Goal: Task Accomplishment & Management: Complete application form

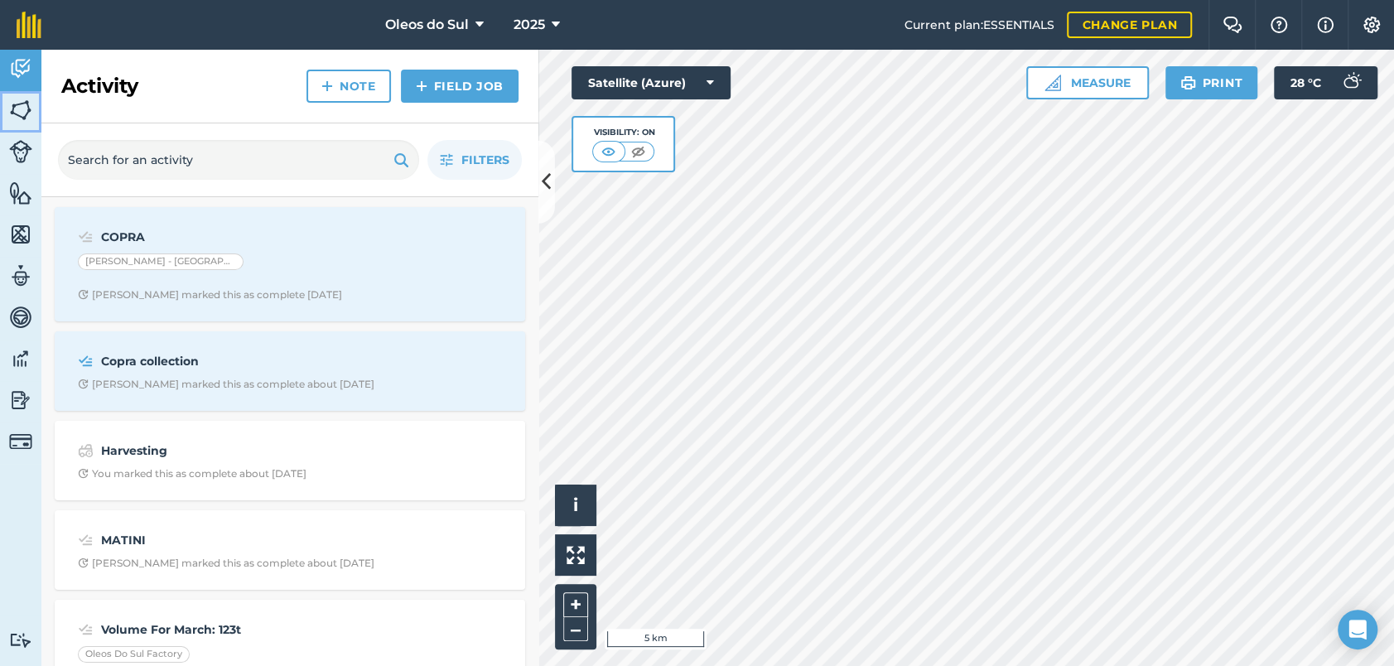
click at [19, 108] on img at bounding box center [20, 110] width 23 height 25
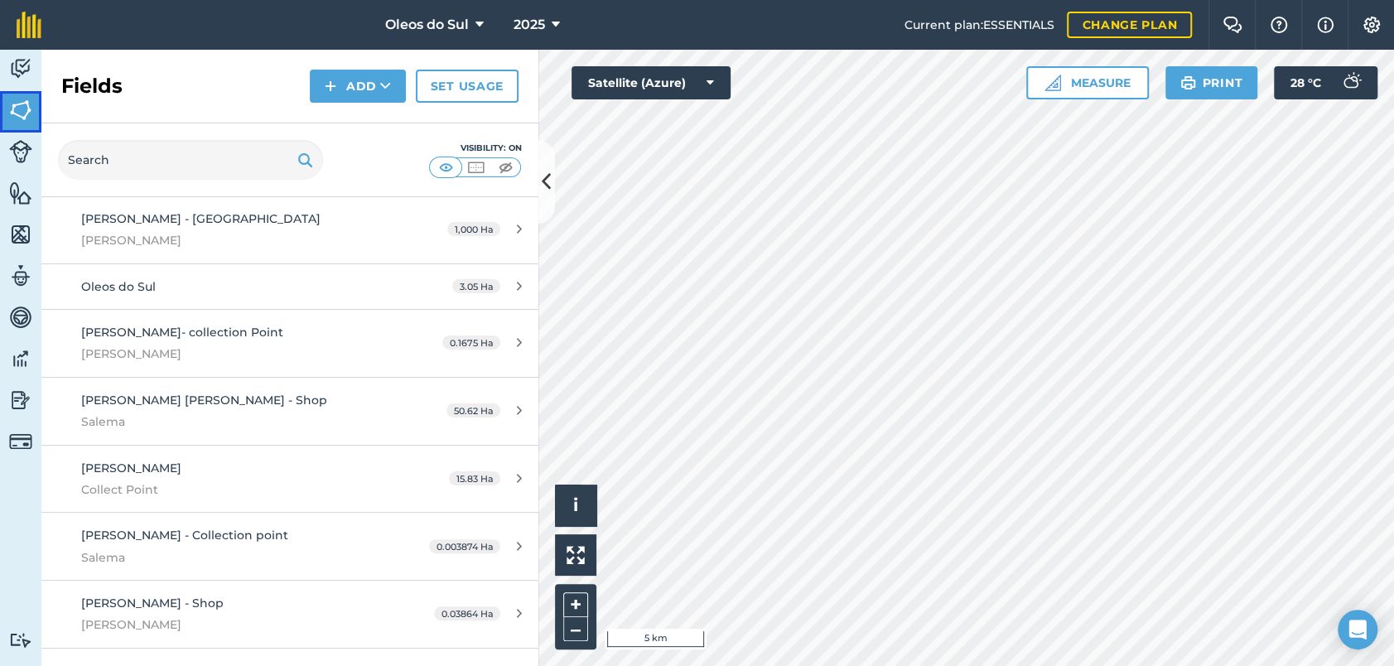
scroll to position [1454, 0]
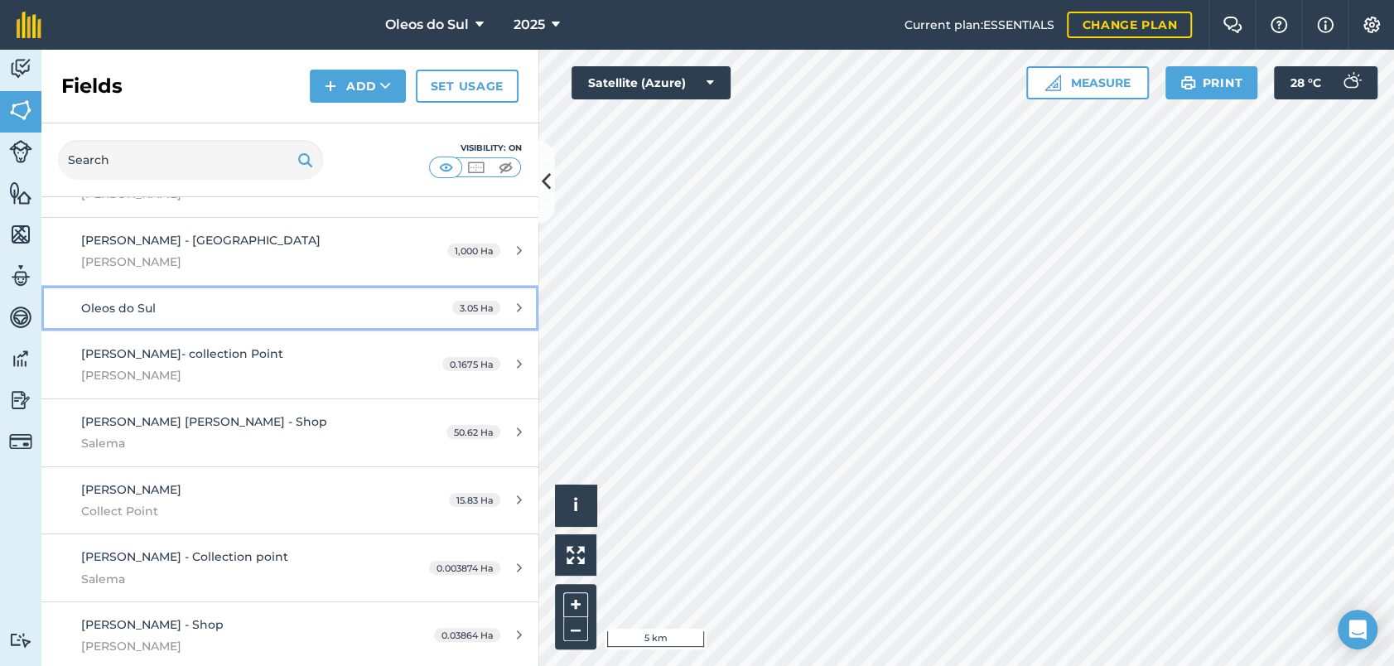
click at [146, 301] on span "Oleos do Sul" at bounding box center [118, 308] width 75 height 15
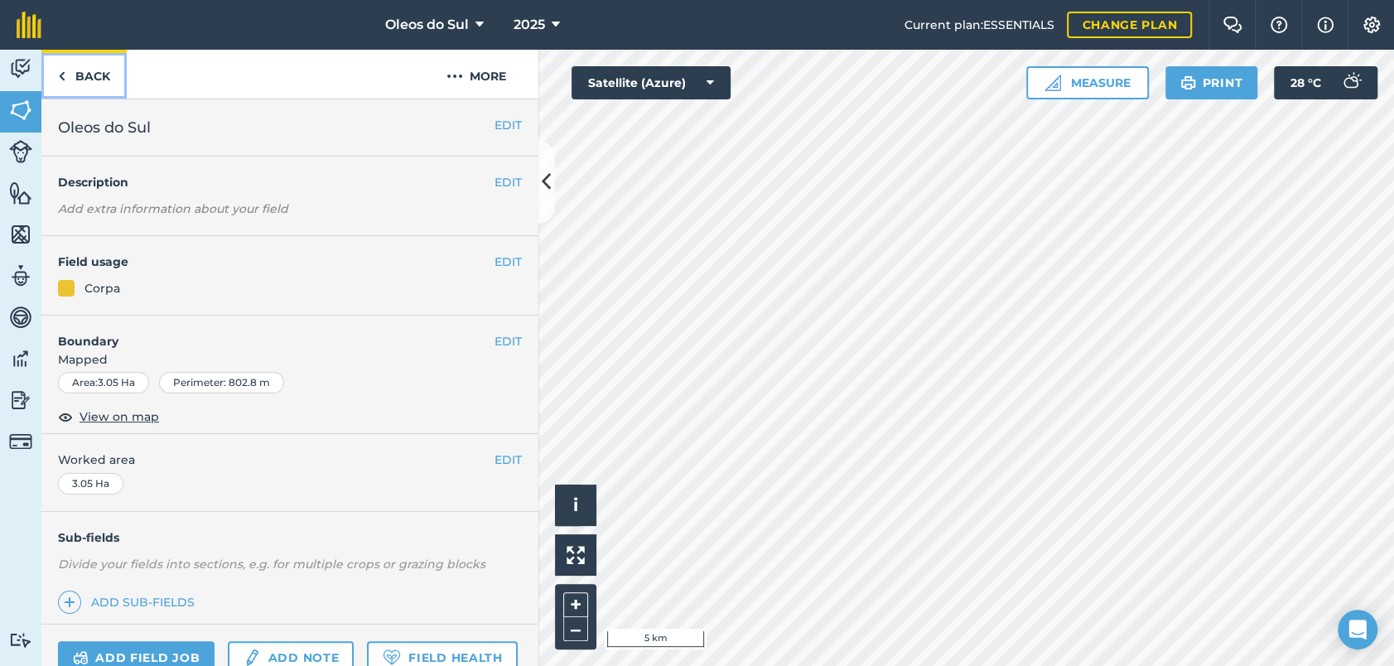
click at [65, 77] on img at bounding box center [61, 76] width 7 height 20
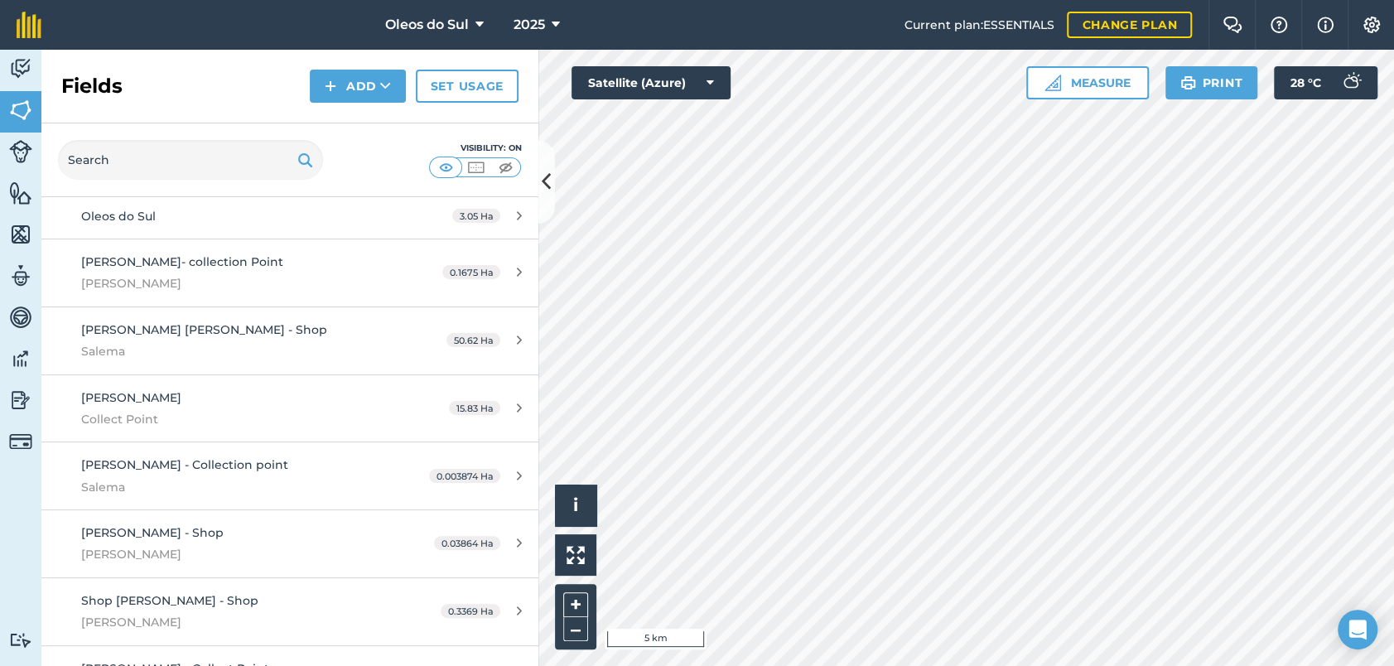
scroll to position [1637, 0]
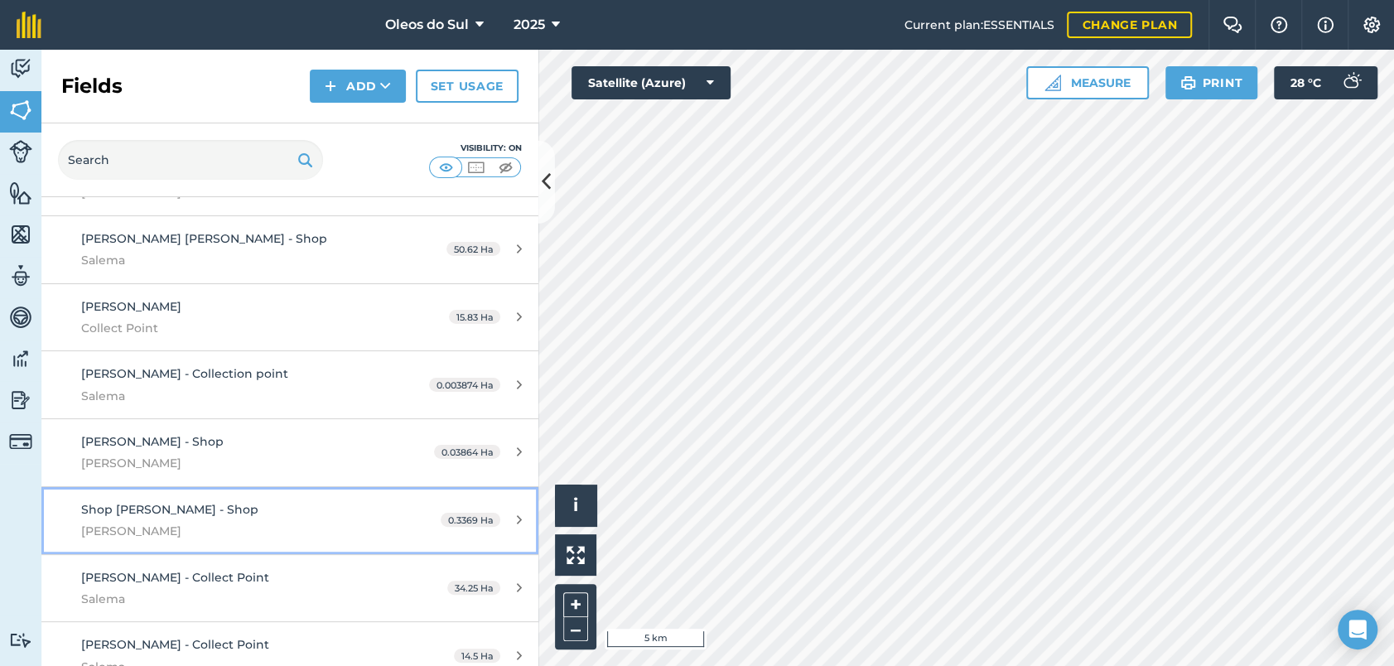
click at [168, 502] on span "Shop [PERSON_NAME] - Shop" at bounding box center [169, 509] width 177 height 15
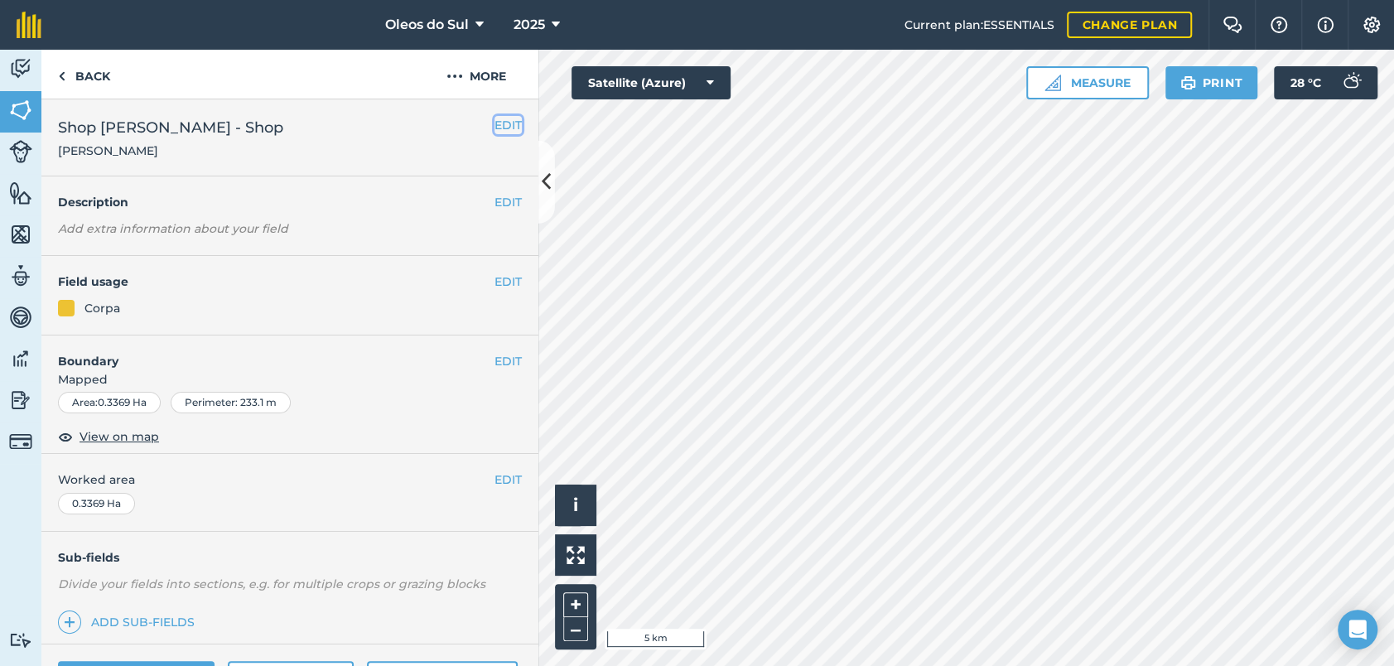
click at [494, 116] on button "EDIT" at bounding box center [507, 125] width 27 height 18
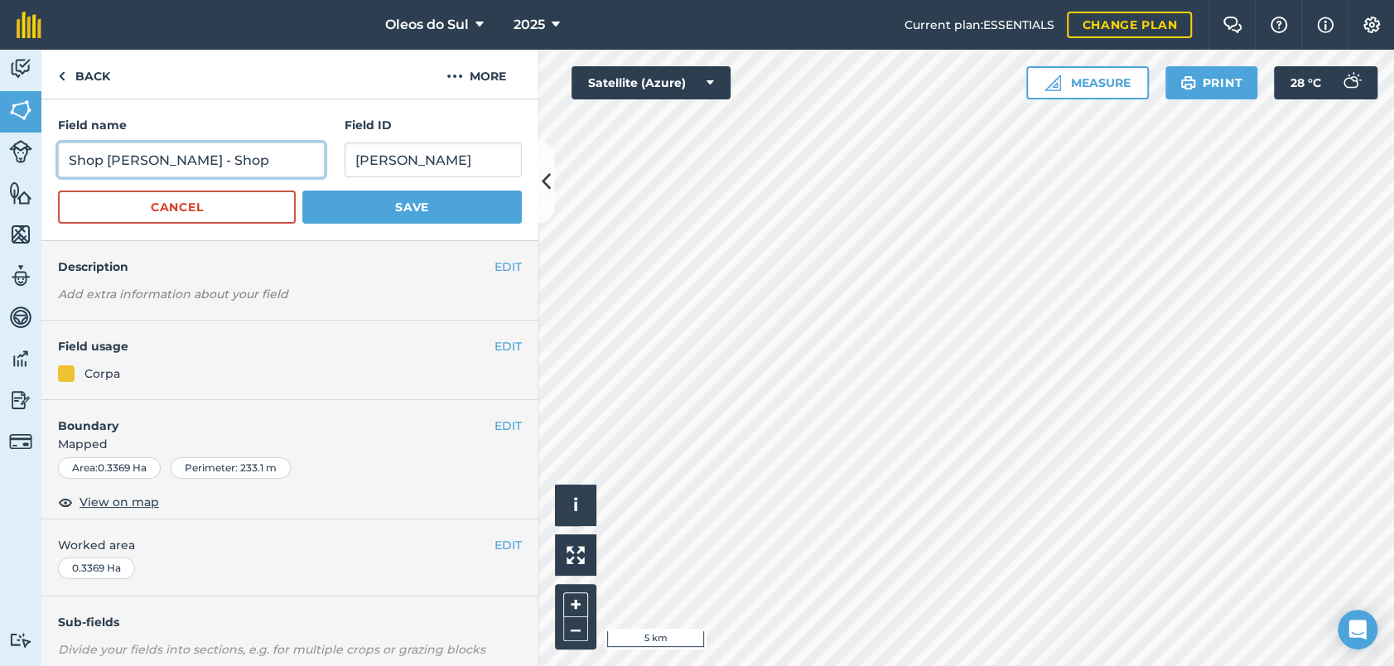
click at [102, 162] on input "Shop [PERSON_NAME] - Shop" at bounding box center [191, 159] width 267 height 35
drag, startPoint x: 102, startPoint y: 162, endPoint x: 54, endPoint y: 165, distance: 48.1
click at [54, 165] on div "Field name Shop [PERSON_NAME] - Shop Field ID [PERSON_NAME] Cancel Save" at bounding box center [289, 170] width 497 height 142
type input "[PERSON_NAME] - Shop"
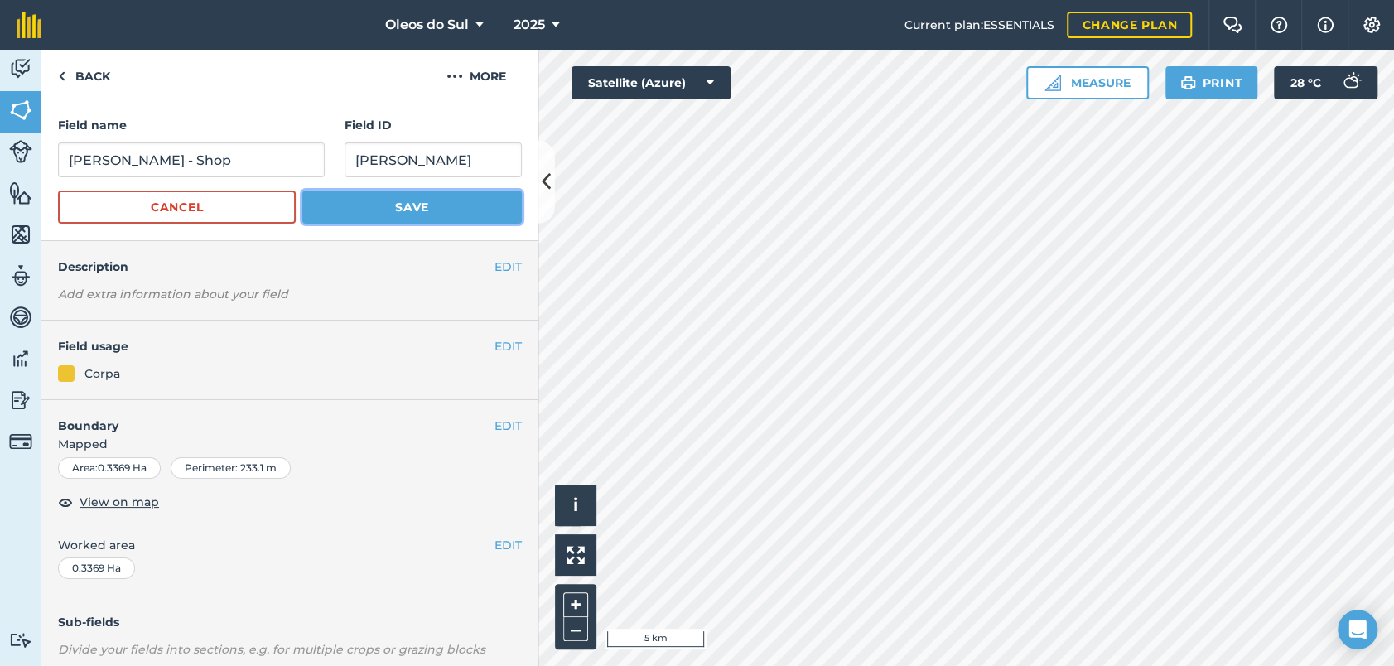
click at [398, 212] on button "Save" at bounding box center [411, 206] width 219 height 33
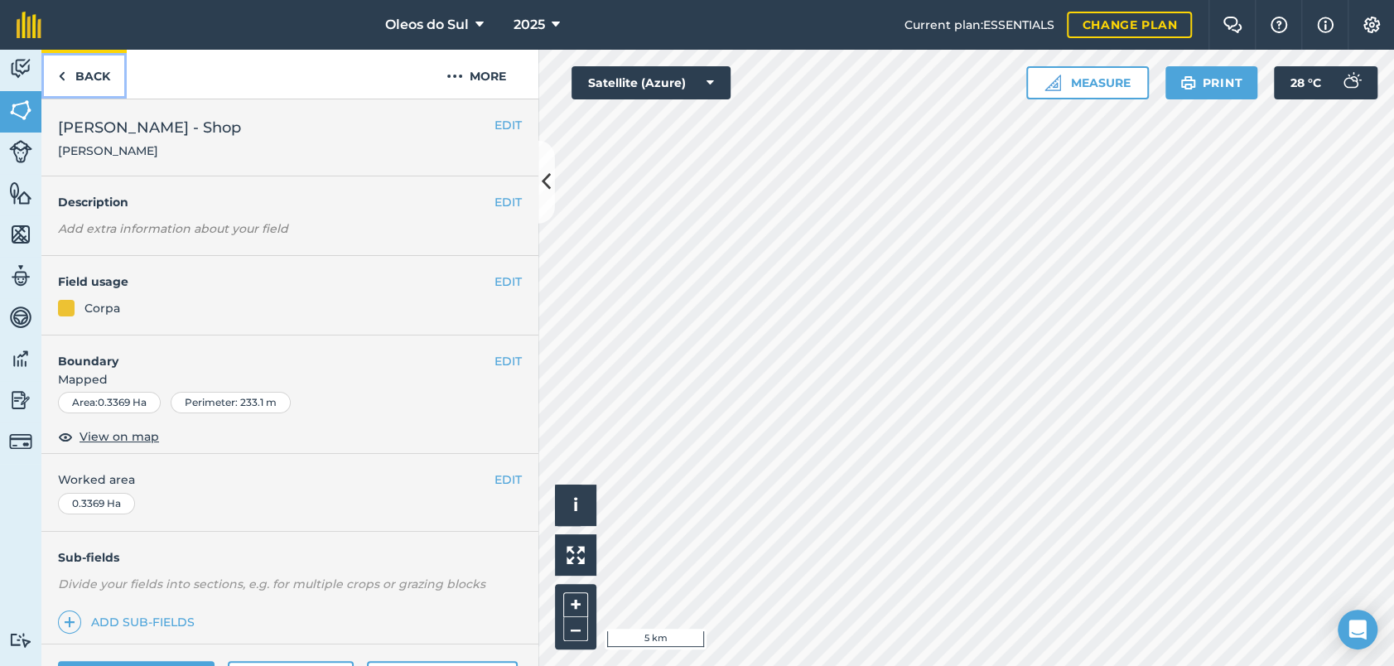
click at [73, 73] on link "Back" at bounding box center [83, 74] width 85 height 49
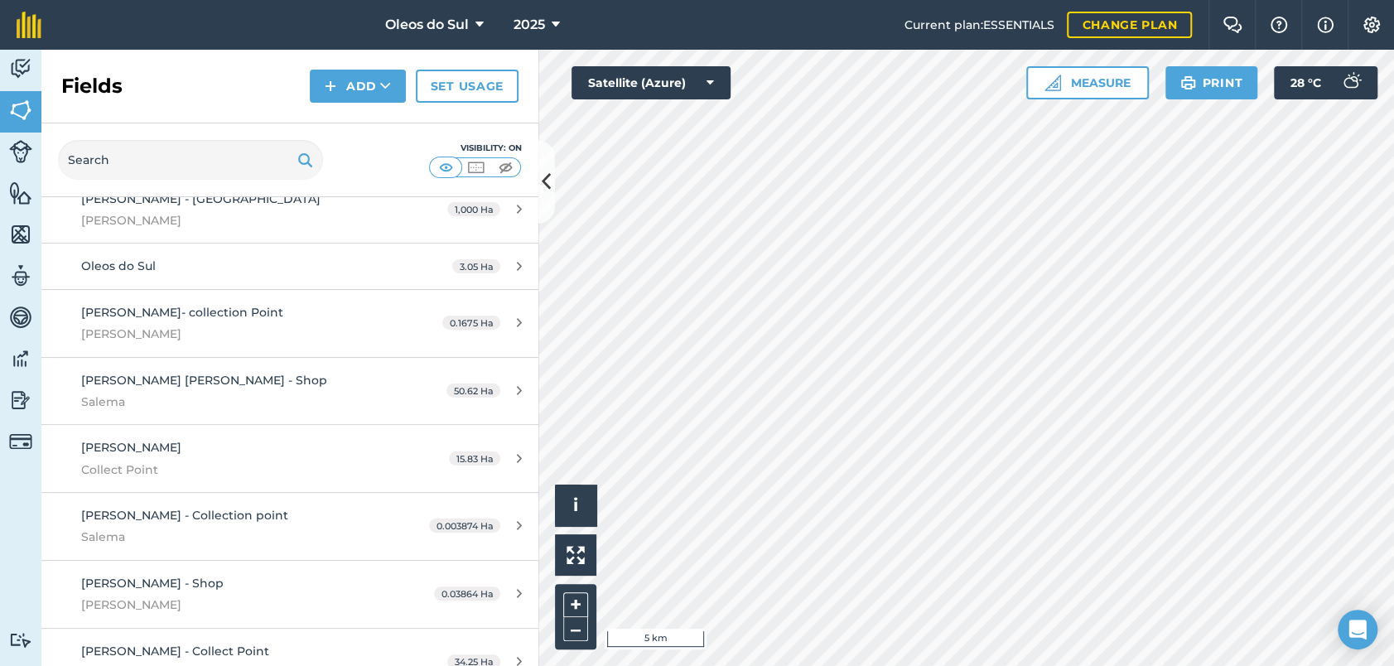
scroll to position [1637, 0]
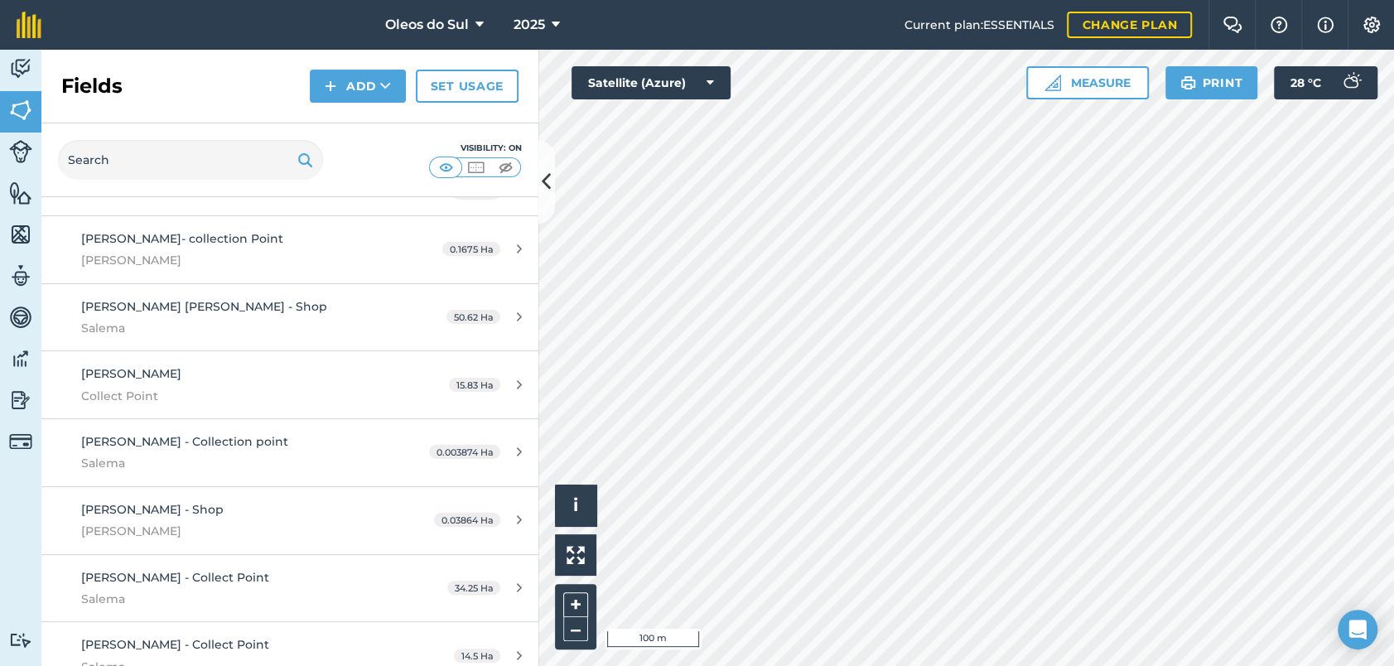
click at [1103, 665] on html "Oleos do Sul 2025 Current plan : ESSENTIALS Change plan Farm Chat Help Info Set…" at bounding box center [697, 333] width 1394 height 666
click at [998, 665] on html "Oleos do Sul 2025 Current plan : ESSENTIALS Change plan Farm Chat Help Info Set…" at bounding box center [697, 333] width 1394 height 666
click at [26, 110] on img at bounding box center [20, 110] width 23 height 25
click at [364, 84] on button "Add" at bounding box center [358, 86] width 96 height 33
click at [374, 121] on link "Draw" at bounding box center [357, 123] width 91 height 36
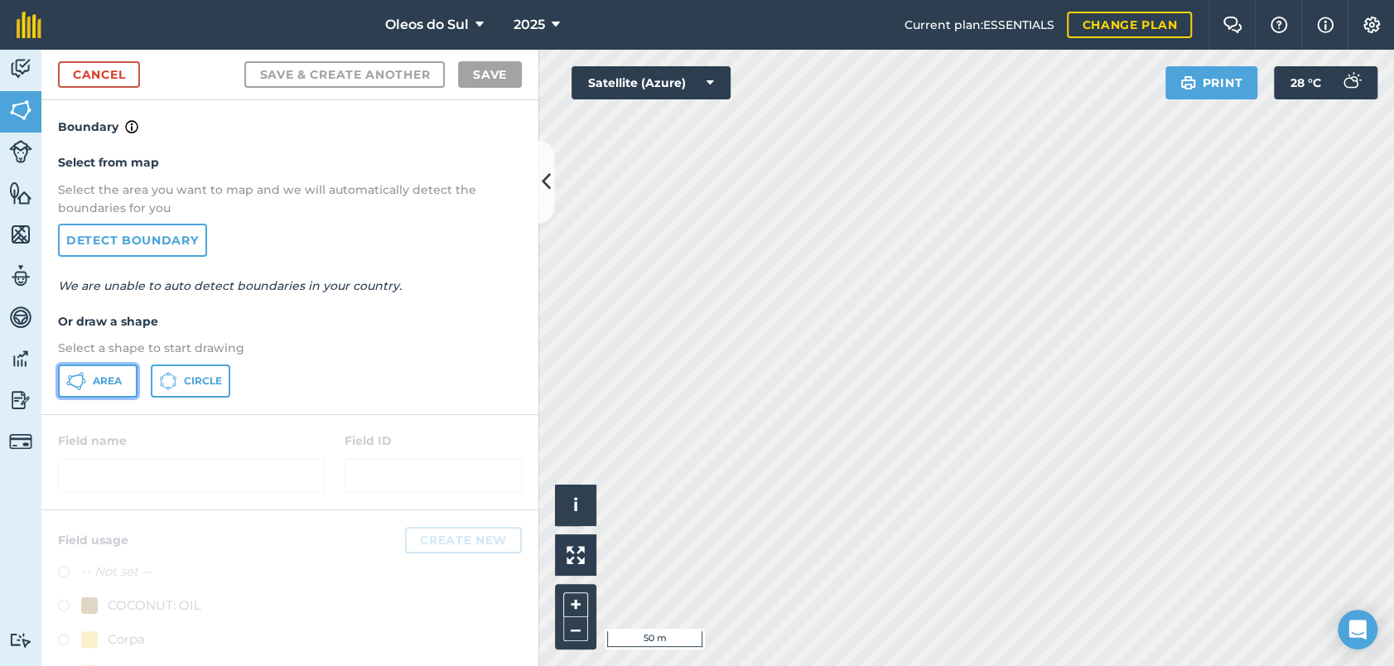
click at [95, 375] on span "Area" at bounding box center [107, 380] width 29 height 13
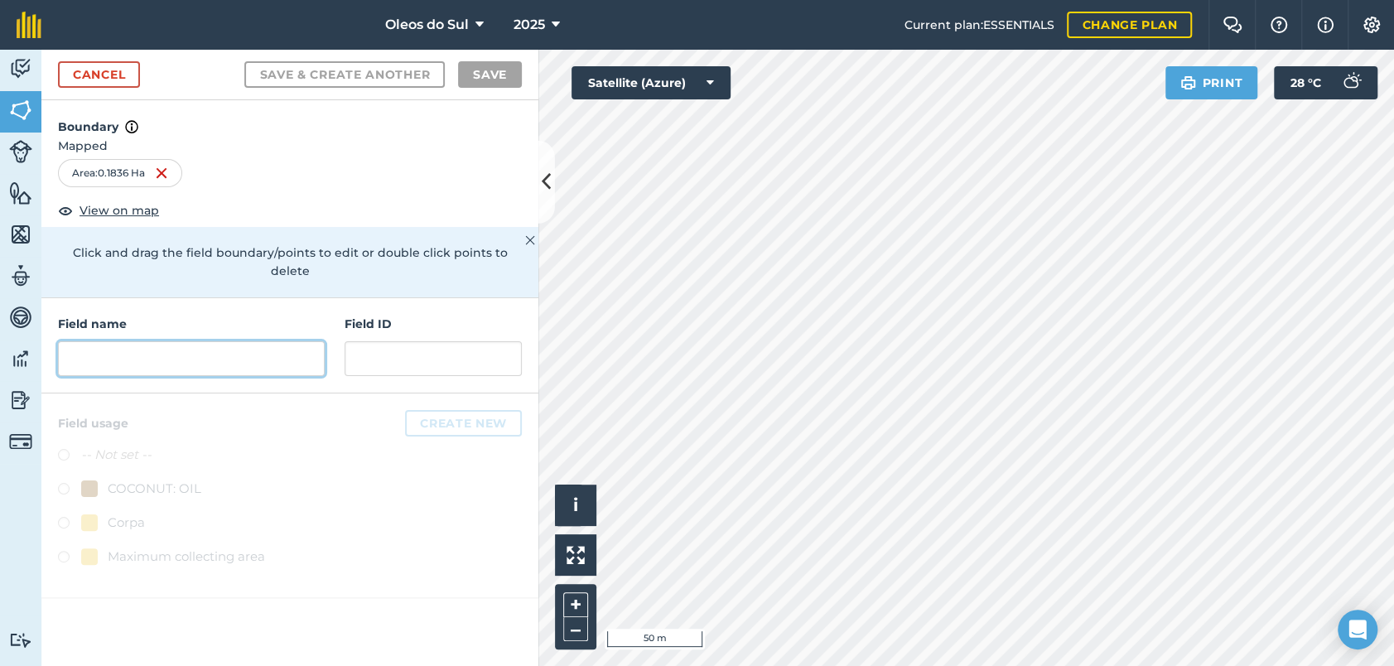
click at [149, 343] on input "text" at bounding box center [191, 358] width 267 height 35
type input "D"
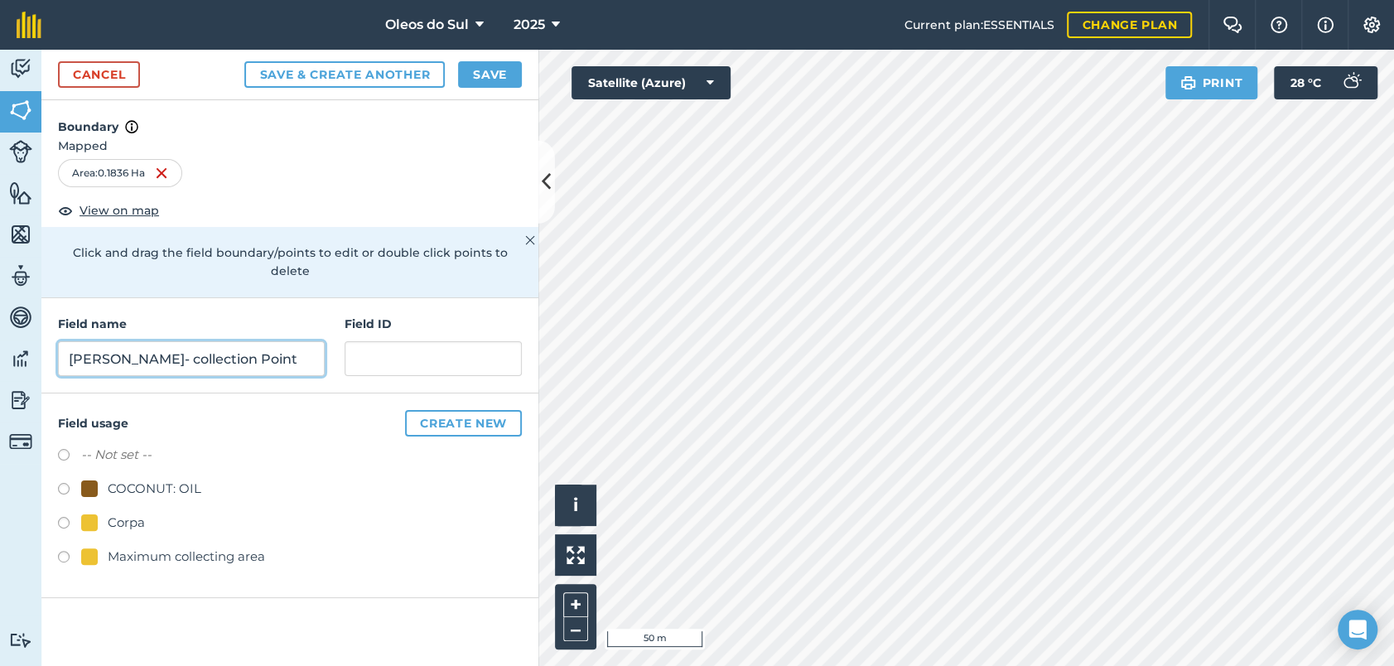
type input "[PERSON_NAME]- collection Point"
click at [370, 341] on input "text" at bounding box center [433, 358] width 177 height 35
type input "[PERSON_NAME]"
click at [76, 517] on label at bounding box center [69, 525] width 23 height 17
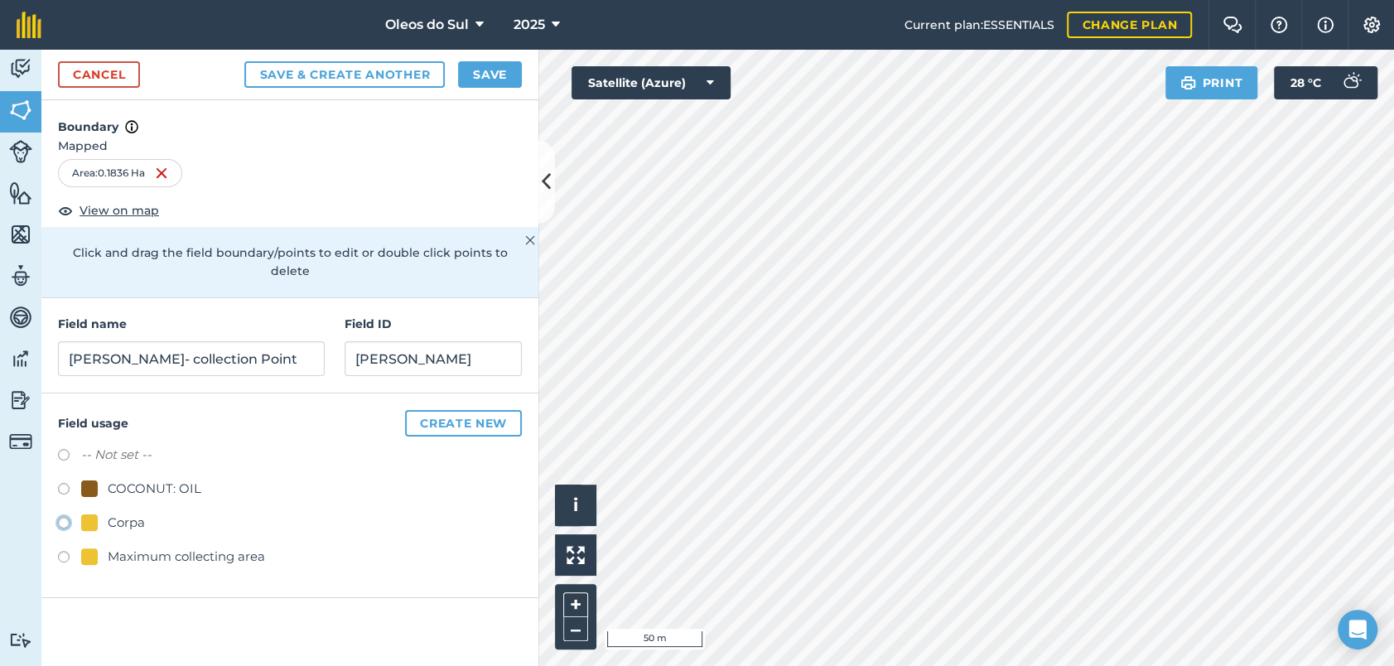
radio input "true"
click at [490, 71] on button "Save" at bounding box center [490, 74] width 64 height 27
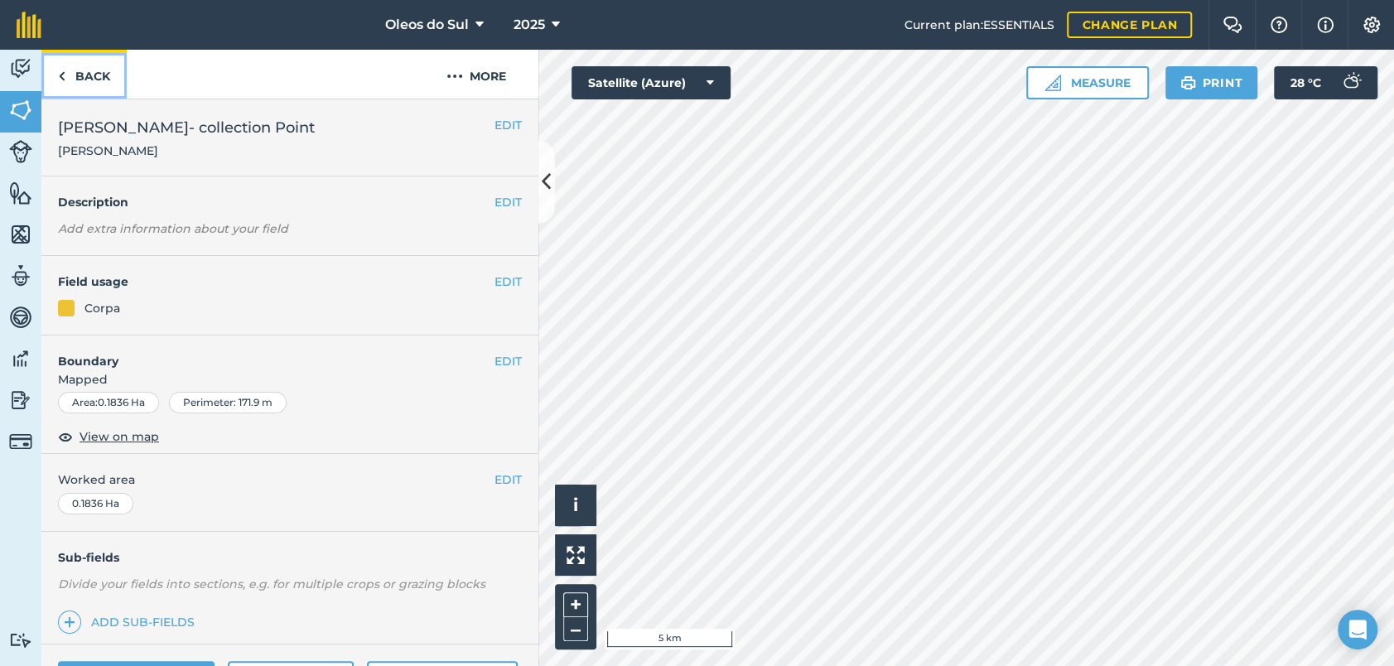
click at [80, 75] on link "Back" at bounding box center [83, 74] width 85 height 49
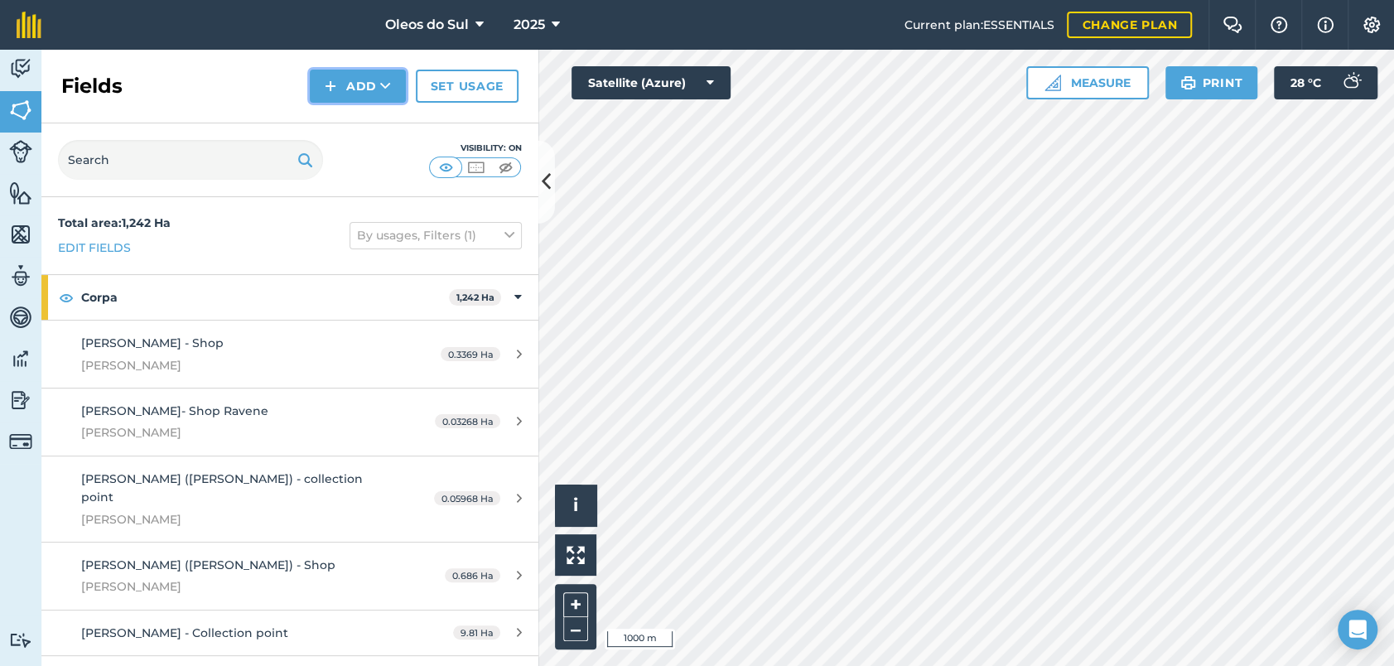
click at [364, 84] on button "Add" at bounding box center [358, 86] width 96 height 33
click at [713, 76] on icon at bounding box center [709, 83] width 7 height 17
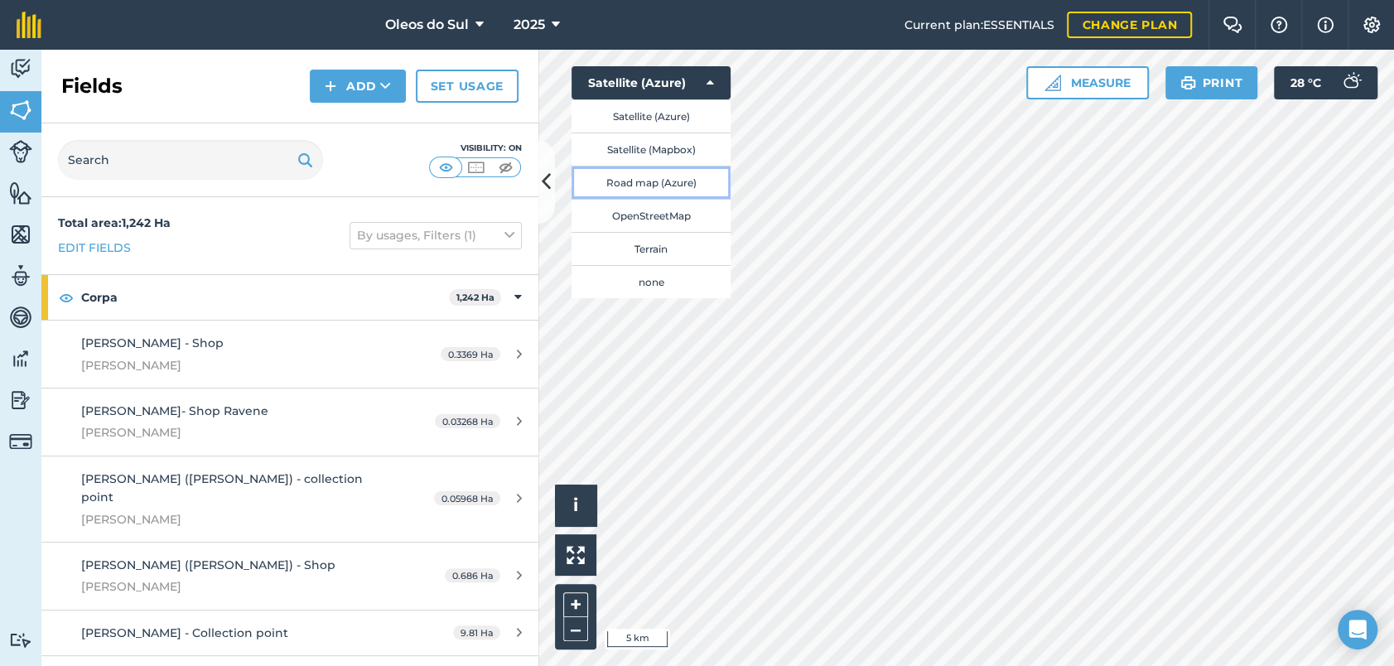
click at [667, 179] on button "Road map (Azure)" at bounding box center [650, 182] width 159 height 33
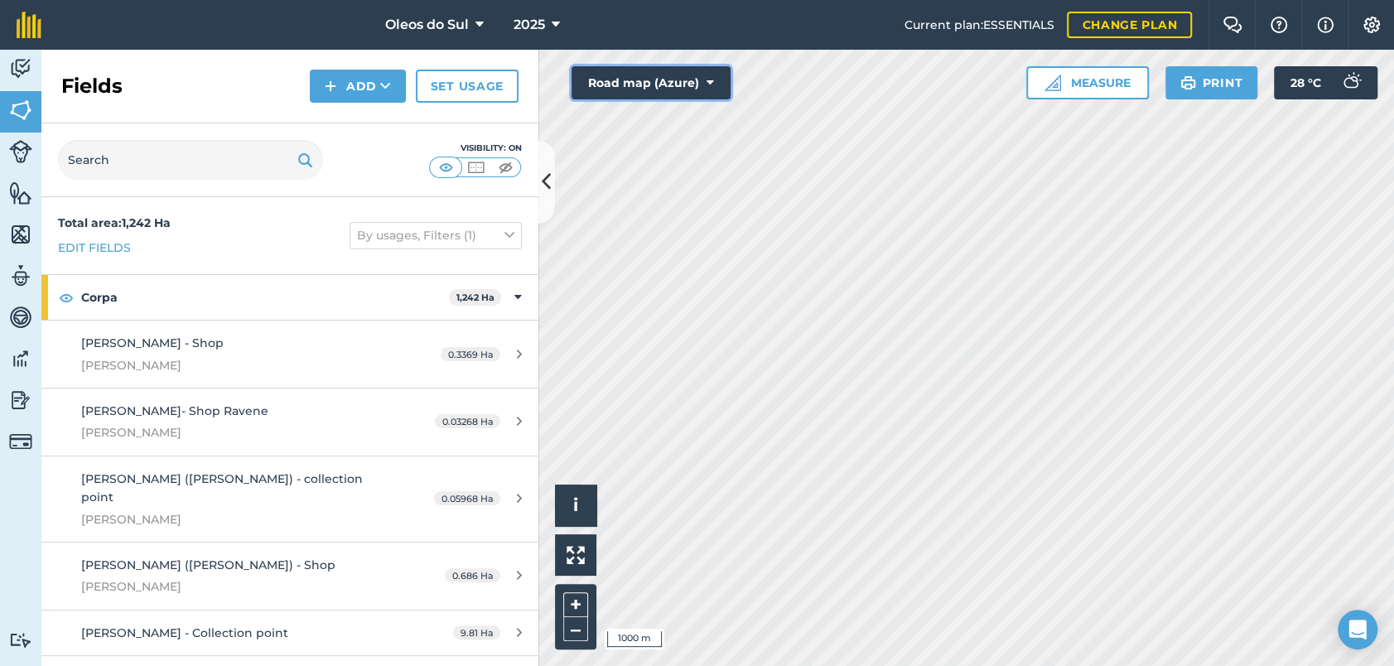
click at [716, 75] on button "Road map (Azure)" at bounding box center [650, 82] width 159 height 33
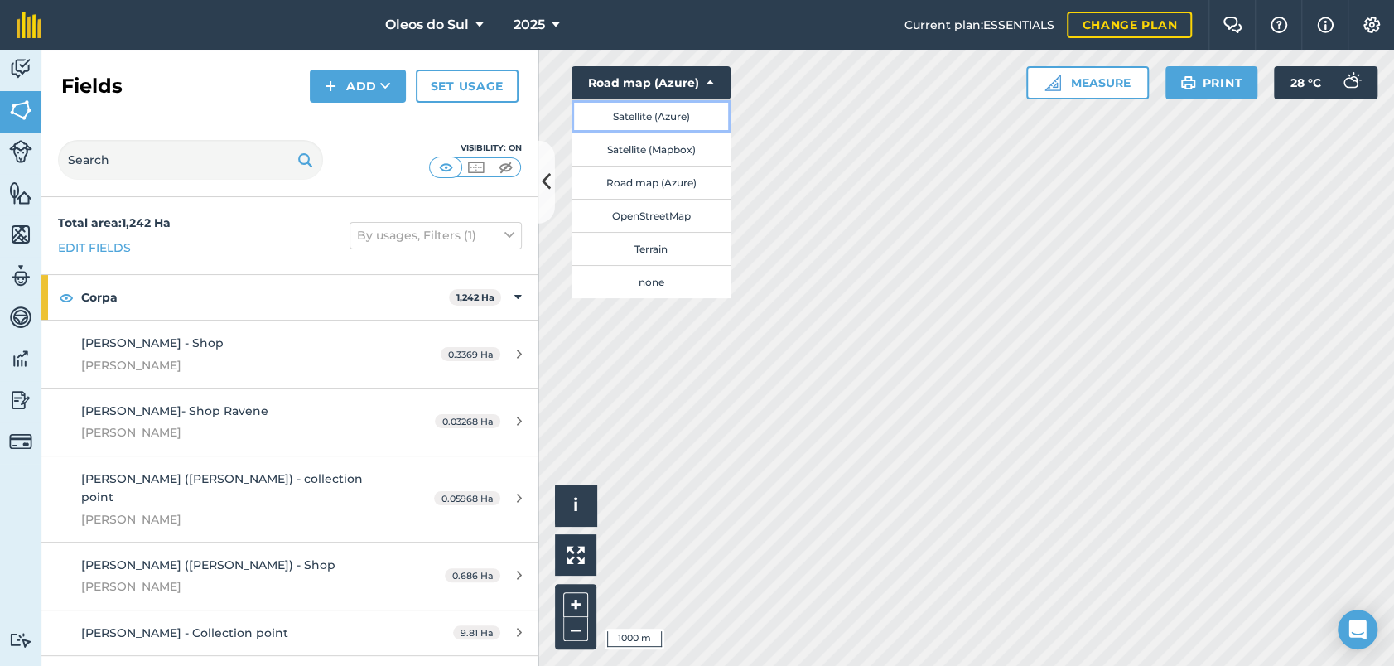
click at [663, 114] on button "Satellite (Azure)" at bounding box center [650, 115] width 159 height 33
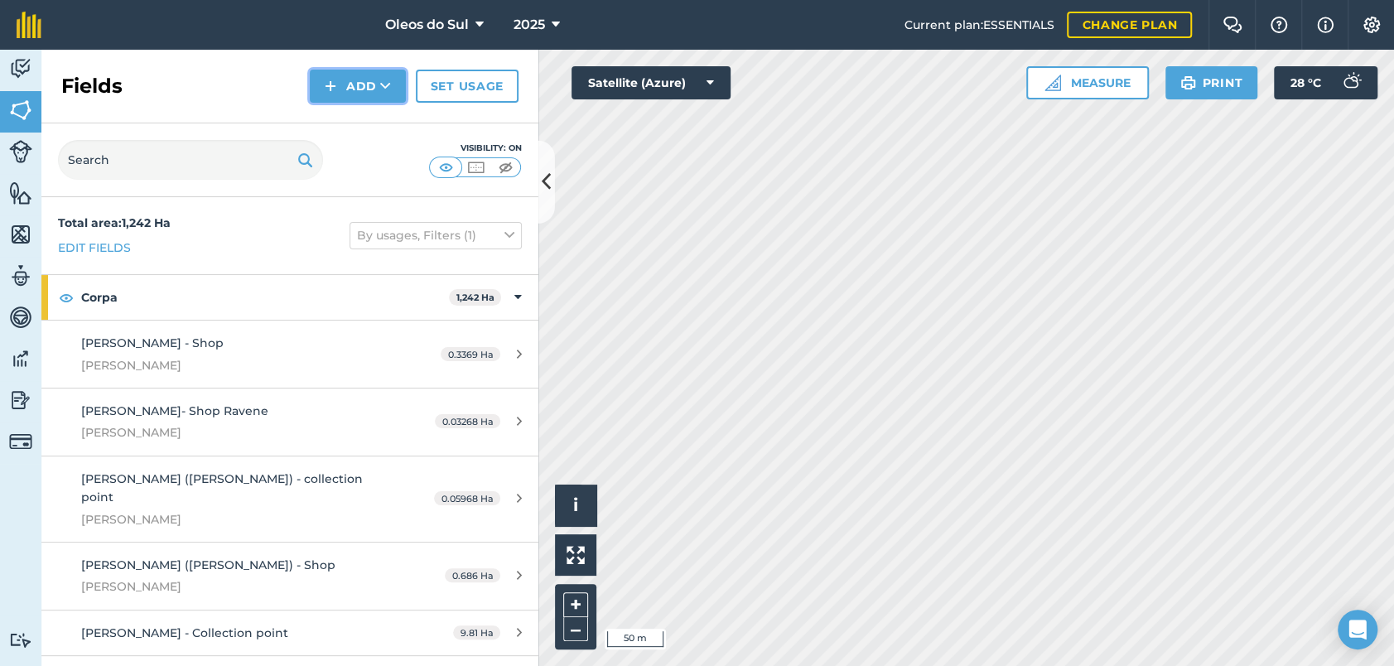
click at [368, 83] on button "Add" at bounding box center [358, 86] width 96 height 33
click at [378, 120] on link "Draw" at bounding box center [357, 123] width 91 height 36
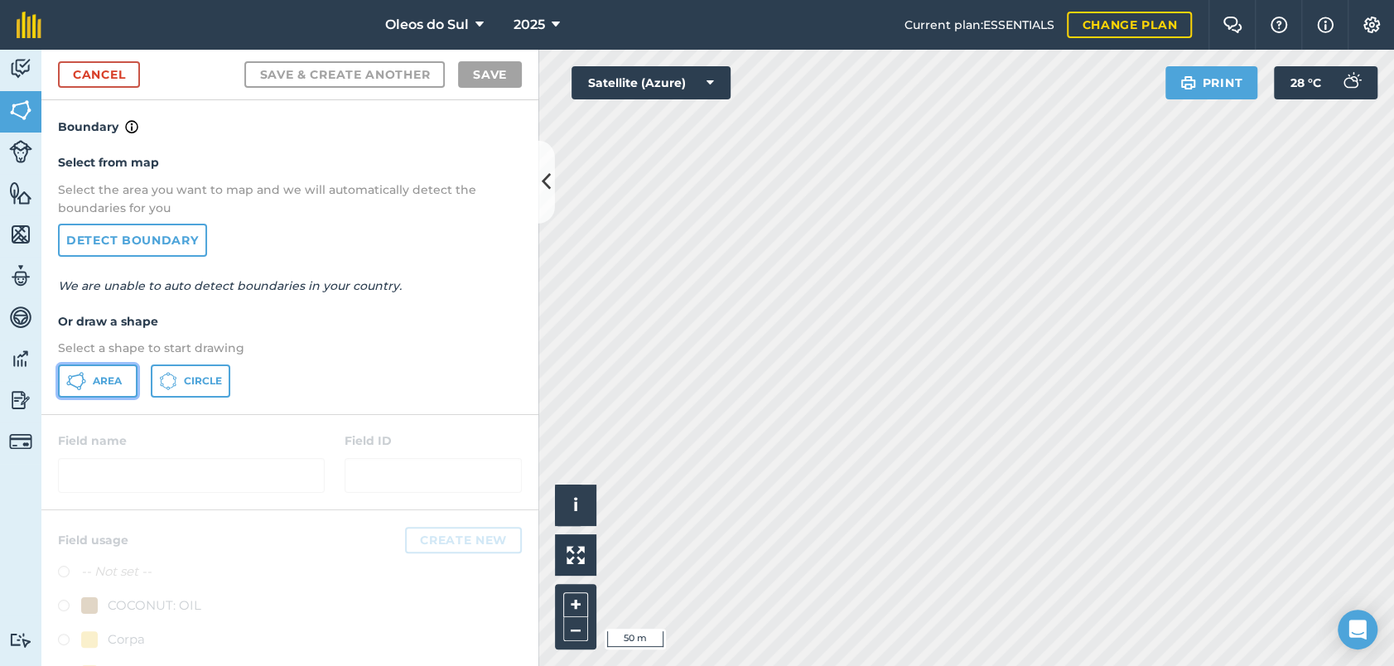
click at [90, 379] on button "Area" at bounding box center [98, 380] width 80 height 33
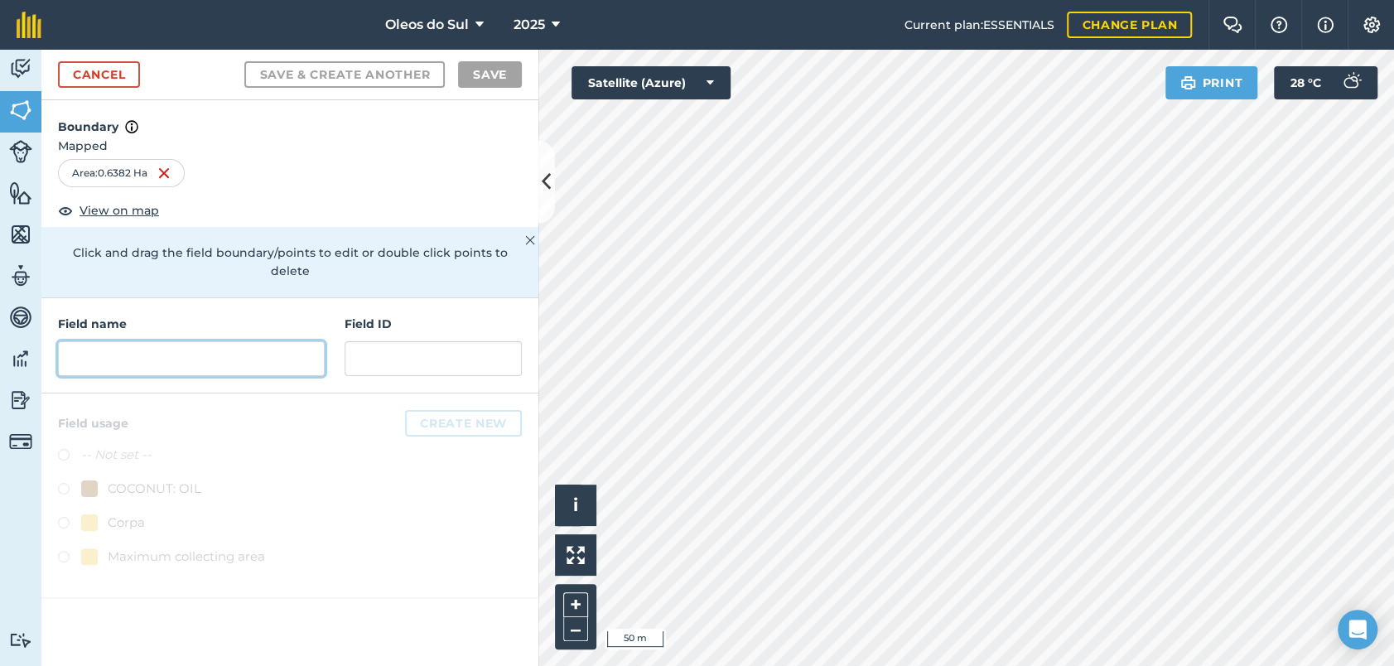
click at [207, 341] on input "text" at bounding box center [191, 358] width 267 height 35
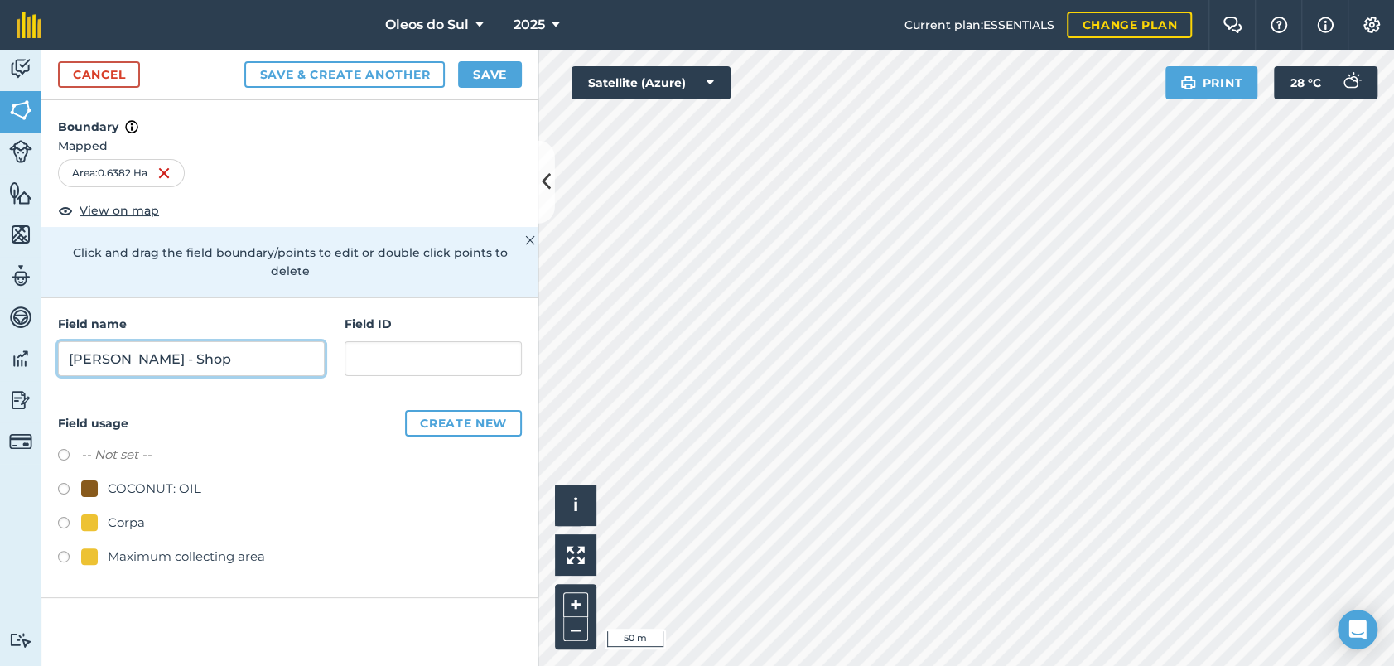
type input "[PERSON_NAME] - Shop"
click at [393, 341] on input "text" at bounding box center [433, 358] width 177 height 35
type input "[PERSON_NAME]"
click at [66, 517] on label at bounding box center [69, 525] width 23 height 17
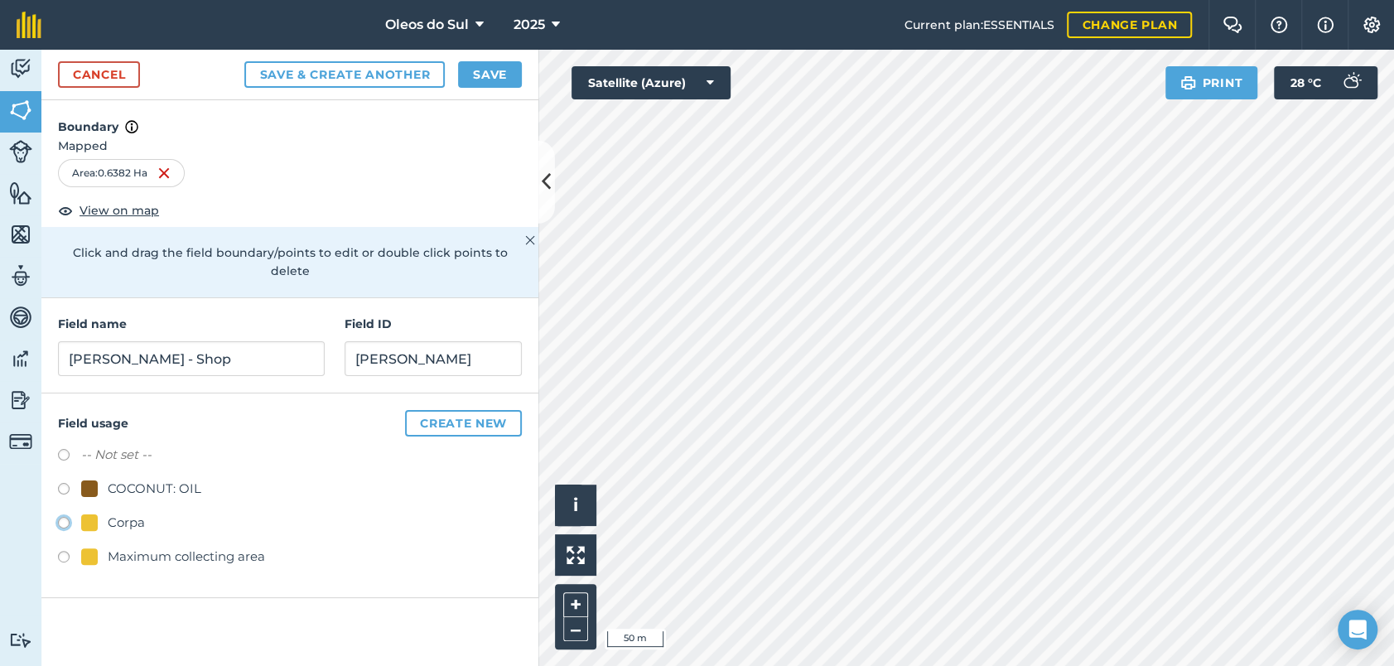
radio input "true"
click at [477, 71] on button "Save" at bounding box center [490, 74] width 64 height 27
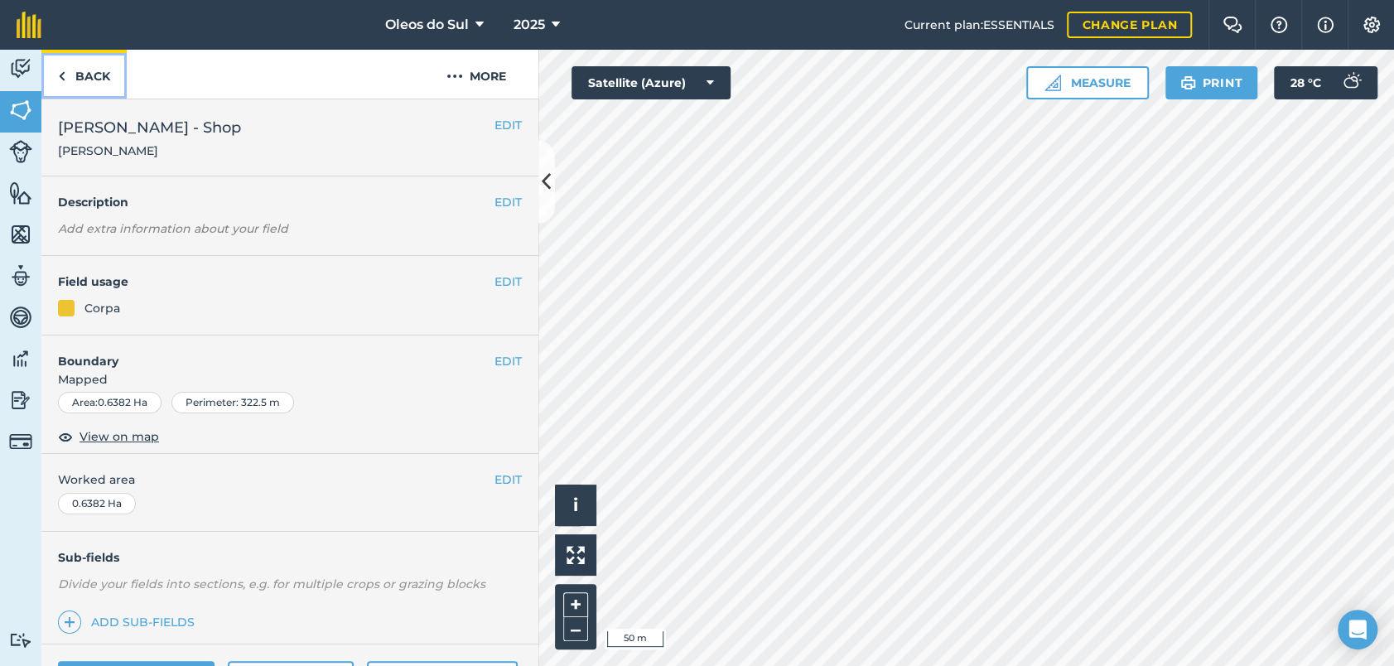
click at [76, 76] on link "Back" at bounding box center [83, 74] width 85 height 49
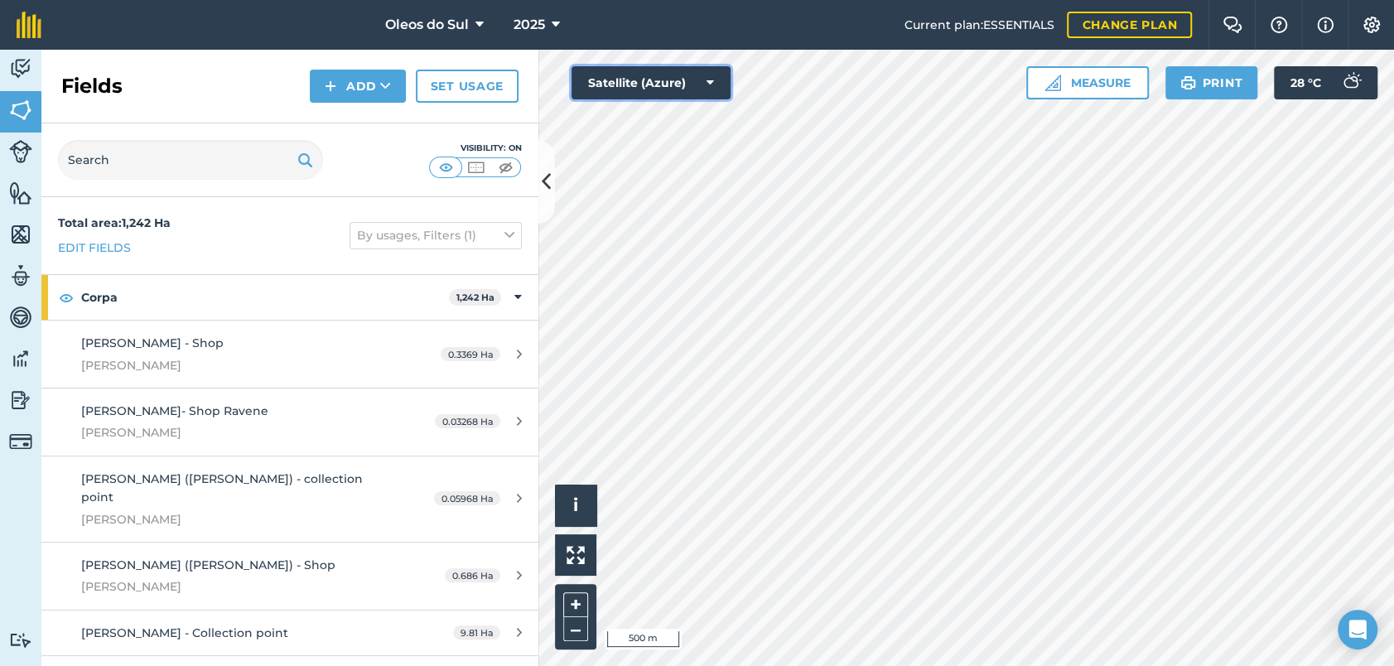
click at [711, 82] on icon at bounding box center [709, 83] width 7 height 17
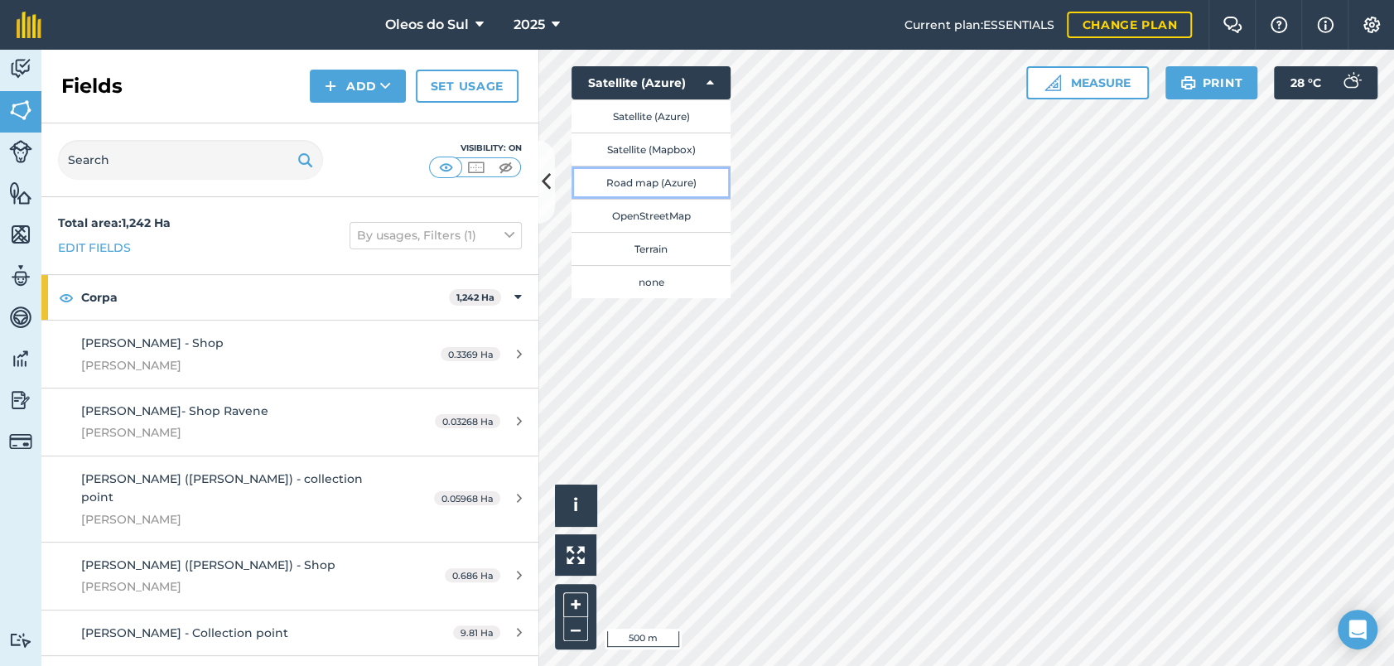
click at [648, 184] on button "Road map (Azure)" at bounding box center [650, 182] width 159 height 33
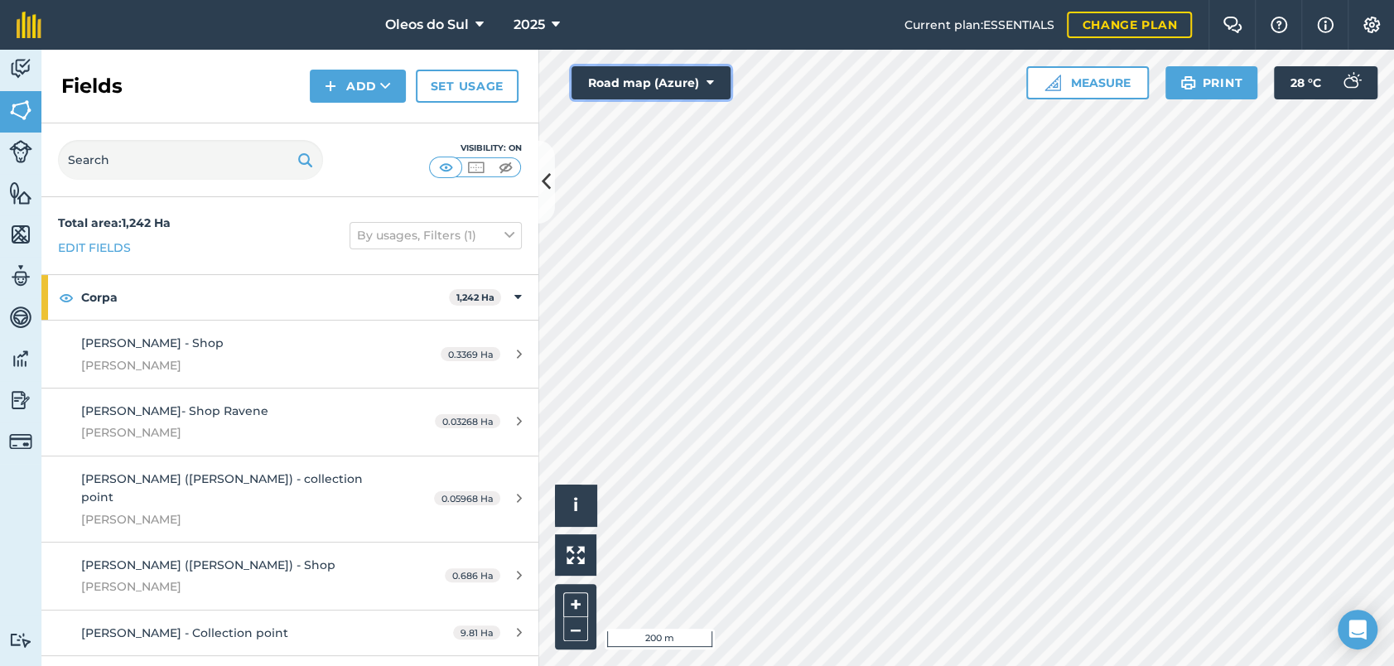
click at [707, 77] on icon at bounding box center [709, 83] width 7 height 17
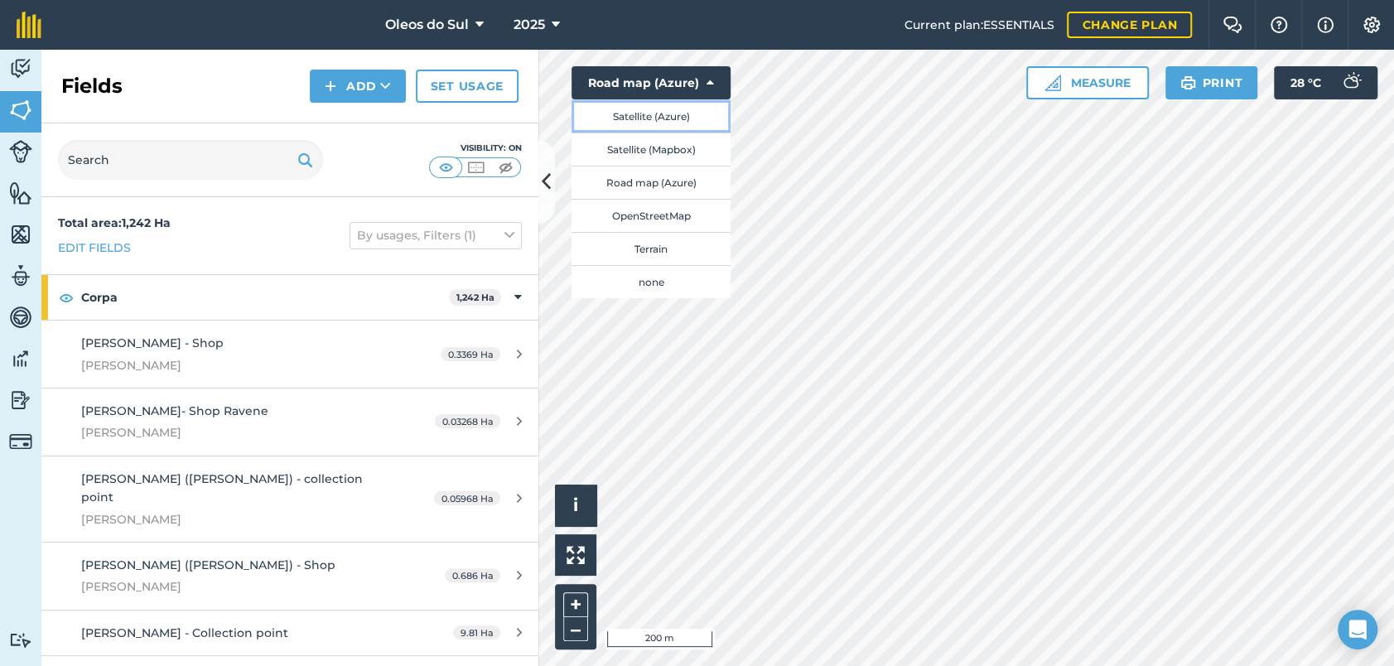
click at [677, 120] on button "Satellite (Azure)" at bounding box center [650, 115] width 159 height 33
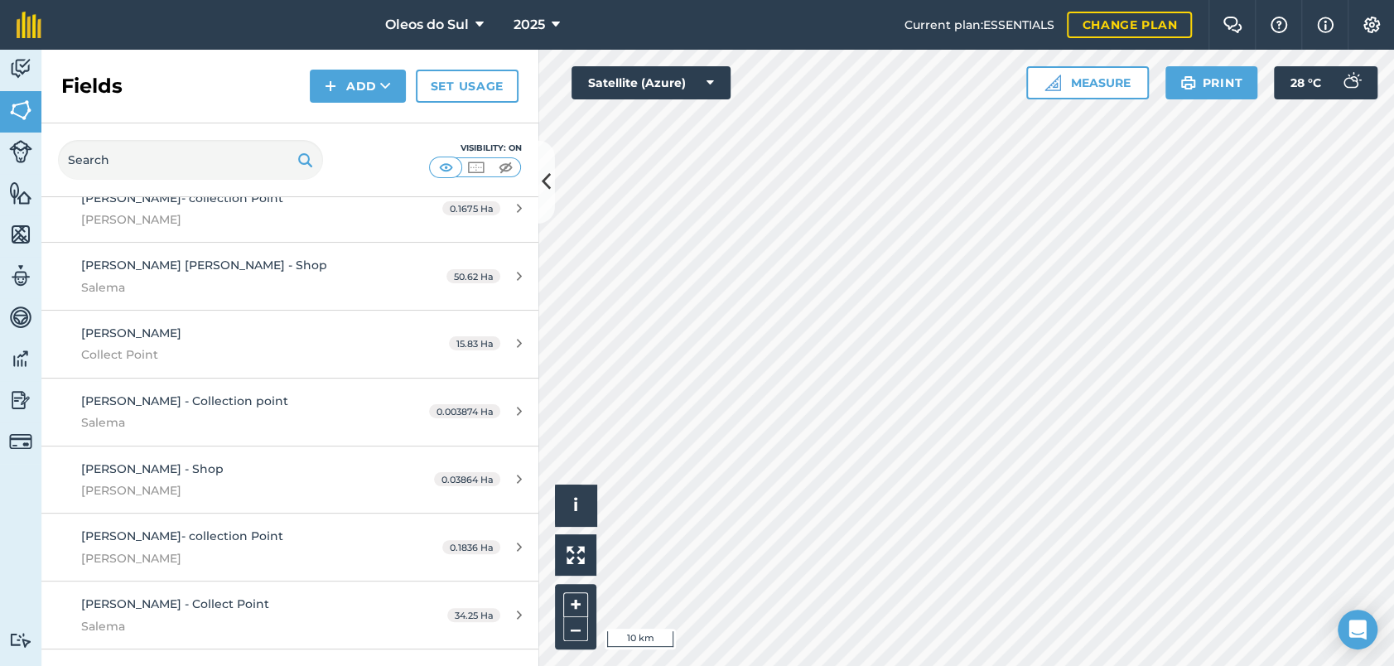
scroll to position [1773, 0]
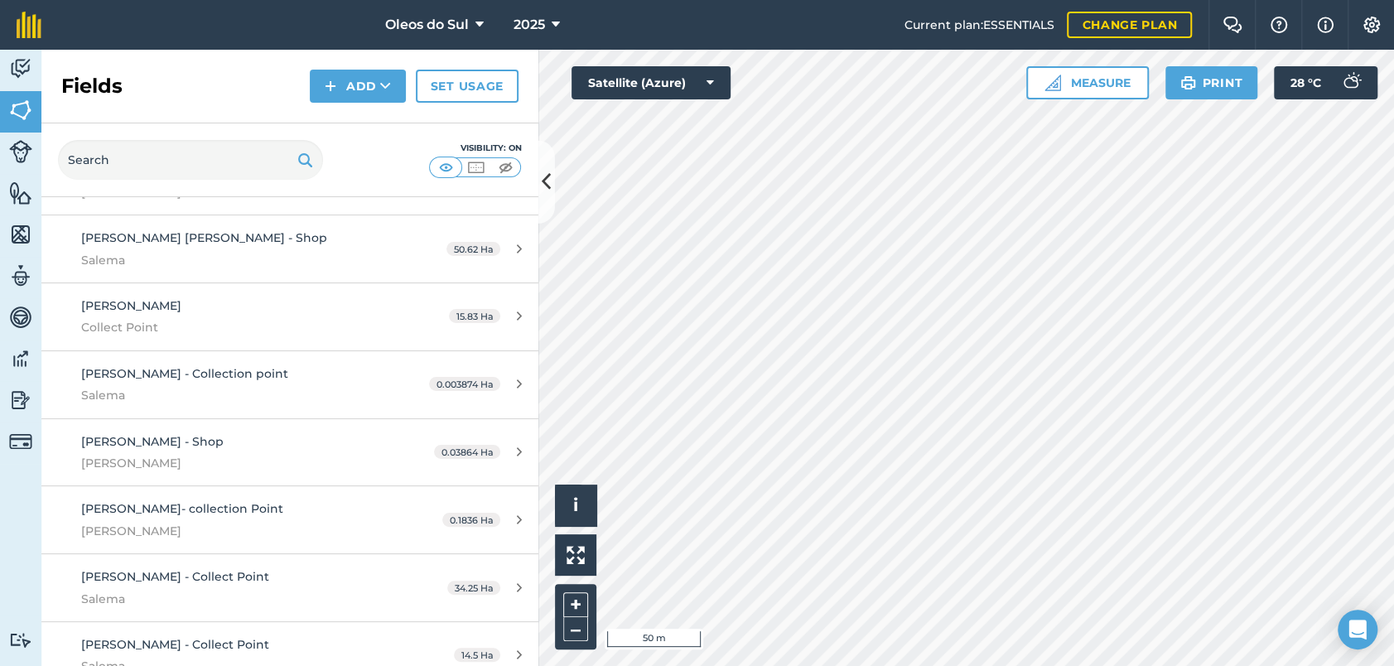
click at [1070, 665] on html "Oleos do Sul 2025 Current plan : ESSENTIALS Change plan Farm Chat Help Info Set…" at bounding box center [697, 333] width 1394 height 666
click at [370, 97] on button "Add" at bounding box center [358, 86] width 96 height 33
click at [382, 128] on link "Draw" at bounding box center [357, 123] width 91 height 36
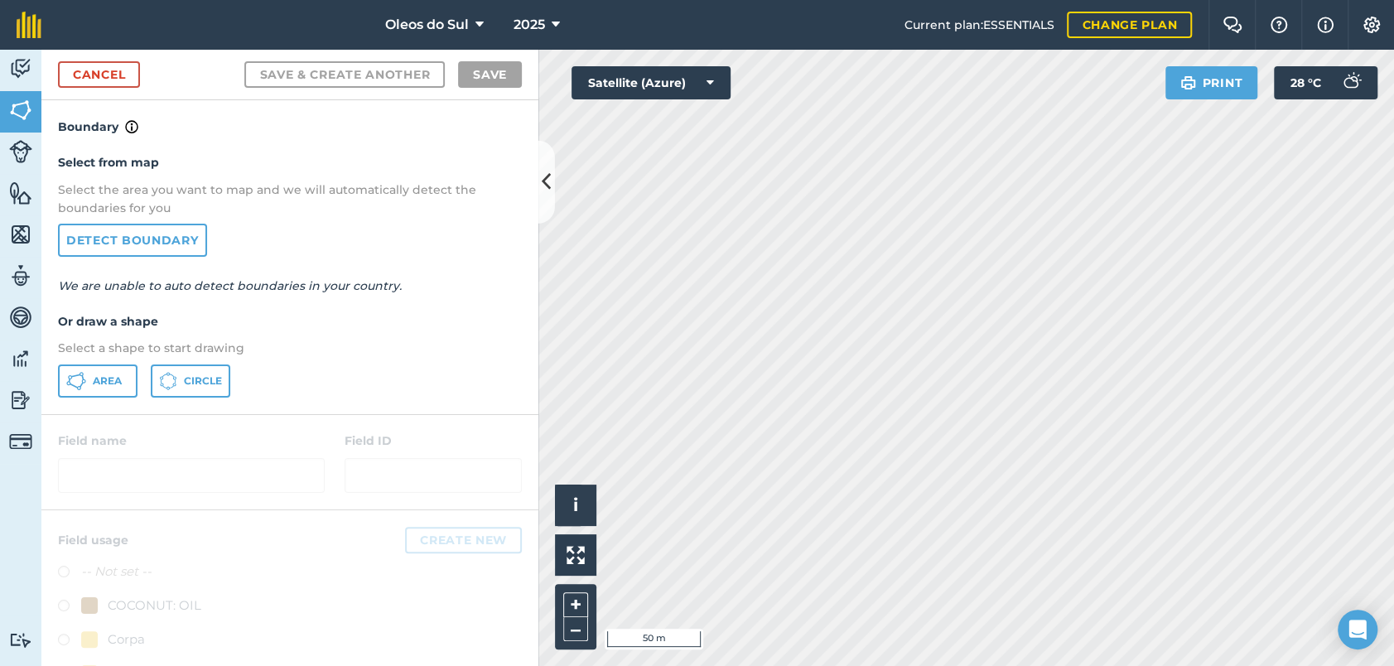
click at [56, 369] on div "Select from map Select the area you want to map and we will automatically detec…" at bounding box center [289, 275] width 497 height 277
click at [110, 378] on span "Area" at bounding box center [107, 380] width 29 height 13
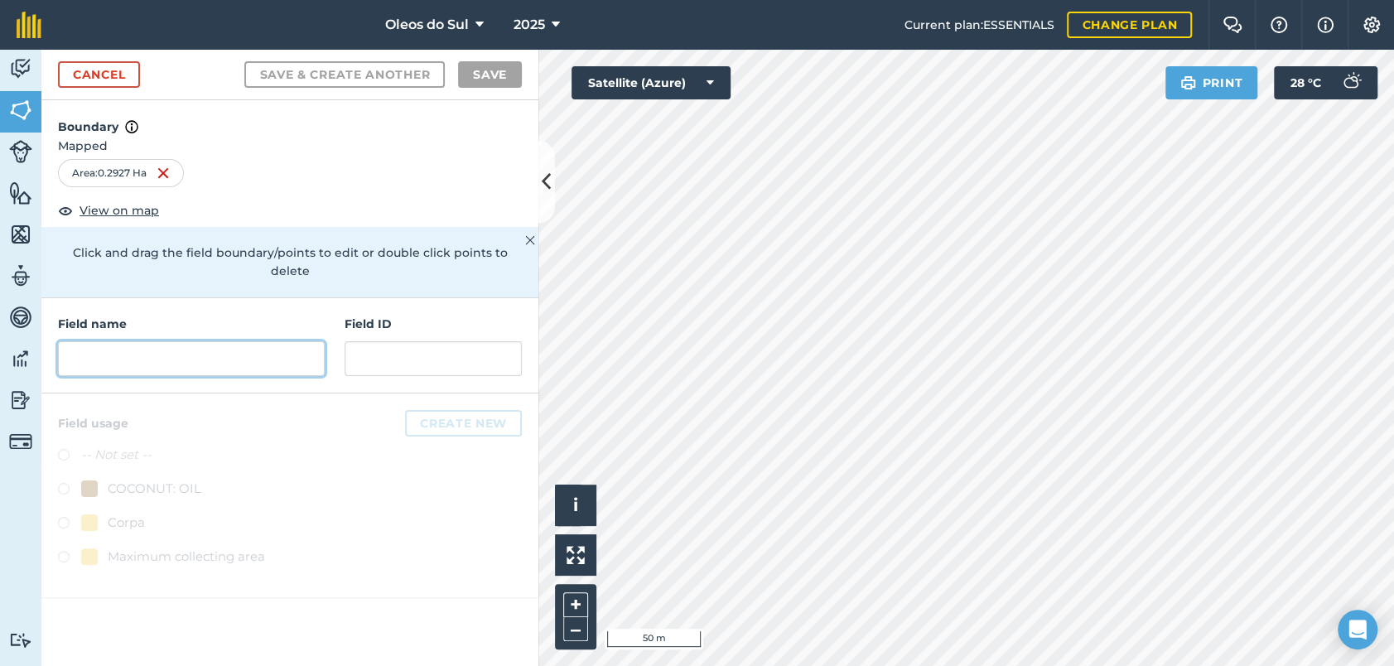
click at [200, 341] on input "text" at bounding box center [191, 358] width 267 height 35
type input "a"
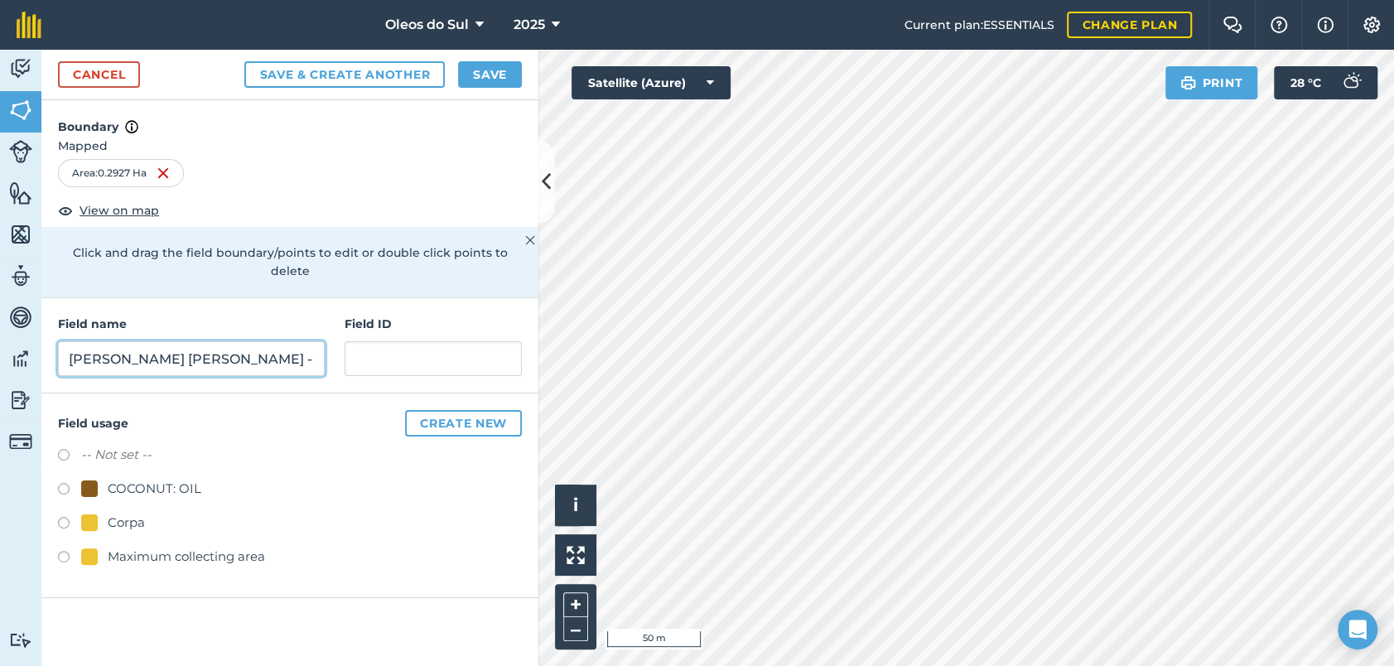
type input "[PERSON_NAME] [PERSON_NAME] - Collection point"
click at [388, 341] on input "text" at bounding box center [433, 358] width 177 height 35
type input "Salema"
click at [61, 517] on label at bounding box center [69, 525] width 23 height 17
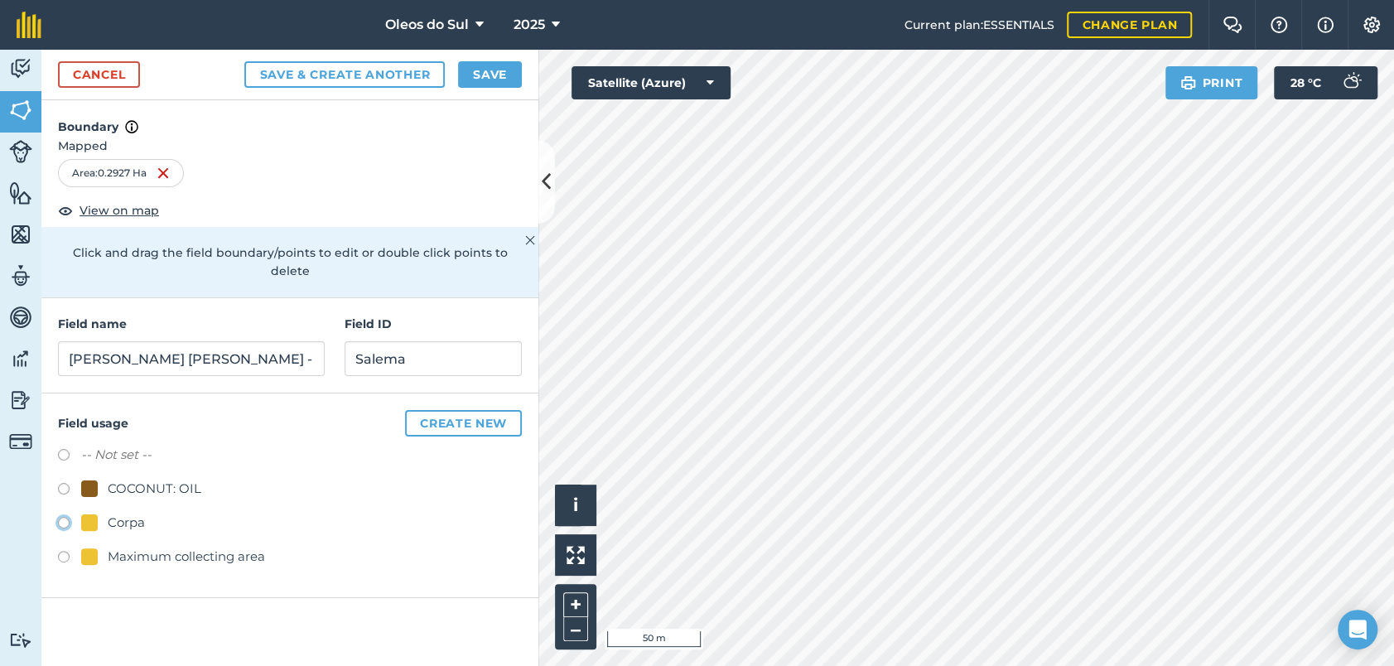
radio input "true"
click at [490, 410] on button "Create new" at bounding box center [463, 423] width 117 height 27
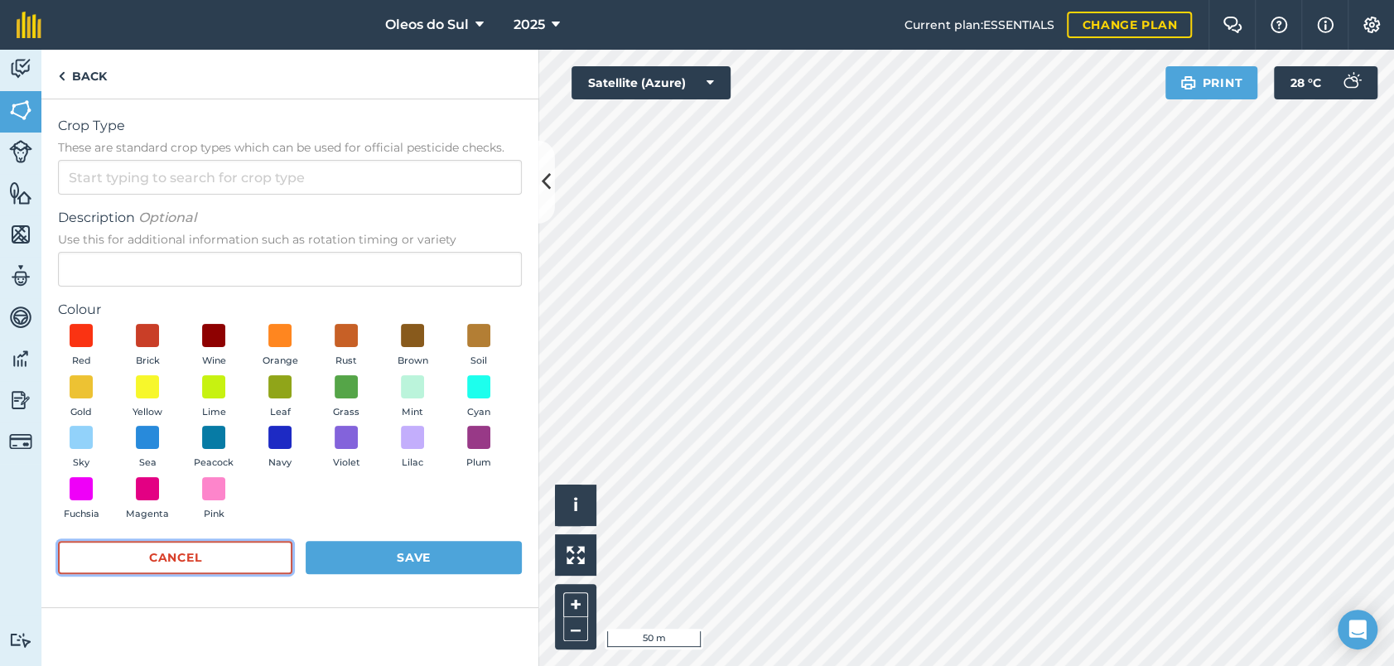
click at [219, 557] on button "Cancel" at bounding box center [175, 557] width 234 height 33
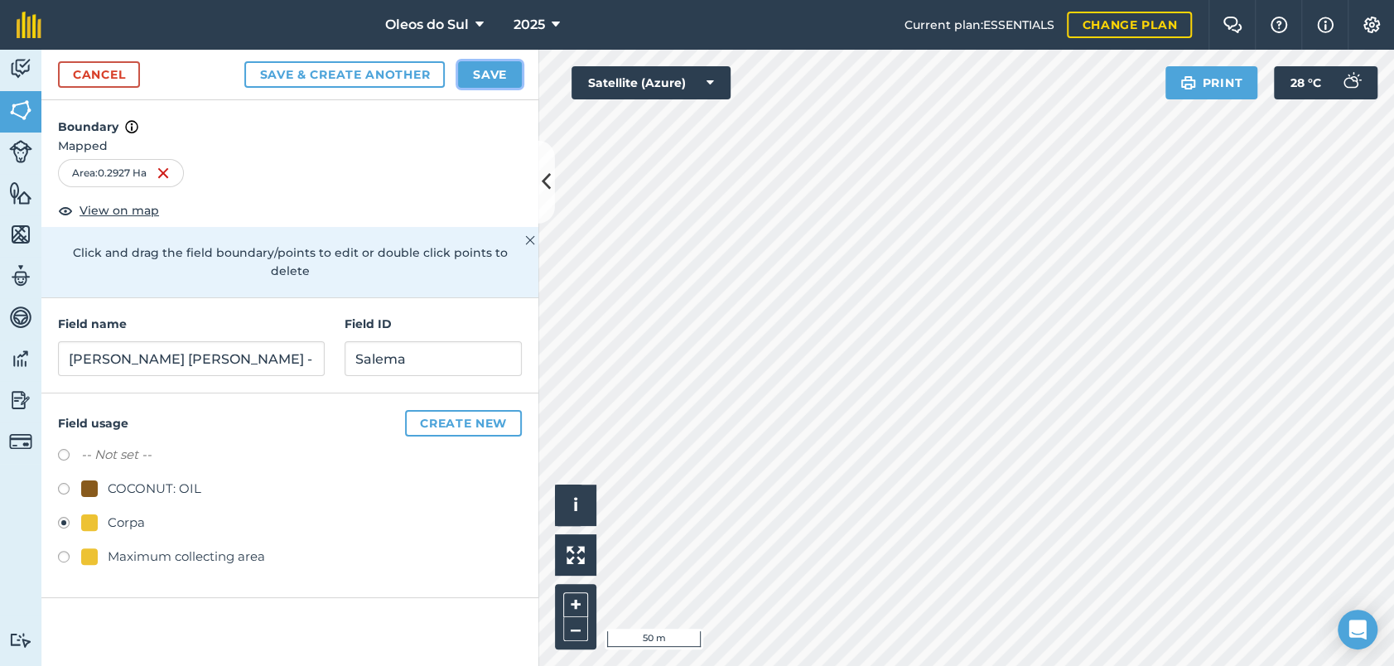
click at [486, 73] on button "Save" at bounding box center [490, 74] width 64 height 27
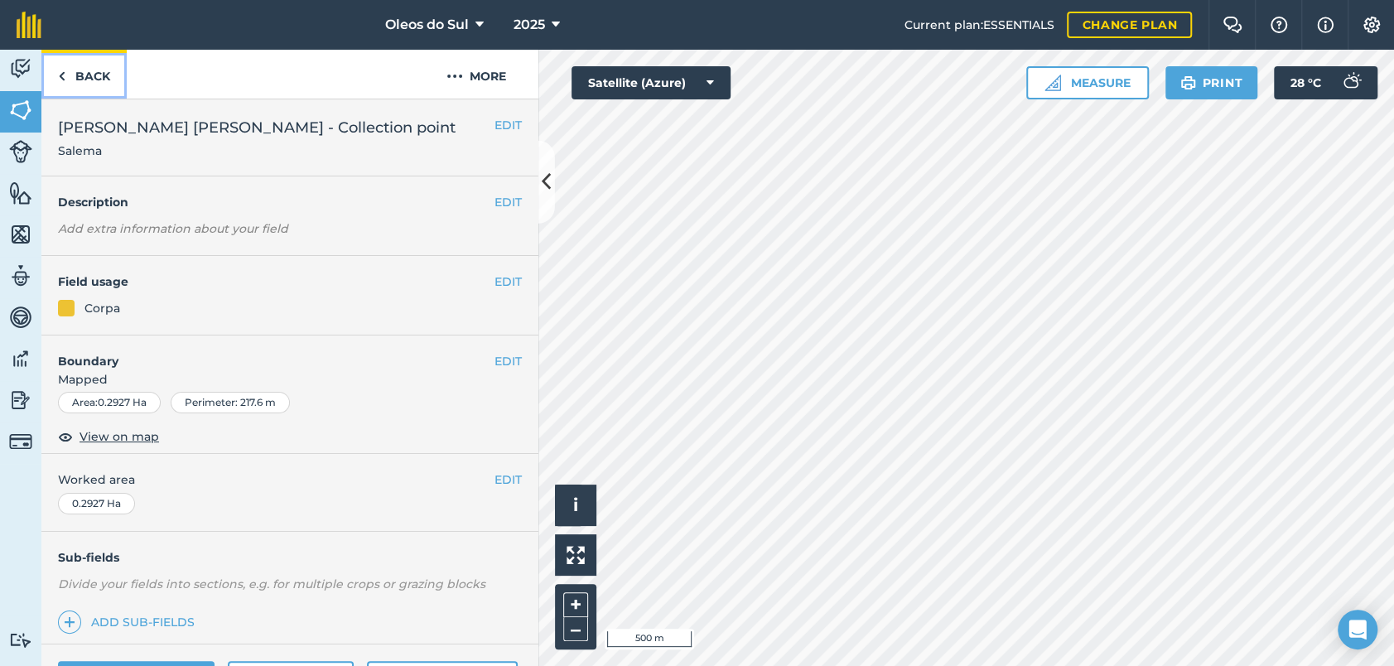
click at [86, 75] on link "Back" at bounding box center [83, 74] width 85 height 49
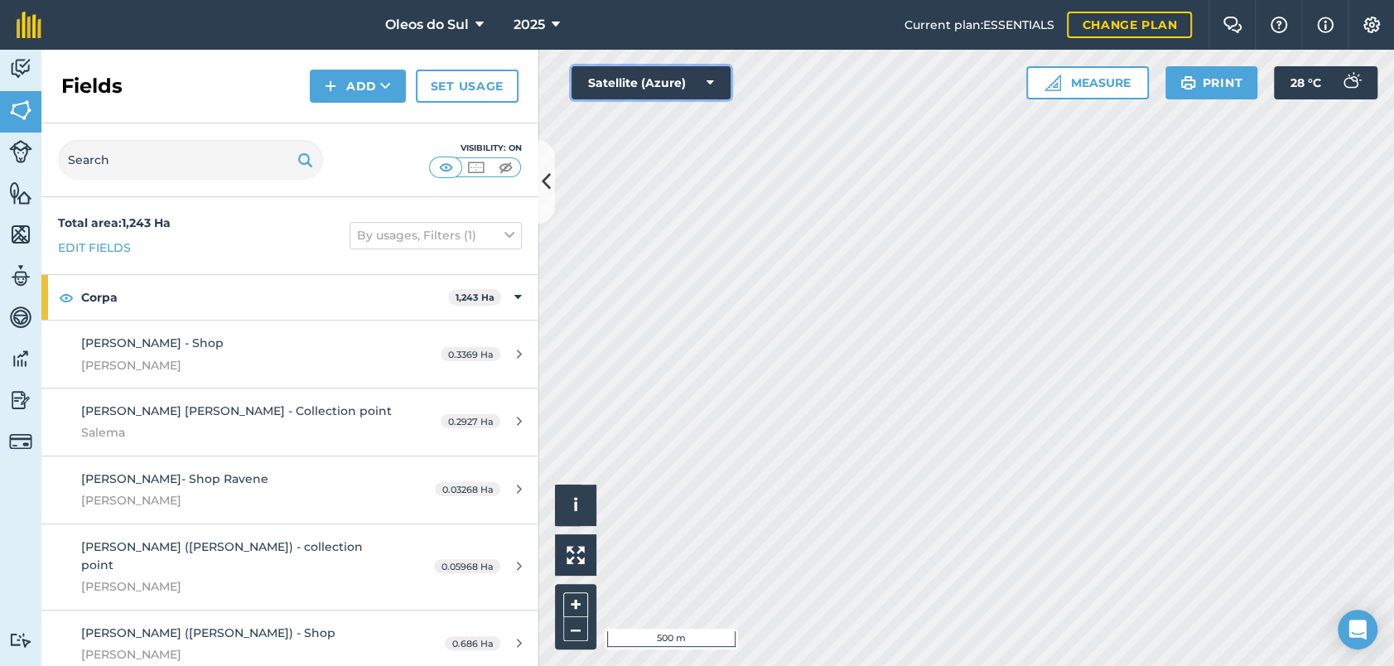
click at [682, 84] on button "Satellite (Azure)" at bounding box center [650, 82] width 159 height 33
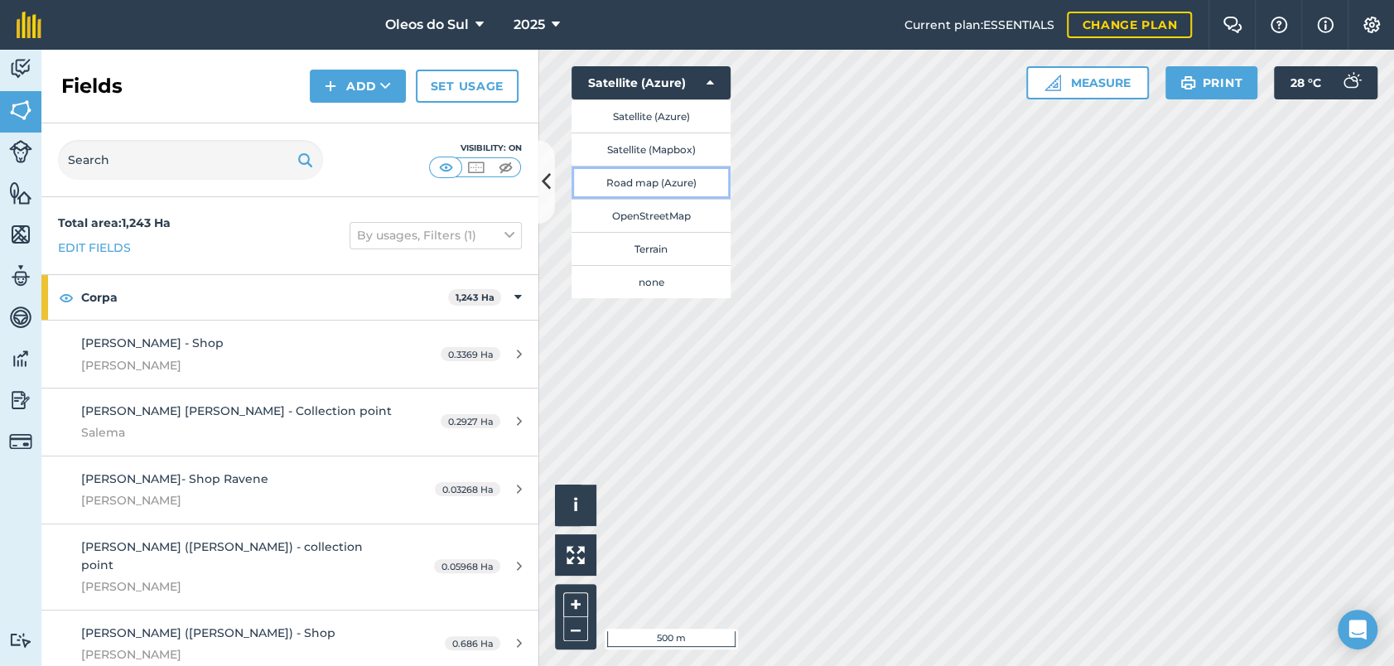
click at [669, 181] on button "Road map (Azure)" at bounding box center [650, 182] width 159 height 33
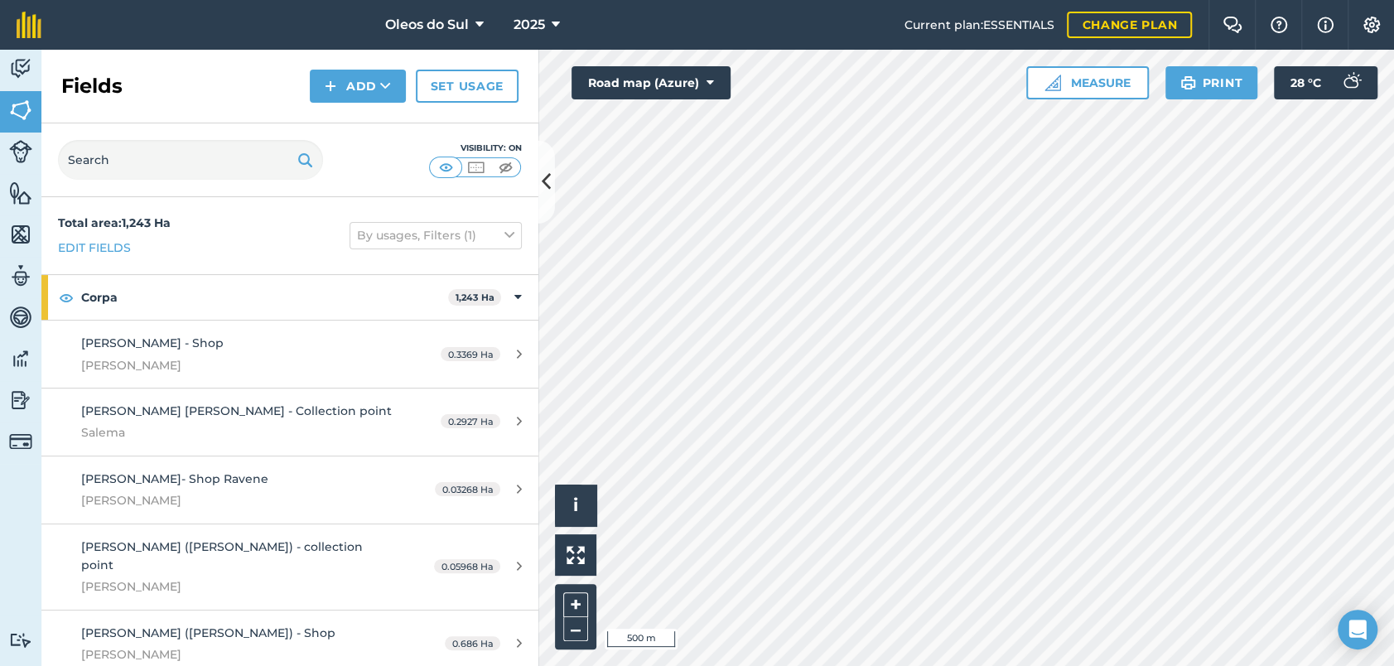
click at [897, 665] on html "Oleos do Sul 2025 Current plan : ESSENTIALS Change plan Farm Chat Help Info Set…" at bounding box center [697, 333] width 1394 height 666
click at [738, 665] on html "Oleos do Sul 2025 Current plan : ESSENTIALS Change plan Farm Chat Help Info Set…" at bounding box center [697, 333] width 1394 height 666
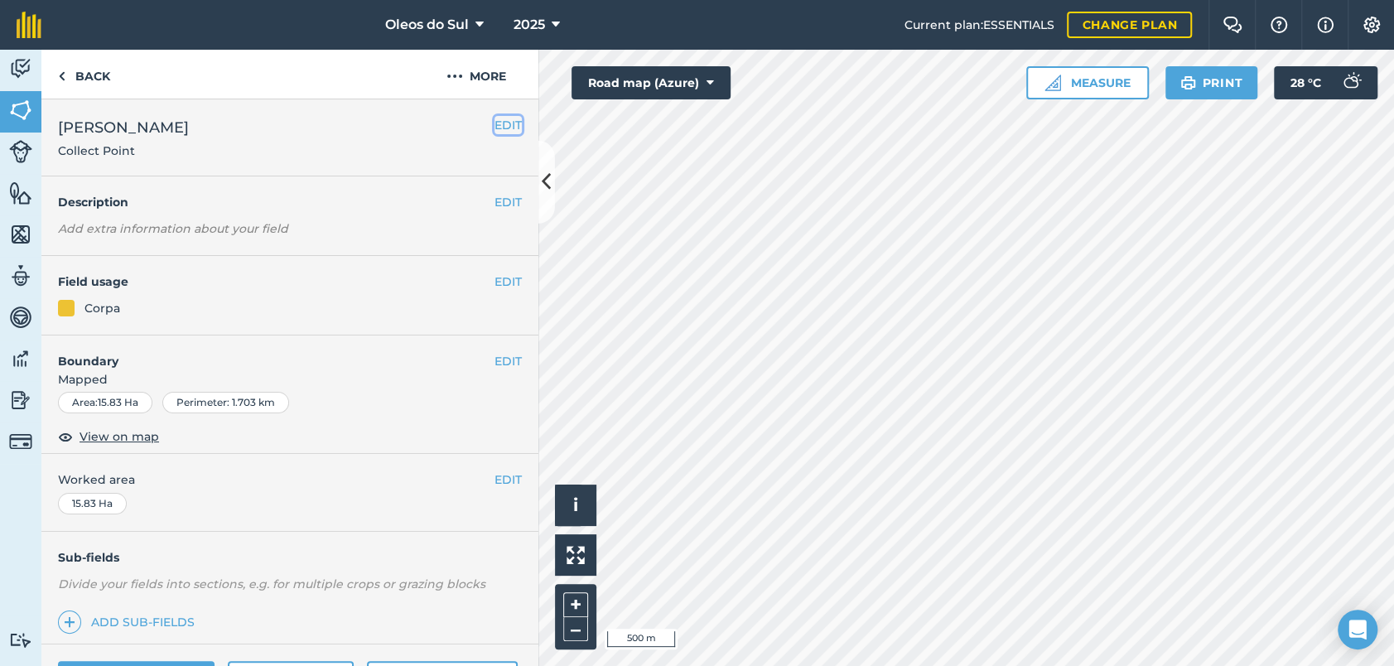
click at [494, 117] on button "EDIT" at bounding box center [507, 125] width 27 height 18
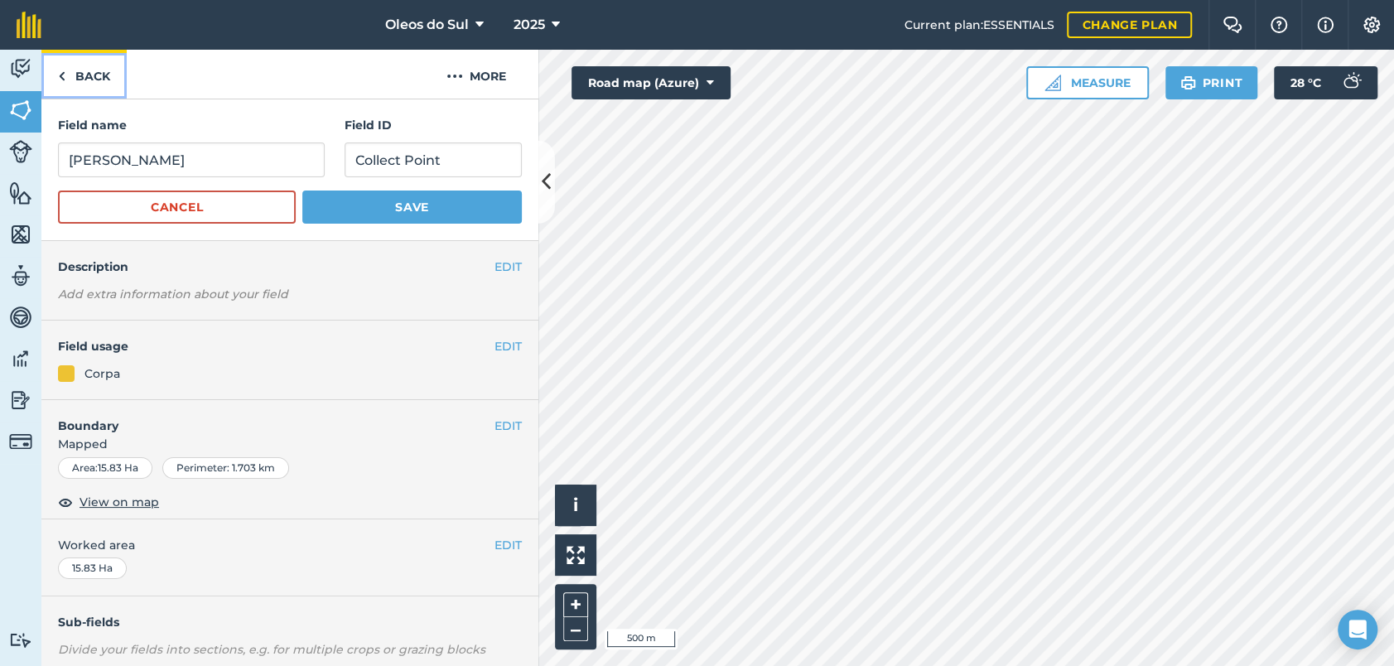
click at [81, 75] on link "Back" at bounding box center [83, 74] width 85 height 49
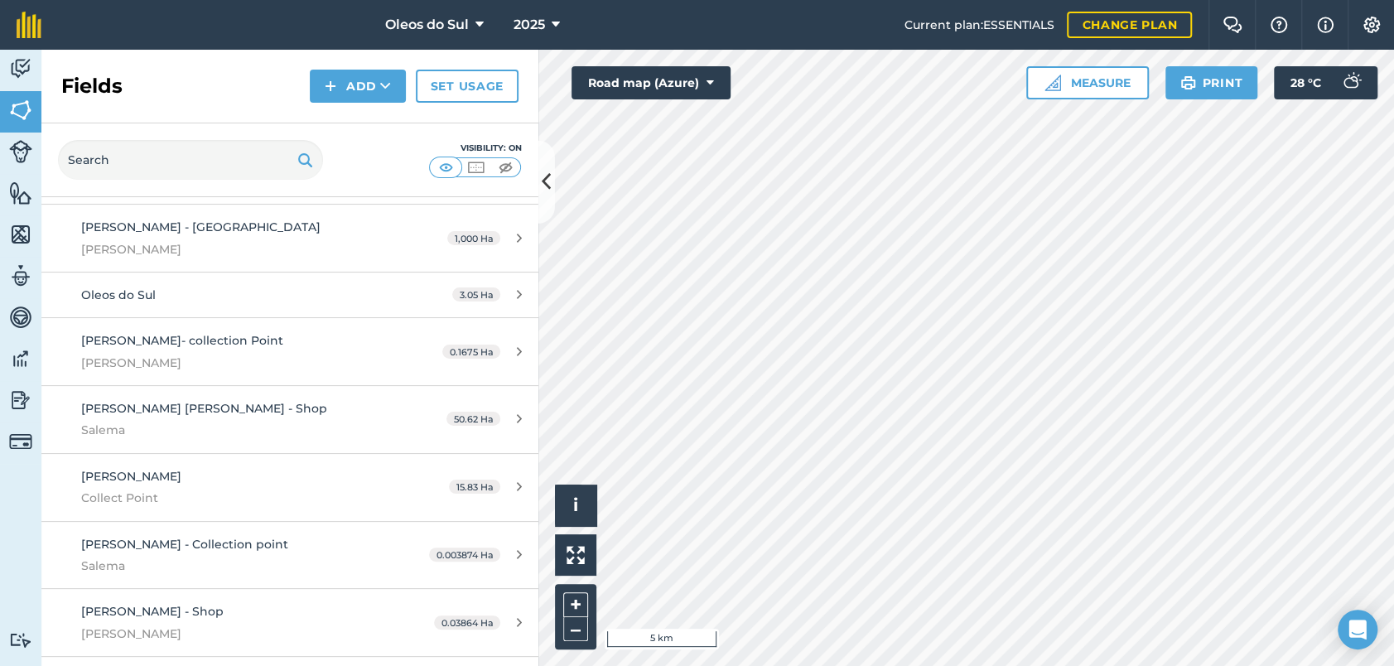
scroll to position [1841, 0]
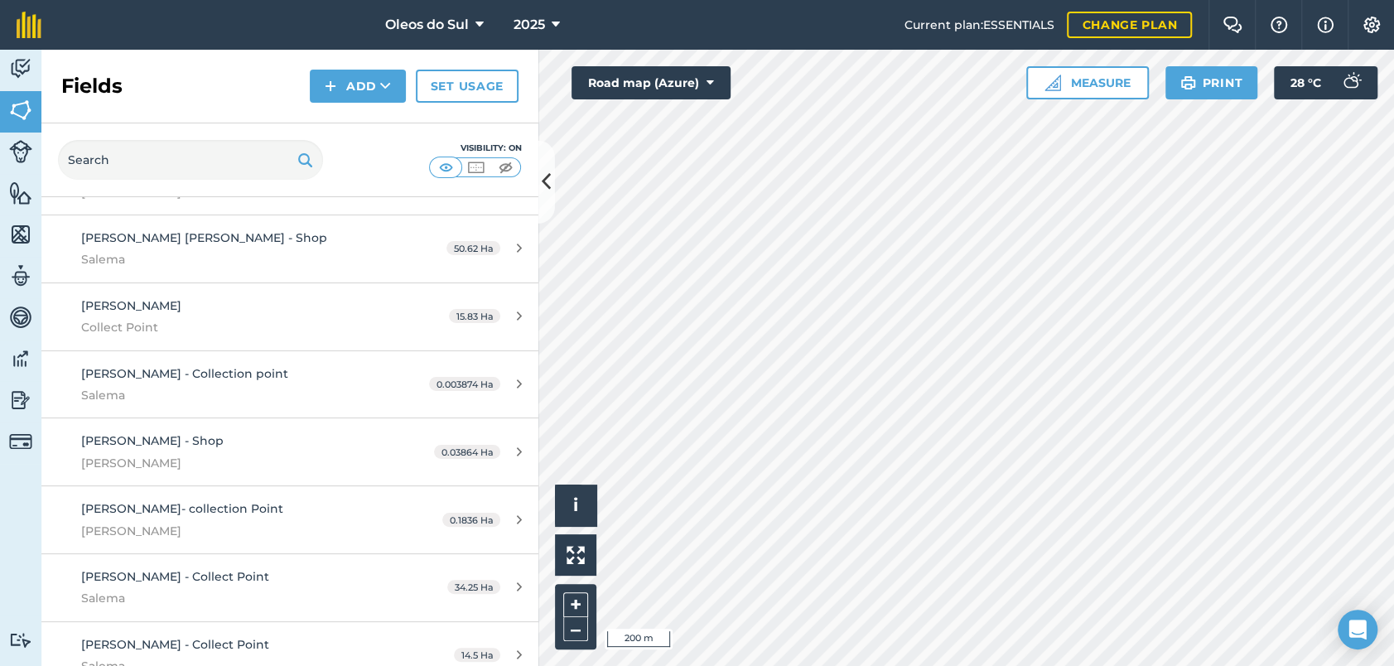
click at [1130, 665] on html "Oleos do Sul 2025 Current plan : ESSENTIALS Change plan Farm Chat Help Info Set…" at bounding box center [697, 333] width 1394 height 666
click at [349, 90] on button "Add" at bounding box center [358, 86] width 96 height 33
click at [382, 123] on link "Draw" at bounding box center [357, 123] width 91 height 36
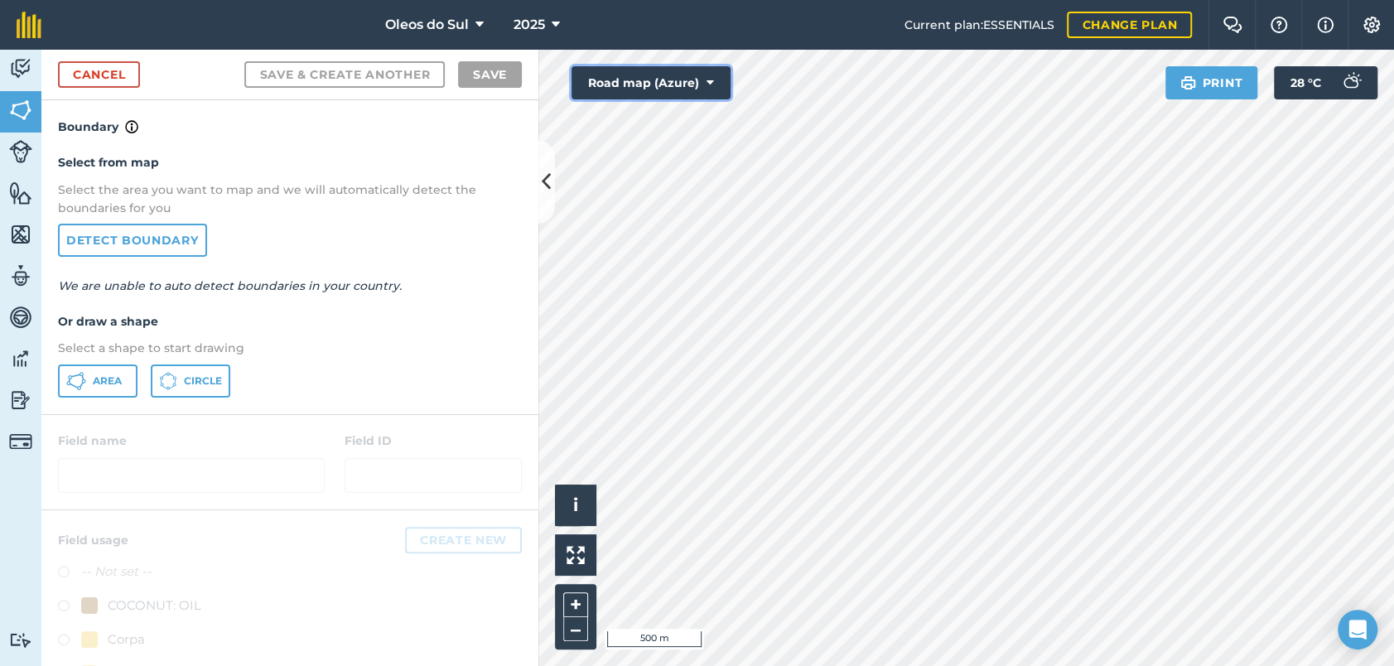
click at [679, 80] on button "Road map (Azure)" at bounding box center [650, 82] width 159 height 33
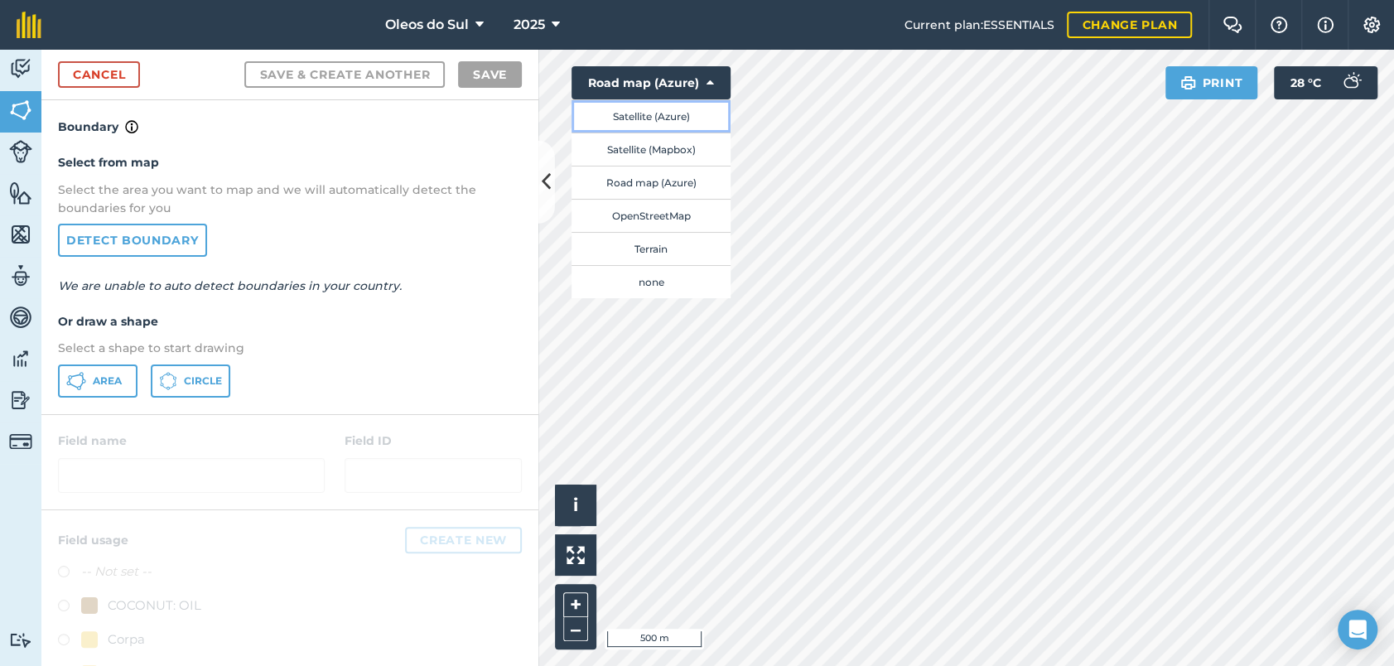
click at [692, 113] on button "Satellite (Azure)" at bounding box center [650, 115] width 159 height 33
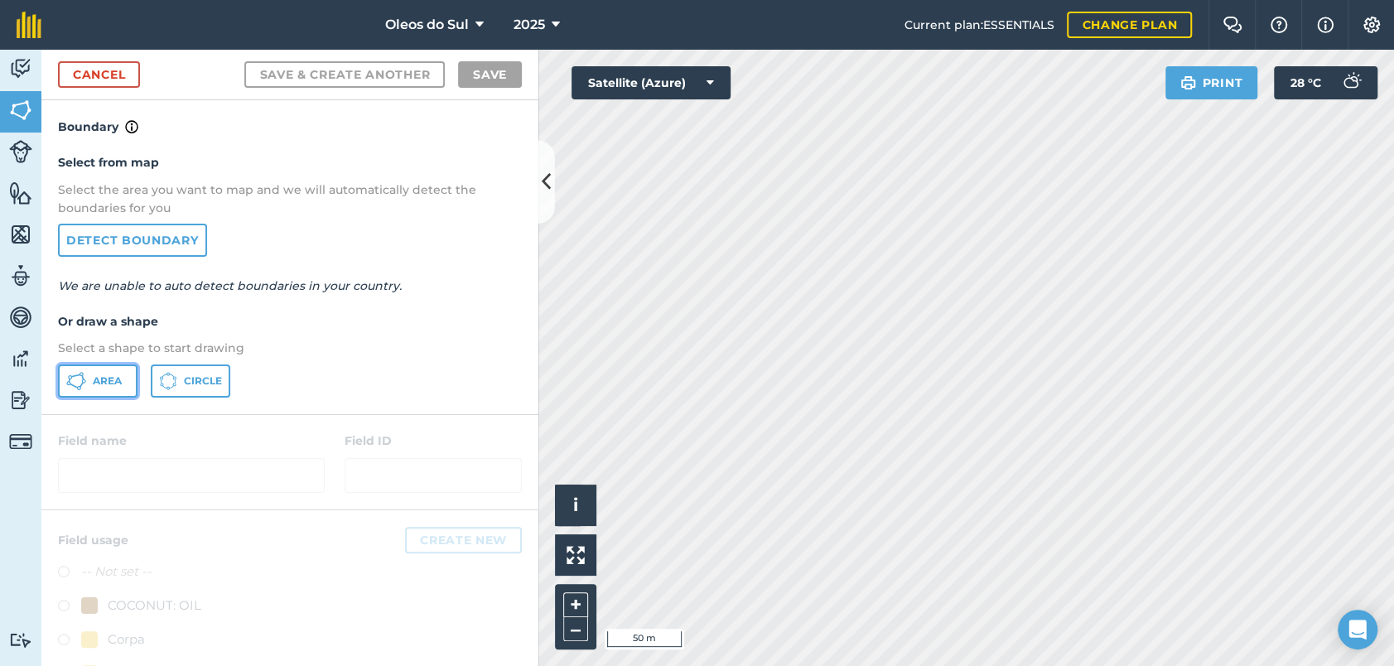
click at [110, 378] on span "Area" at bounding box center [107, 380] width 29 height 13
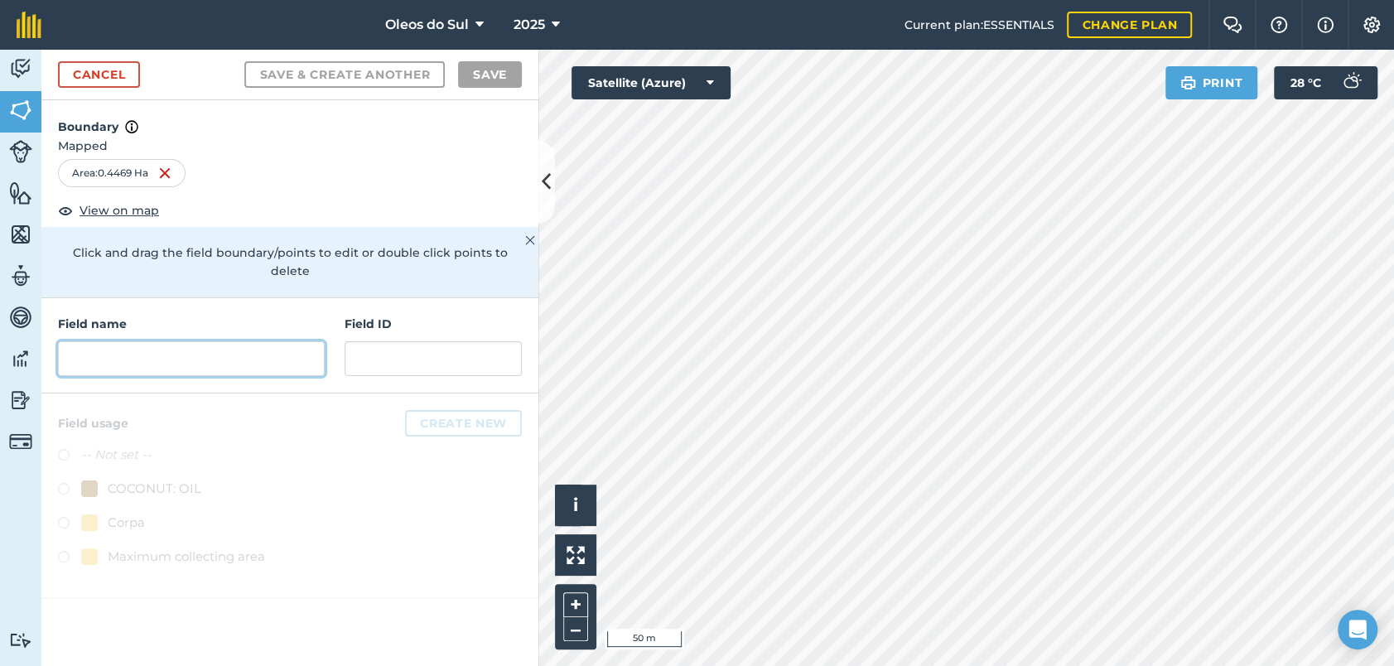
click at [187, 341] on input "text" at bounding box center [191, 358] width 267 height 35
paste input "vucheira [PERSON_NAME]"
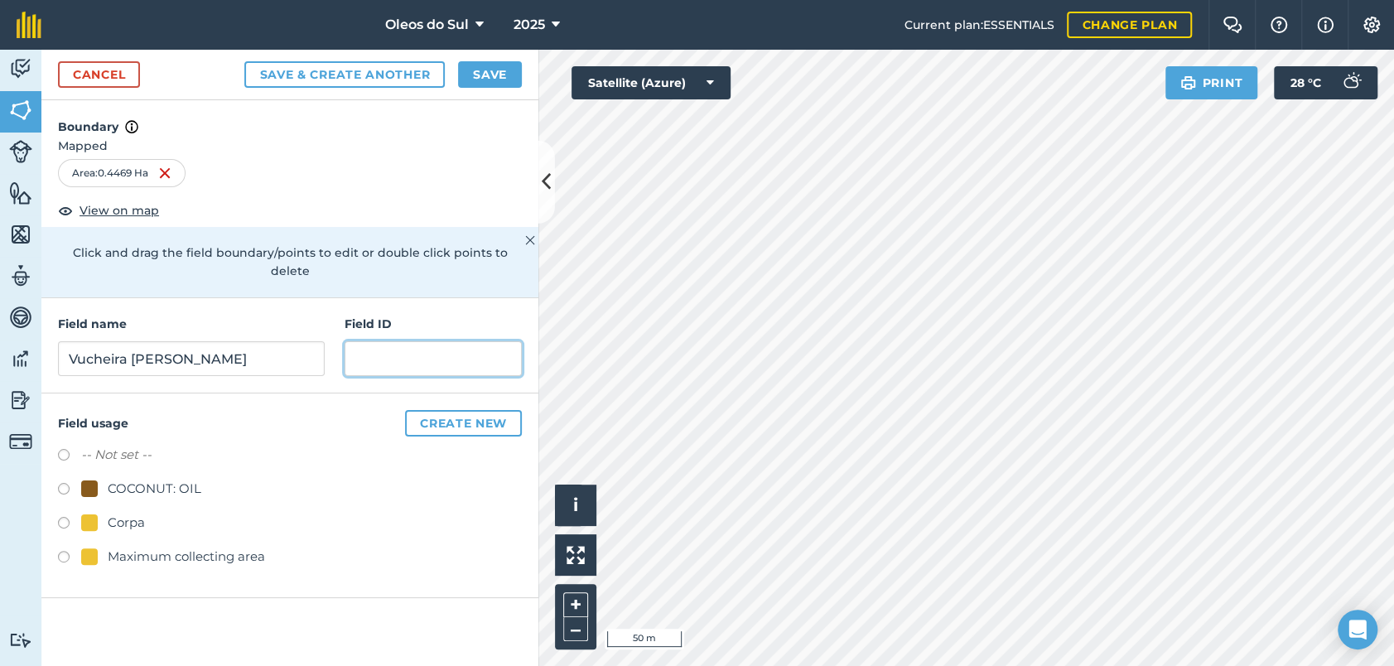
click at [378, 341] on input "text" at bounding box center [433, 358] width 177 height 35
click at [227, 345] on input "Vucheira [PERSON_NAME]" at bounding box center [191, 358] width 267 height 35
type input "Vucheira [PERSON_NAME] - Collection point"
click at [390, 341] on input "text" at bounding box center [433, 358] width 177 height 35
type input "[PERSON_NAME]"
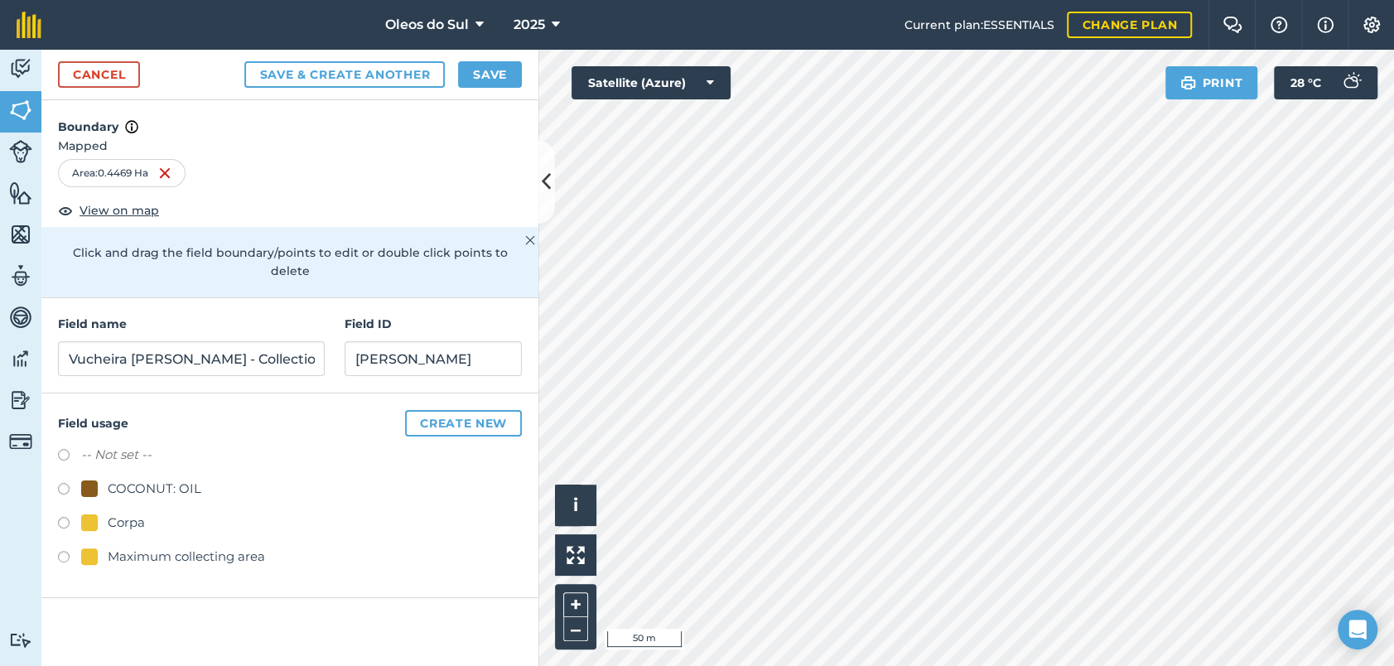
click at [62, 517] on label at bounding box center [69, 525] width 23 height 17
radio input "true"
click at [496, 78] on button "Save" at bounding box center [490, 74] width 64 height 27
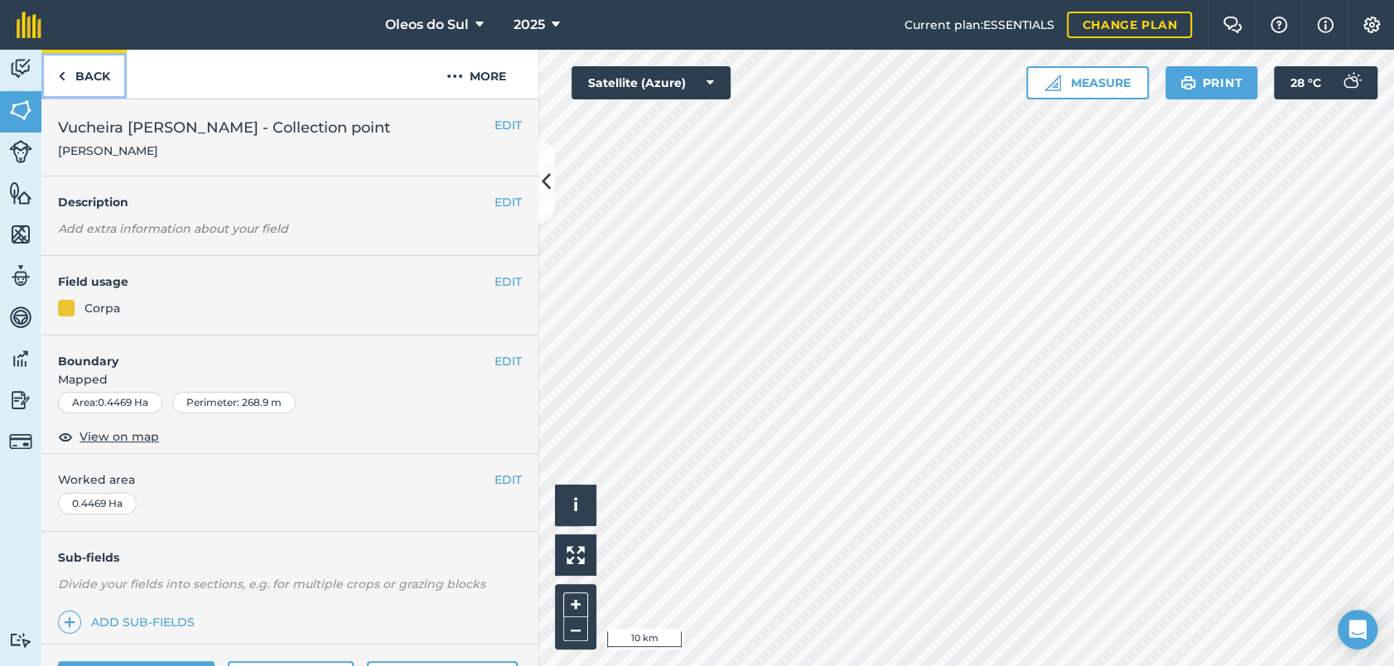
click at [78, 77] on link "Back" at bounding box center [83, 74] width 85 height 49
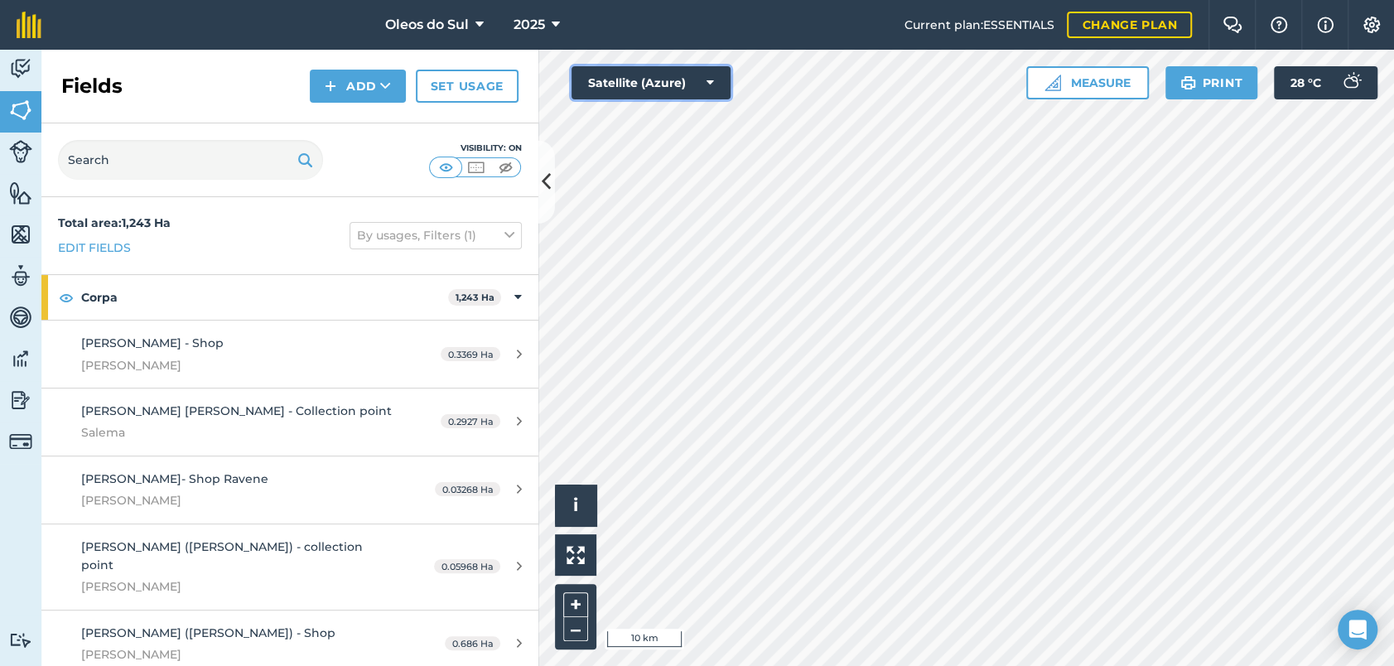
click at [641, 81] on button "Satellite (Azure)" at bounding box center [650, 82] width 159 height 33
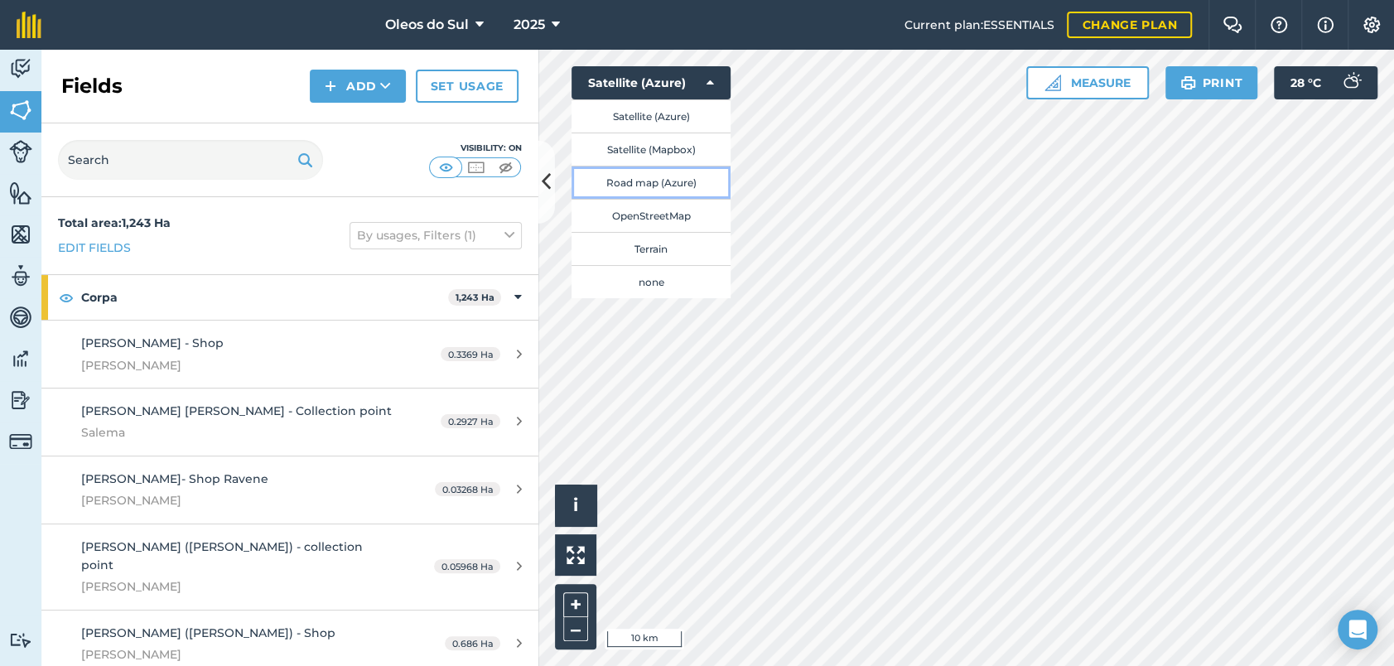
click at [649, 184] on button "Road map (Azure)" at bounding box center [650, 182] width 159 height 33
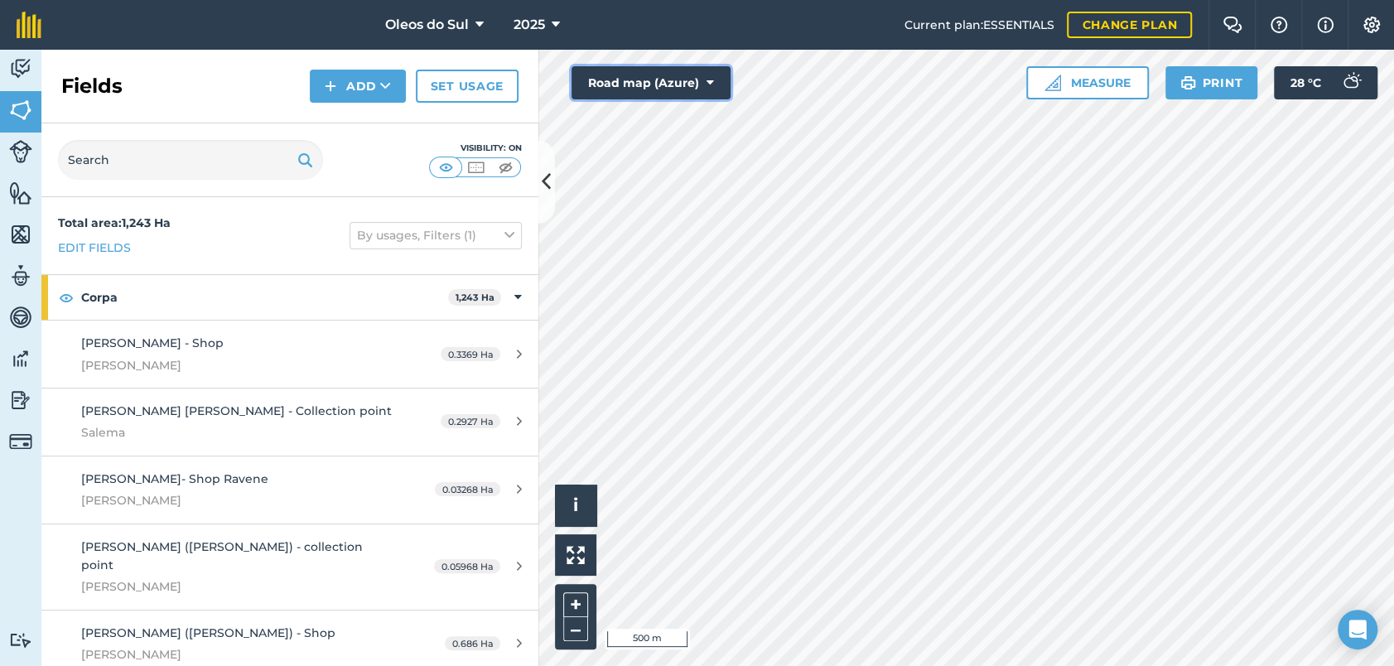
click at [716, 90] on button "Road map (Azure)" at bounding box center [650, 82] width 159 height 33
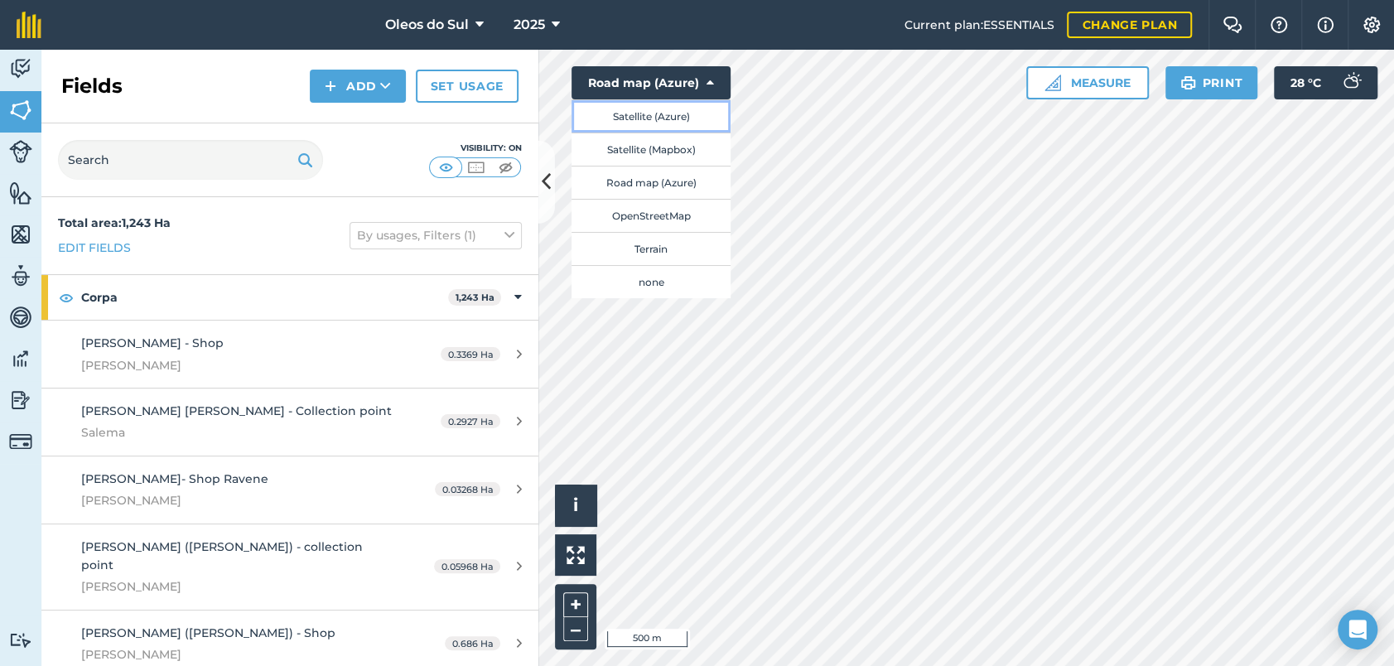
click at [677, 113] on button "Satellite (Azure)" at bounding box center [650, 115] width 159 height 33
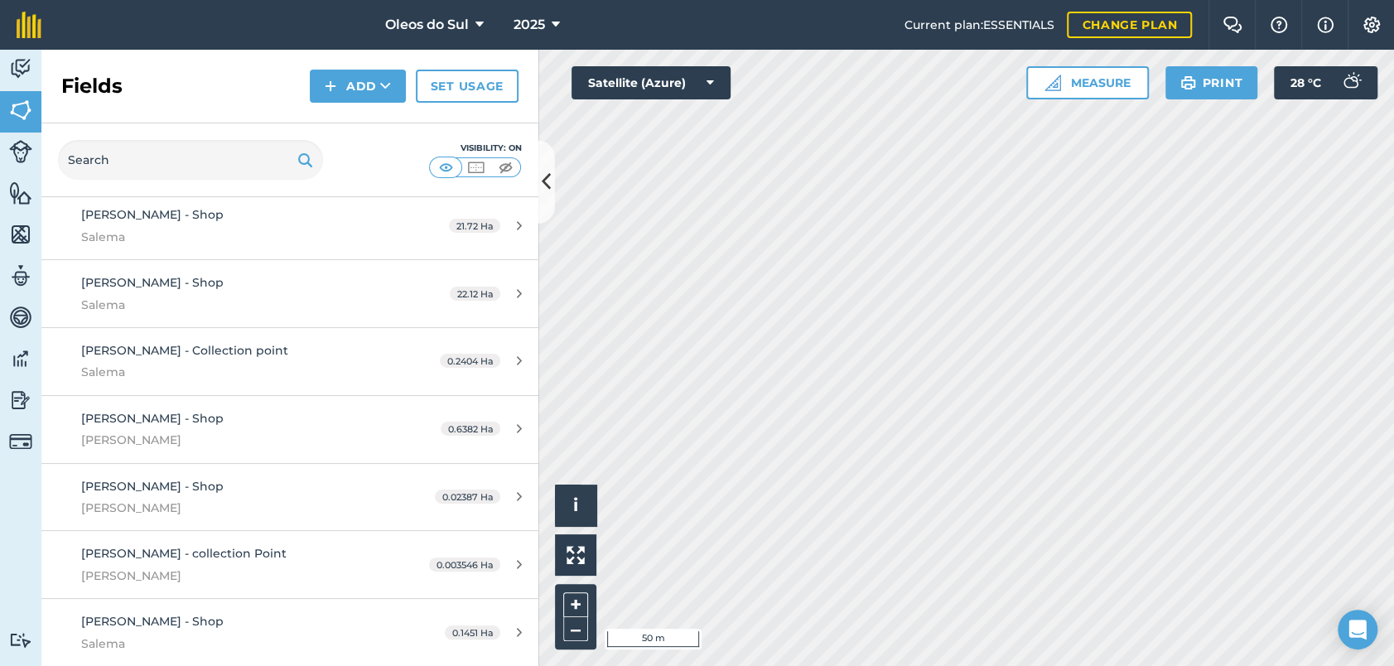
scroll to position [460, 0]
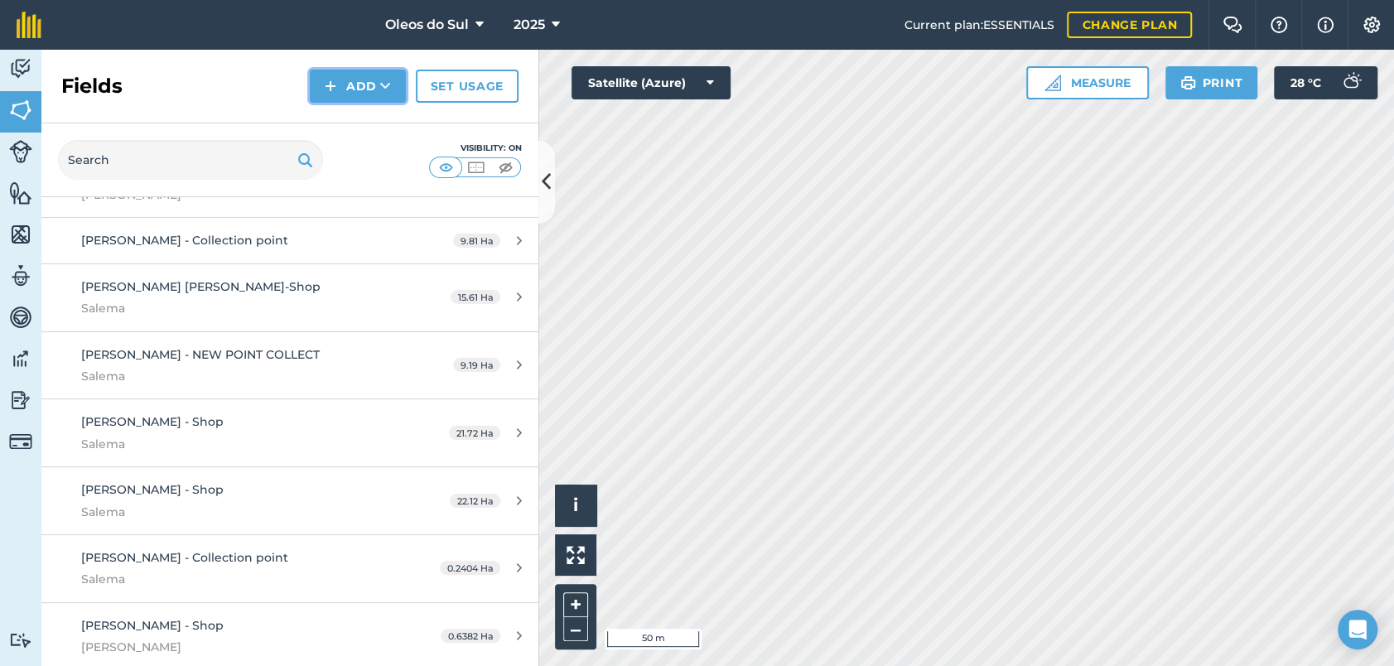
click at [390, 83] on icon at bounding box center [385, 86] width 11 height 17
click at [369, 124] on link "Draw" at bounding box center [357, 123] width 91 height 36
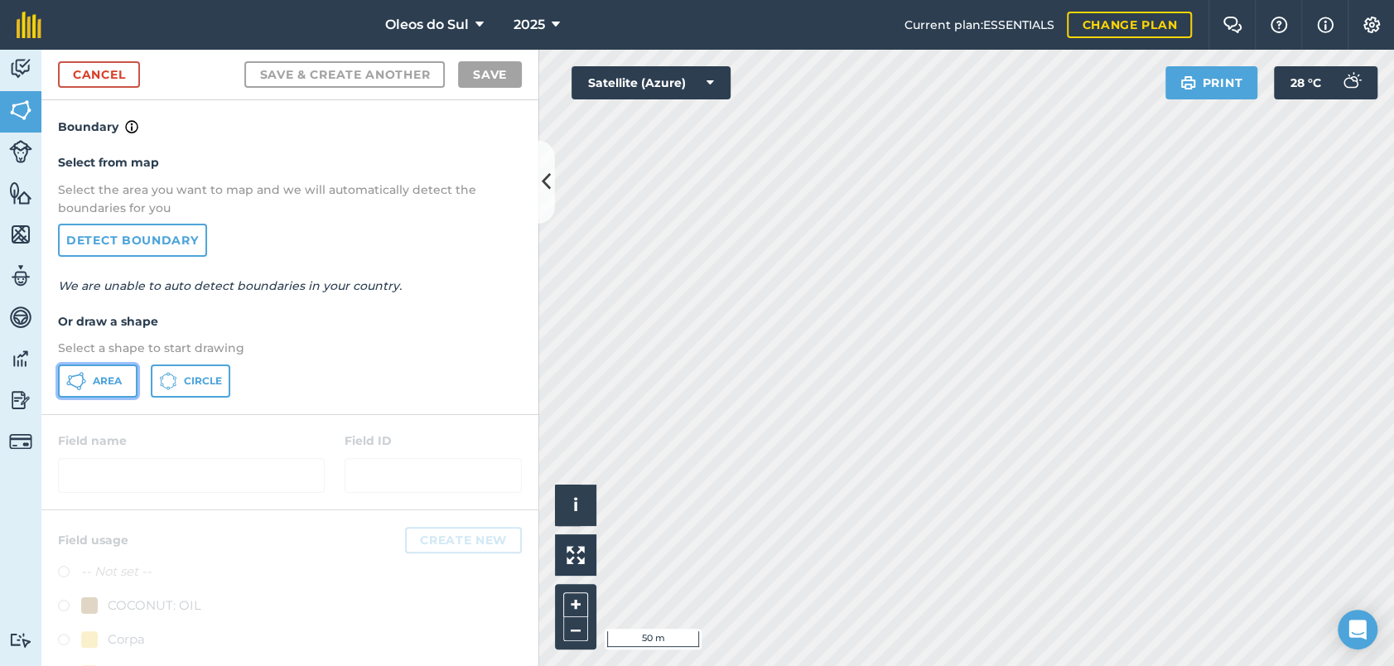
click at [106, 385] on span "Area" at bounding box center [107, 380] width 29 height 13
click at [83, 378] on icon at bounding box center [84, 380] width 4 height 4
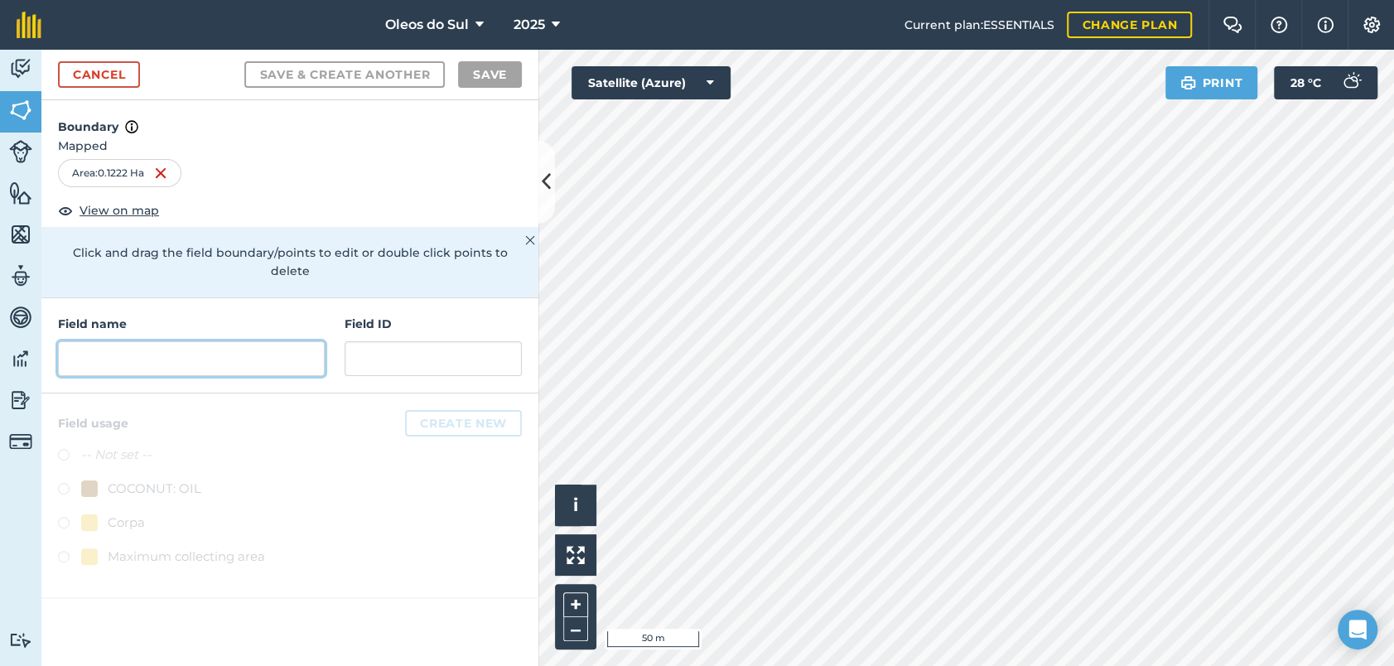
click at [199, 349] on input "text" at bounding box center [191, 358] width 267 height 35
click at [149, 341] on input "text" at bounding box center [191, 358] width 267 height 35
paste input "Valdimira Bento"
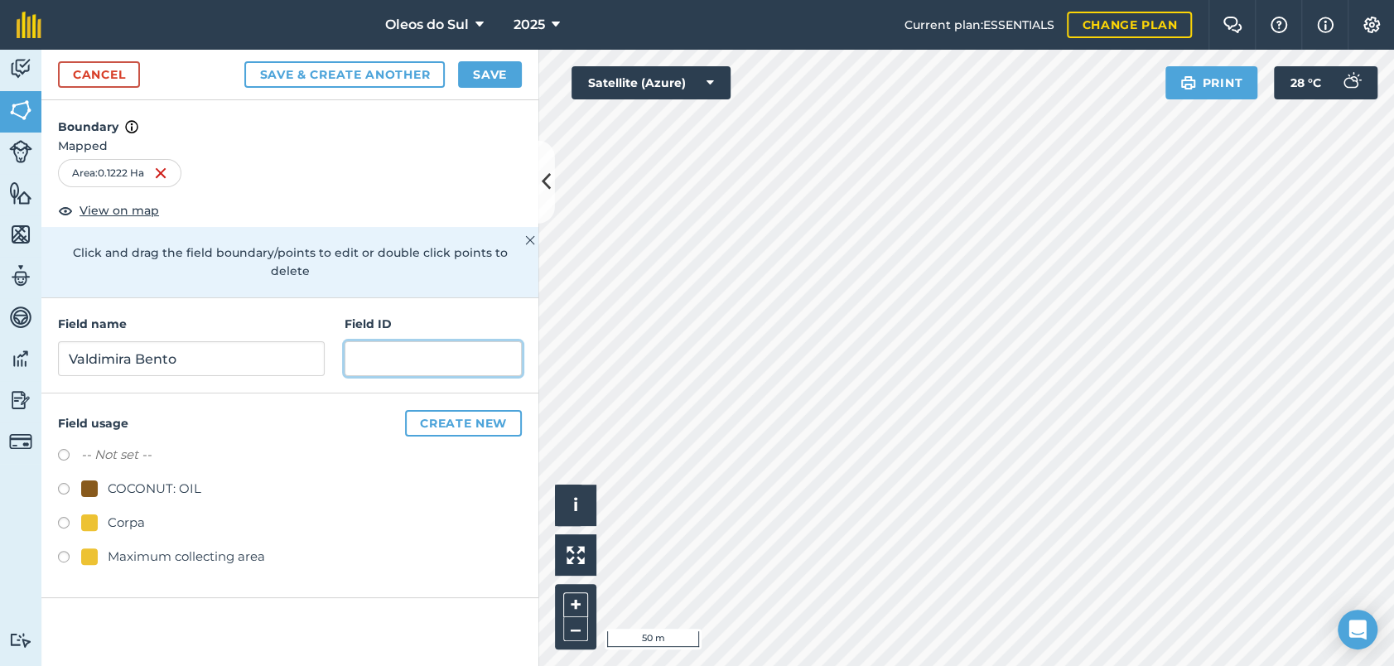
click at [370, 343] on input "text" at bounding box center [433, 358] width 177 height 35
click at [216, 346] on input "Valdimira Bento" at bounding box center [191, 358] width 267 height 35
type input "Valdimira Bento - Small Shop"
click at [373, 341] on input "text" at bounding box center [433, 358] width 177 height 35
type input "Alfiado"
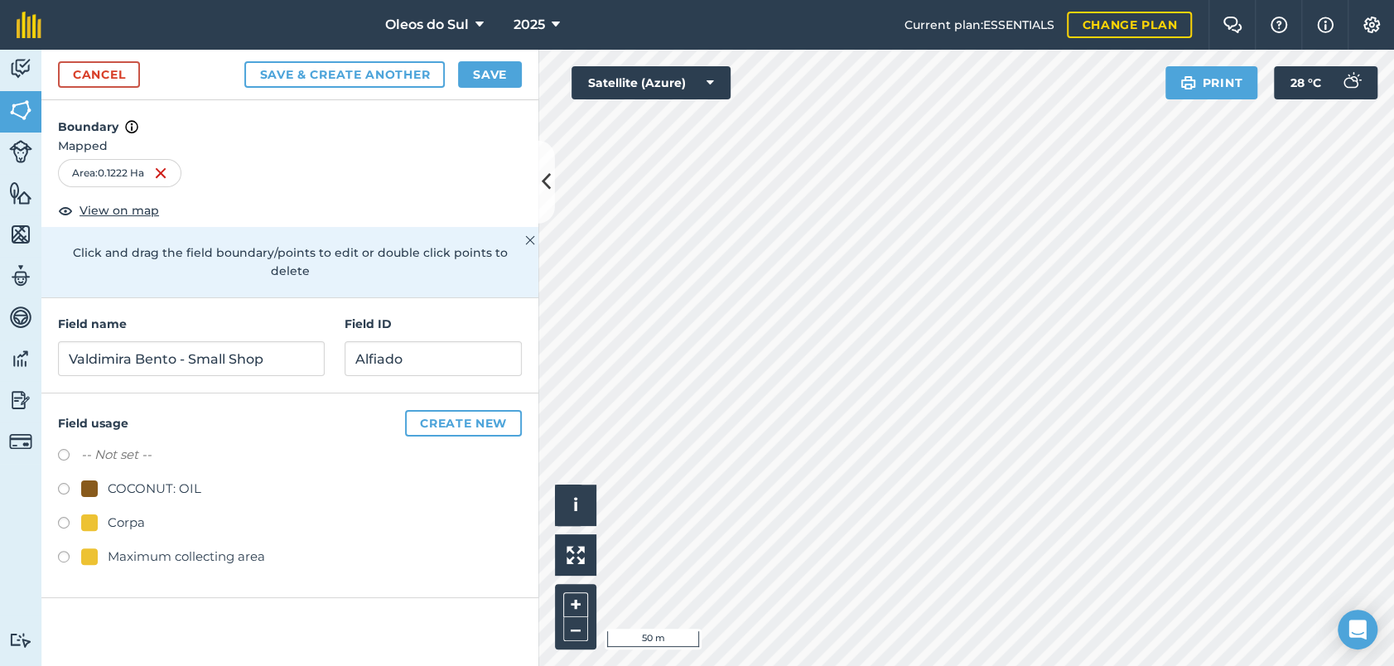
click at [63, 517] on label at bounding box center [69, 525] width 23 height 17
radio input "true"
click at [482, 76] on button "Save" at bounding box center [490, 74] width 64 height 27
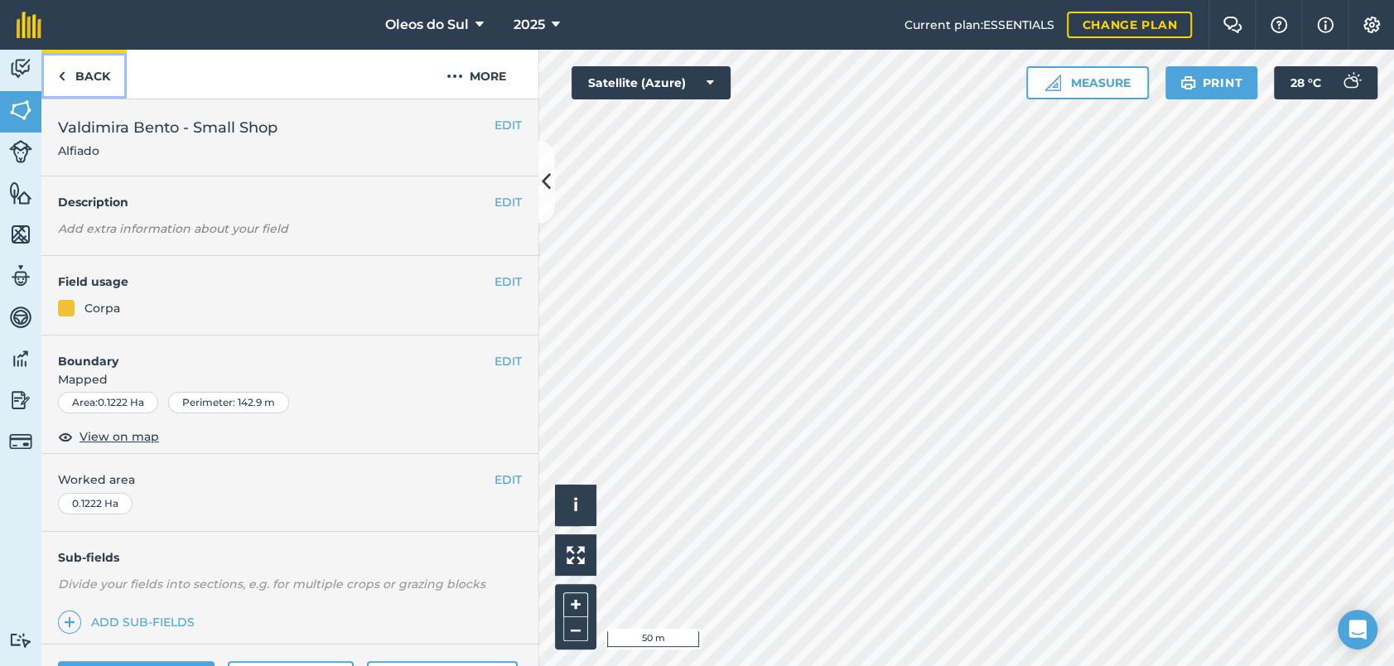
click at [80, 75] on link "Back" at bounding box center [83, 74] width 85 height 49
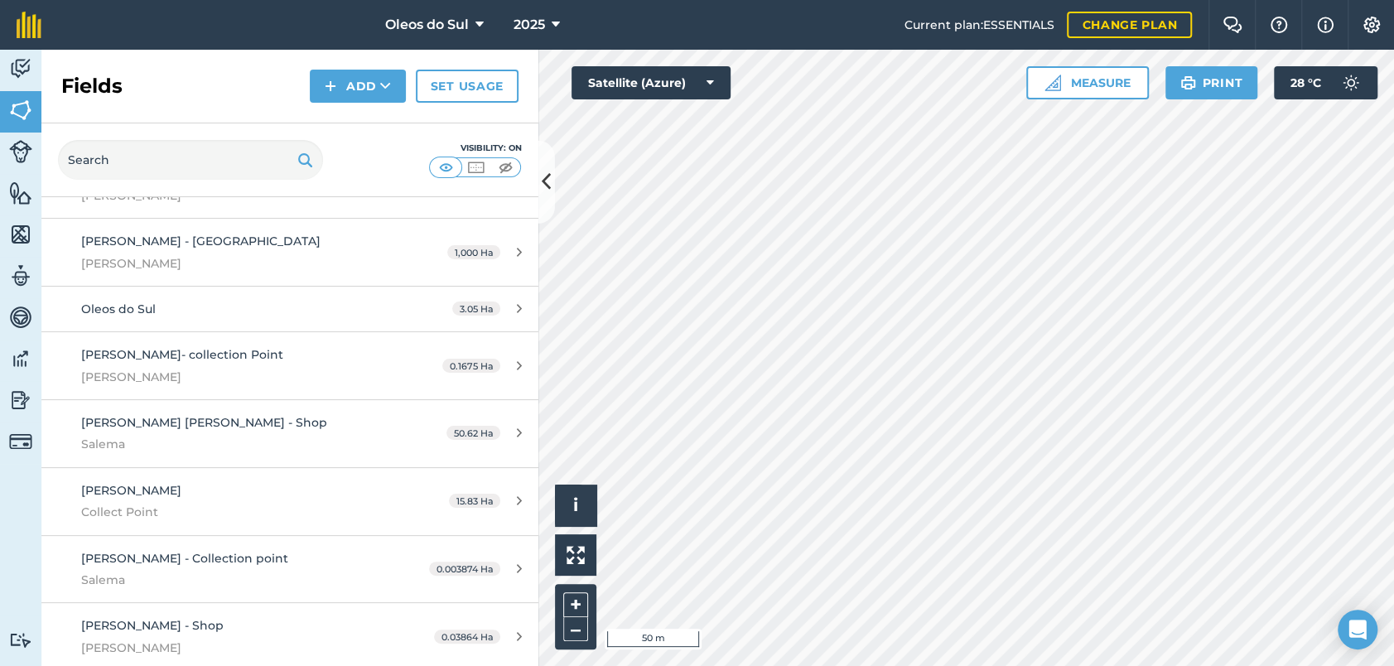
scroll to position [1748, 0]
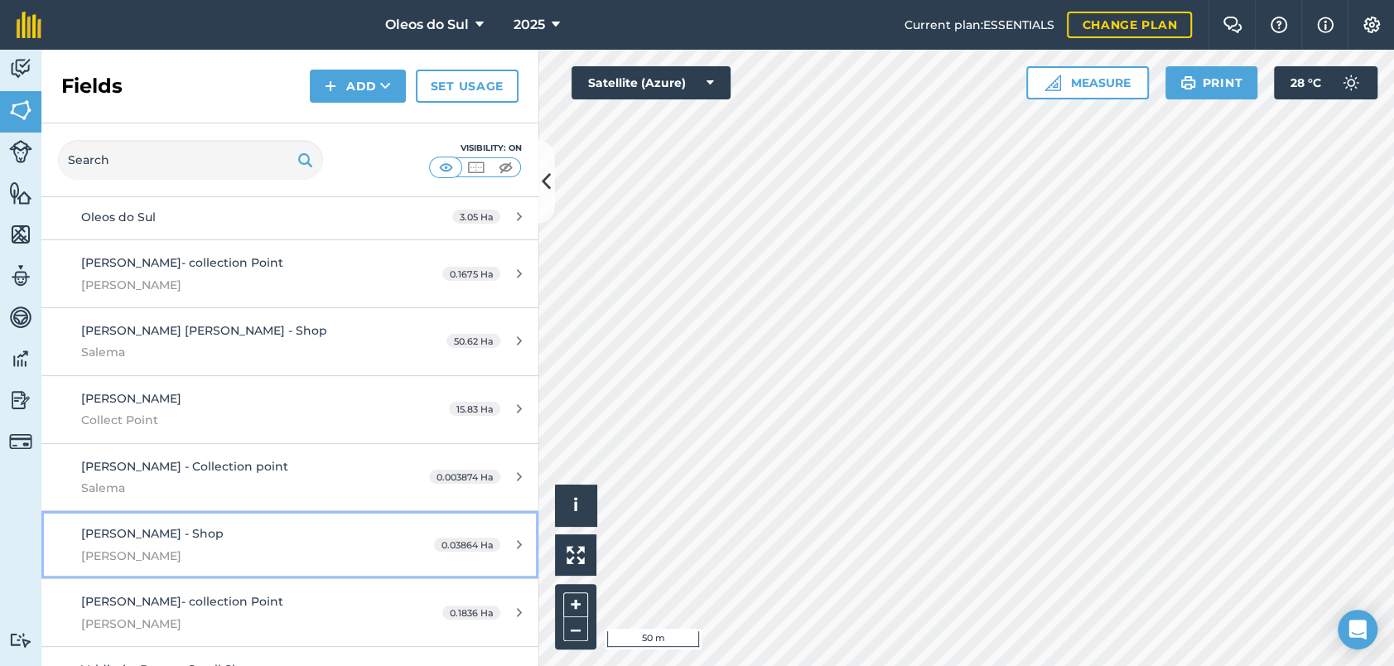
click at [133, 524] on div "[PERSON_NAME] - Shop [PERSON_NAME]" at bounding box center [236, 544] width 311 height 41
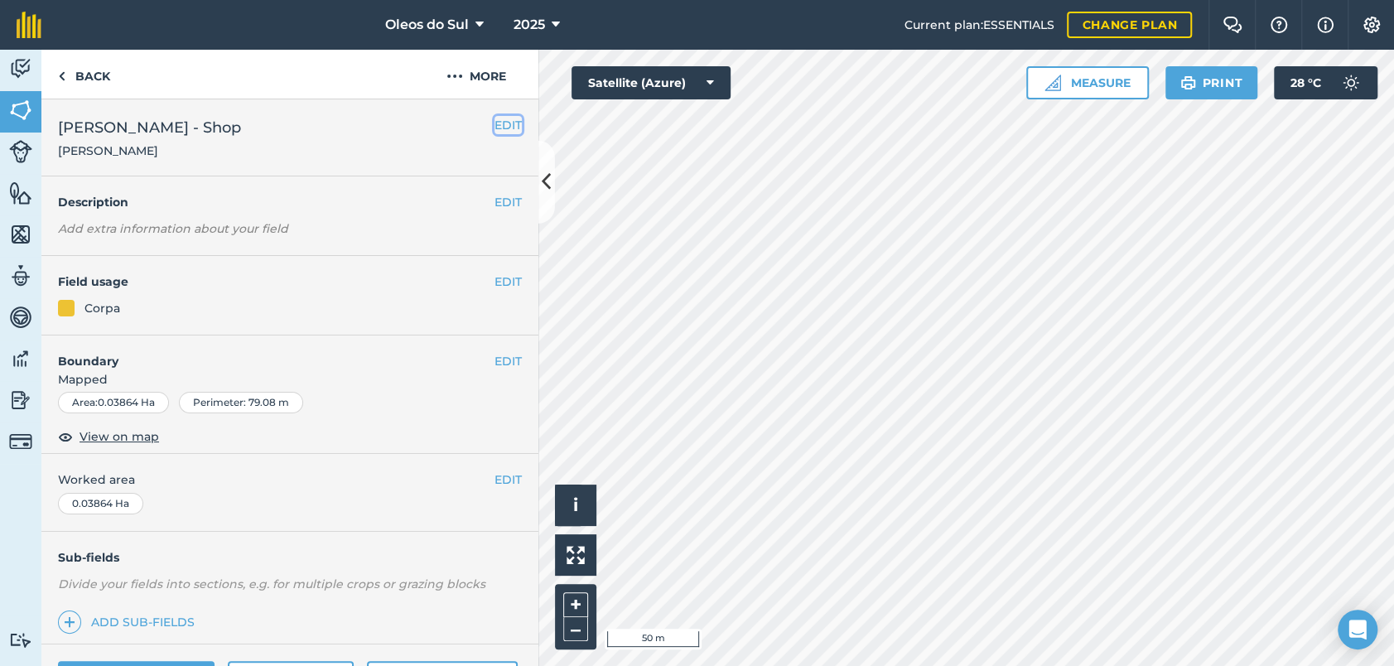
click at [505, 124] on button "EDIT" at bounding box center [507, 125] width 27 height 18
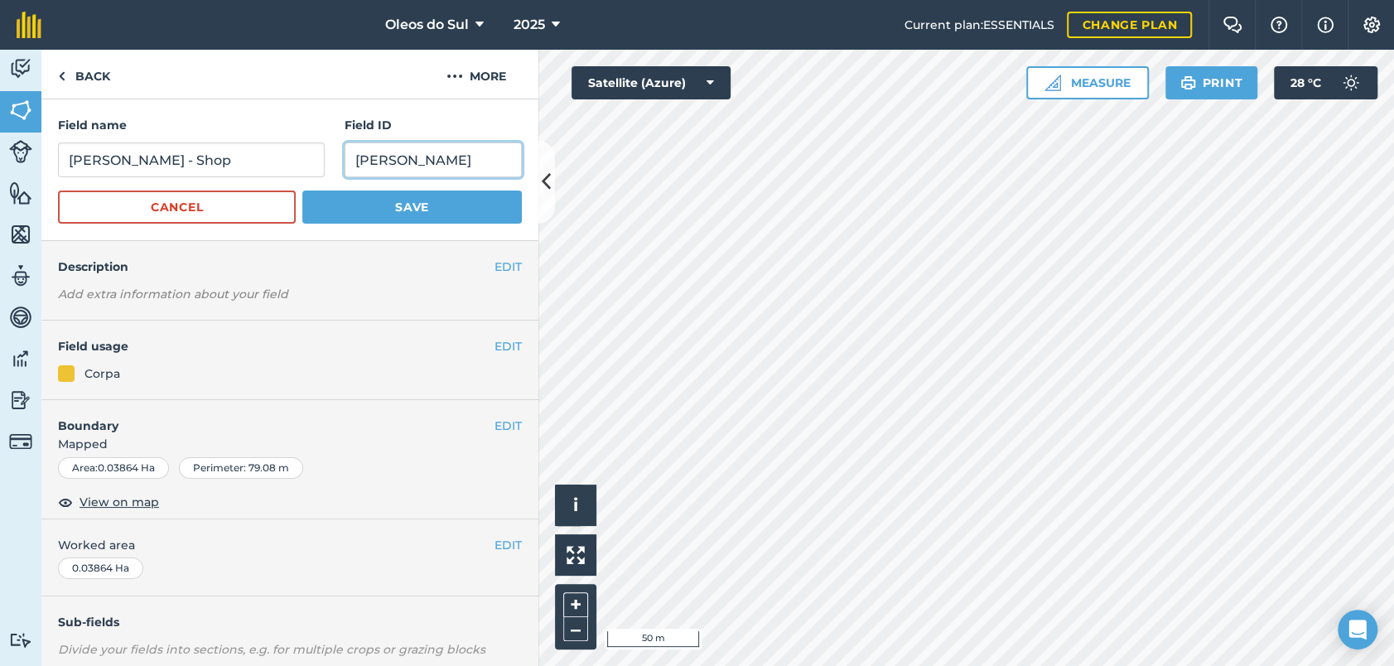
drag, startPoint x: 414, startPoint y: 162, endPoint x: 296, endPoint y: 158, distance: 118.5
click at [298, 161] on div "Field name [PERSON_NAME] - Shop Field ID [PERSON_NAME]" at bounding box center [290, 146] width 464 height 61
type input "Alfiado"
click at [404, 209] on button "Save" at bounding box center [411, 206] width 219 height 33
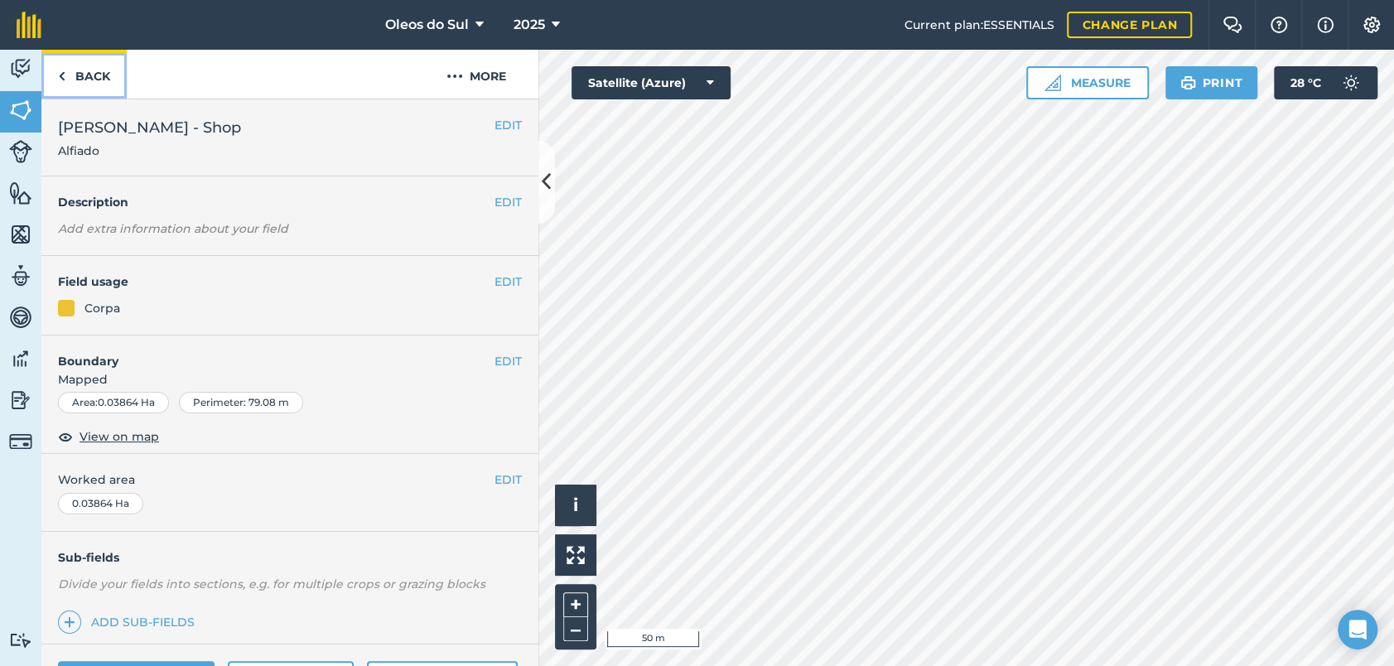
click at [93, 78] on link "Back" at bounding box center [83, 74] width 85 height 49
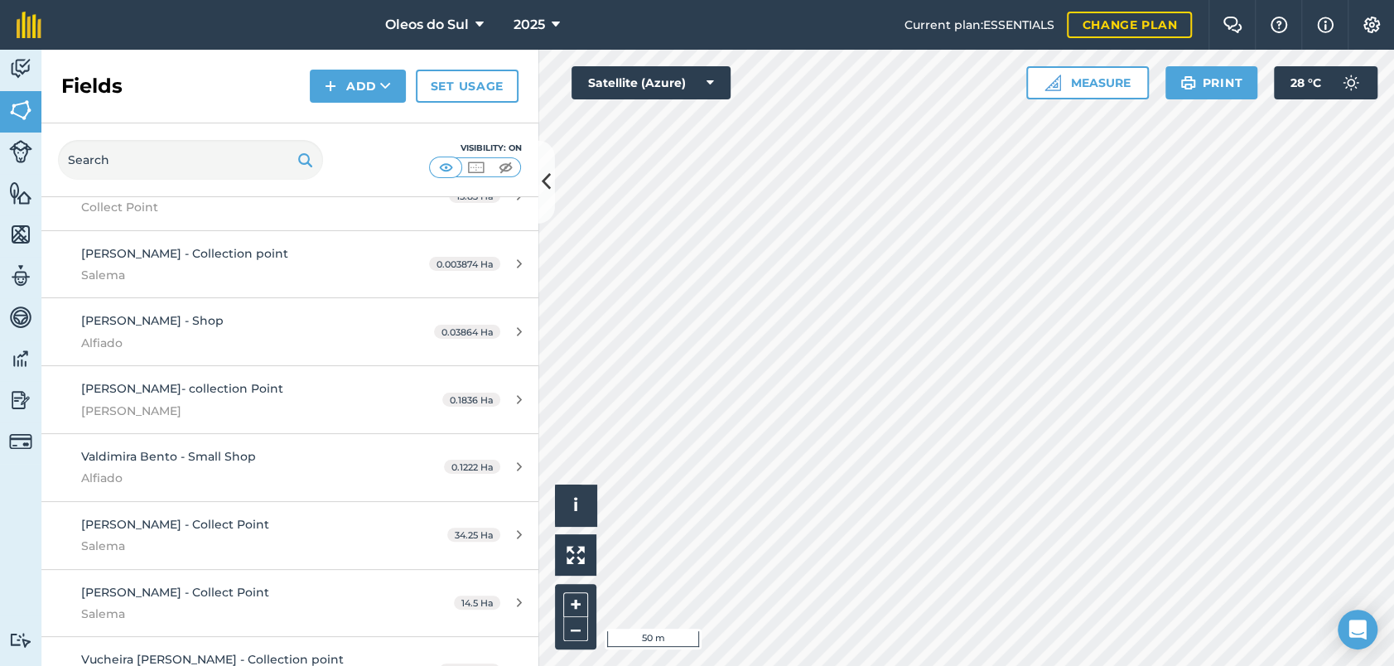
scroll to position [1976, 0]
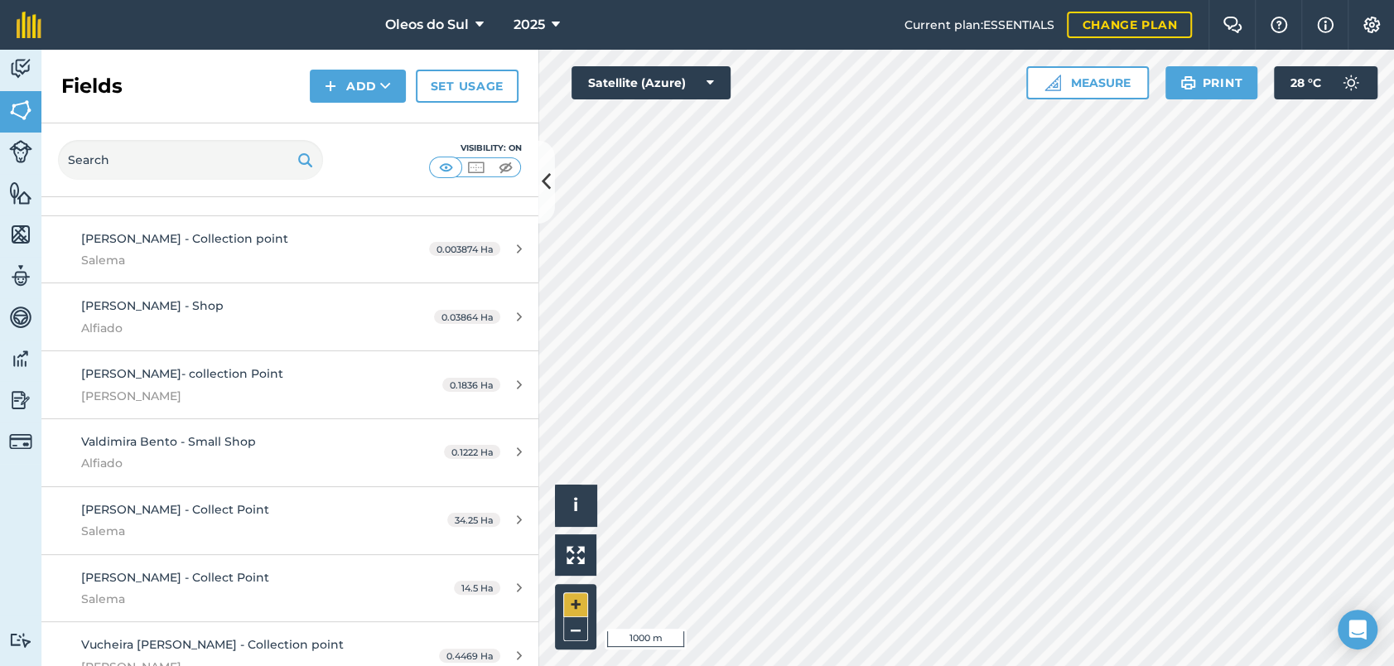
click at [570, 595] on div "Click to start drawing i © 2025 TomTom, Microsoft 1000 m + –" at bounding box center [965, 358] width 855 height 616
click at [717, 665] on html "Oleos do Sul 2025 Current plan : ESSENTIALS Change plan Farm Chat Help Info Set…" at bounding box center [697, 333] width 1394 height 666
click at [941, 665] on html "Oleos do Sul 2025 Current plan : ESSENTIALS Change plan Farm Chat Help Info Set…" at bounding box center [697, 333] width 1394 height 666
click at [860, 665] on html "Oleos do Sul 2025 Current plan : ESSENTIALS Change plan Farm Chat Help Info Set…" at bounding box center [697, 333] width 1394 height 666
click at [704, 89] on button "Satellite (Azure)" at bounding box center [650, 82] width 159 height 33
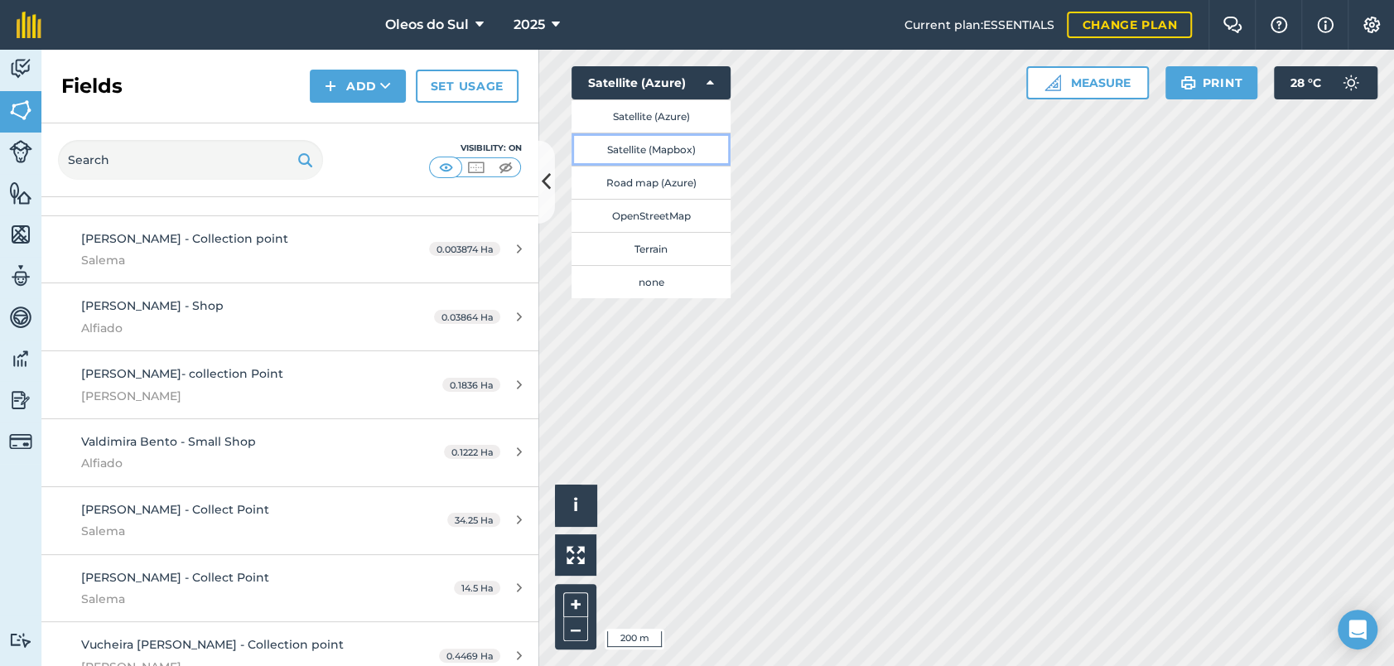
click at [655, 148] on button "Satellite (Mapbox)" at bounding box center [650, 149] width 159 height 33
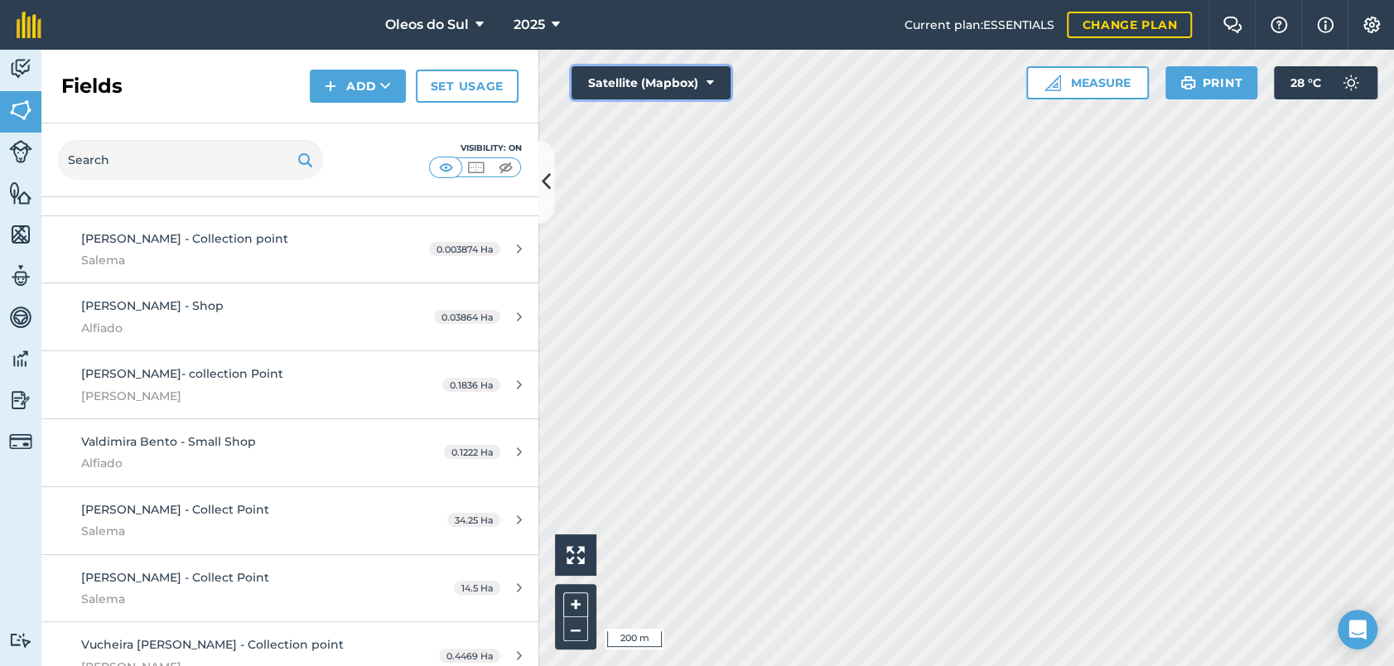
click at [711, 81] on icon at bounding box center [709, 83] width 7 height 17
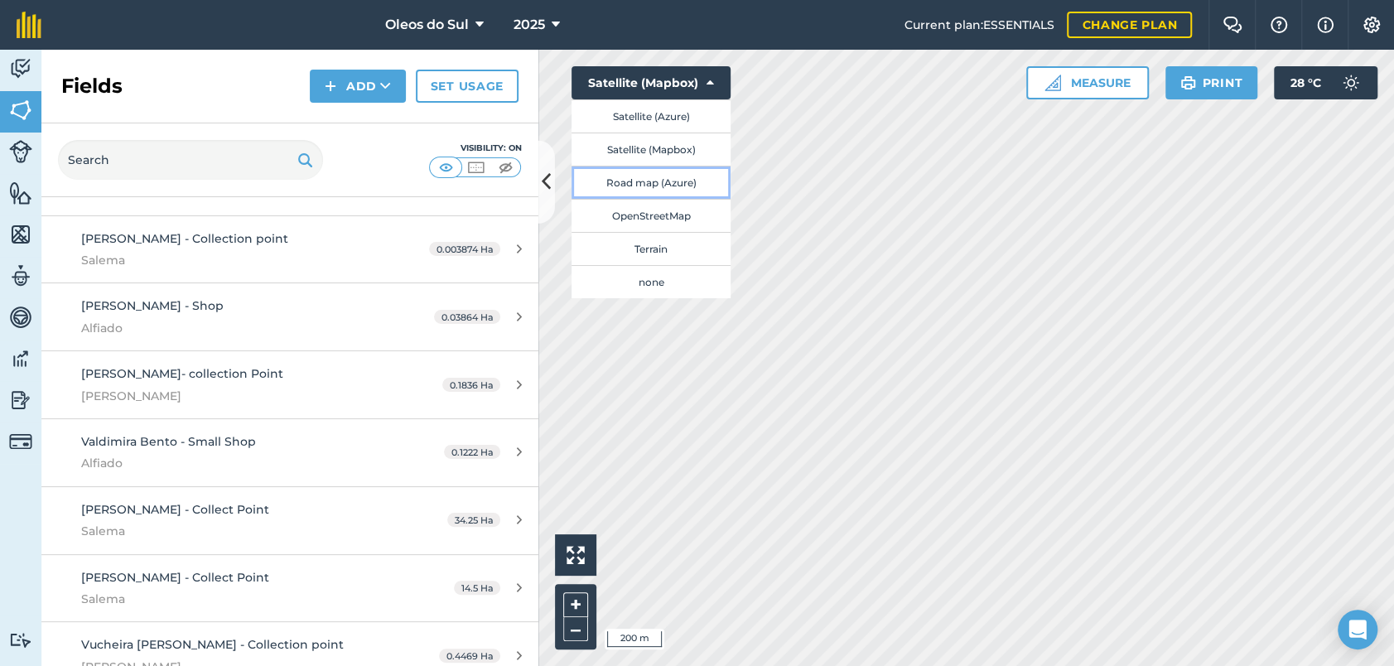
click at [672, 186] on button "Road map (Azure)" at bounding box center [650, 182] width 159 height 33
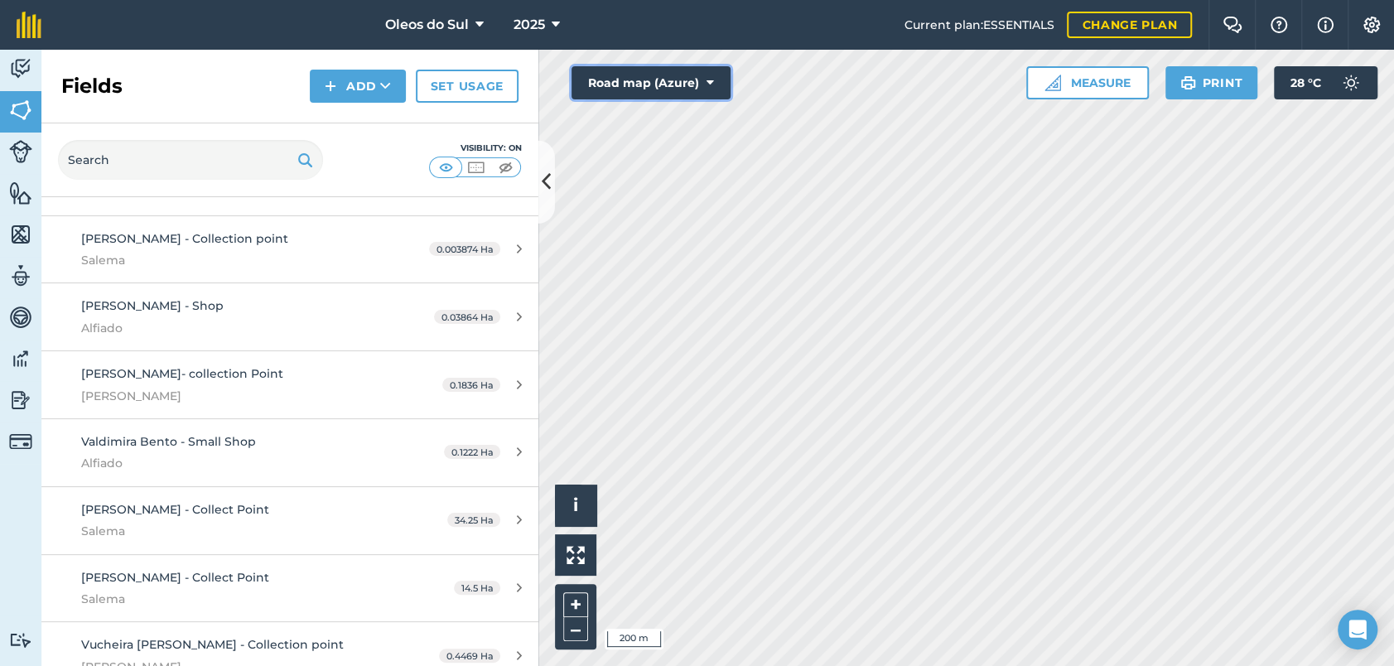
click at [660, 91] on button "Road map (Azure)" at bounding box center [650, 82] width 159 height 33
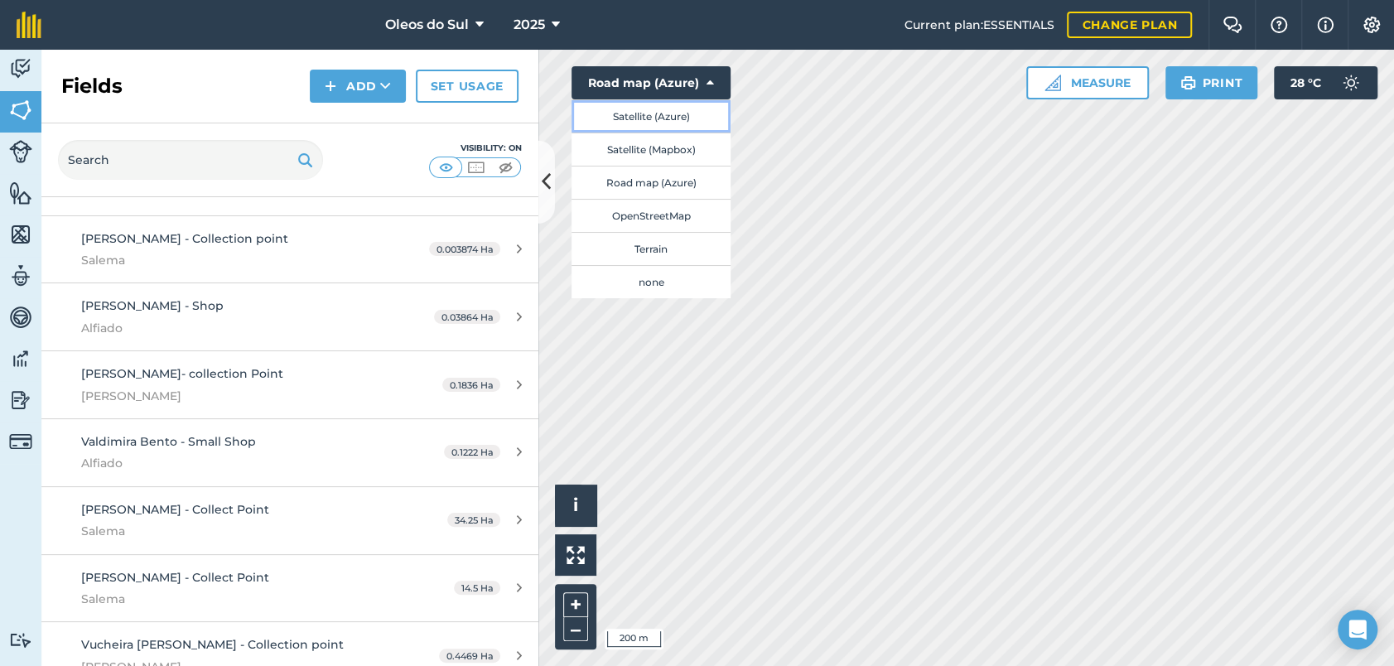
click at [643, 120] on button "Satellite (Azure)" at bounding box center [650, 115] width 159 height 33
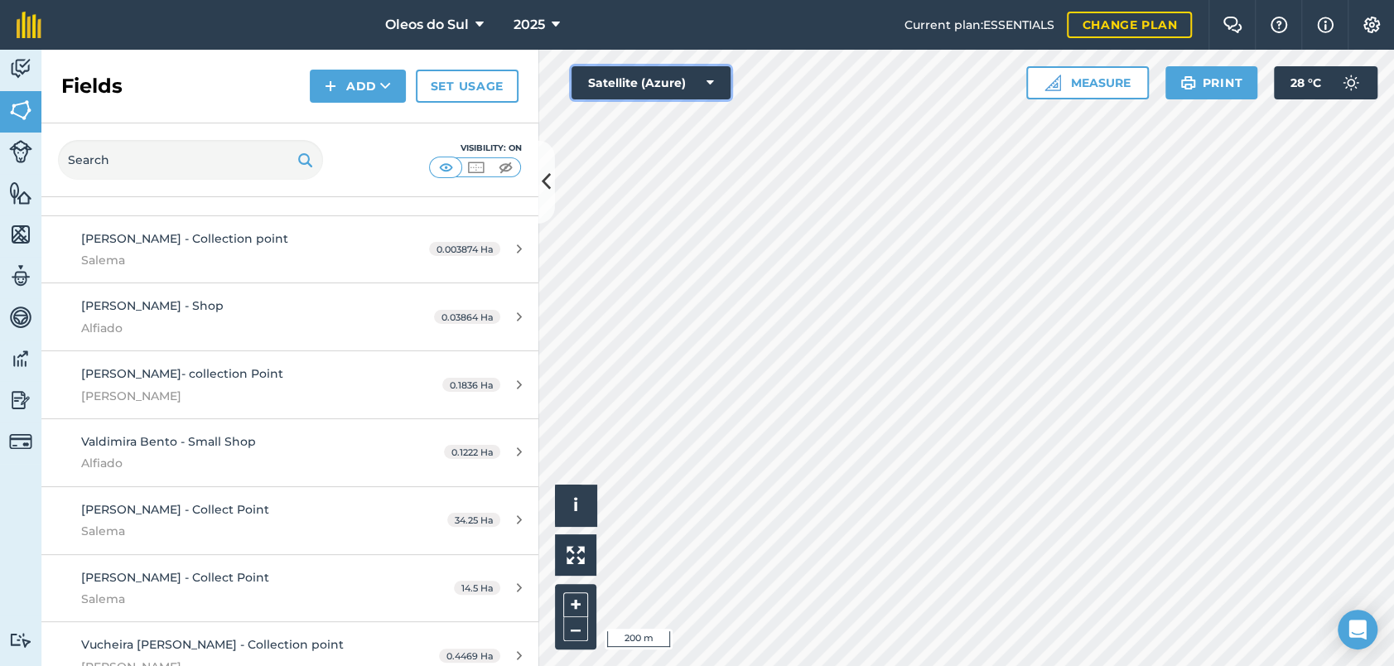
click at [691, 82] on button "Satellite (Azure)" at bounding box center [650, 82] width 159 height 33
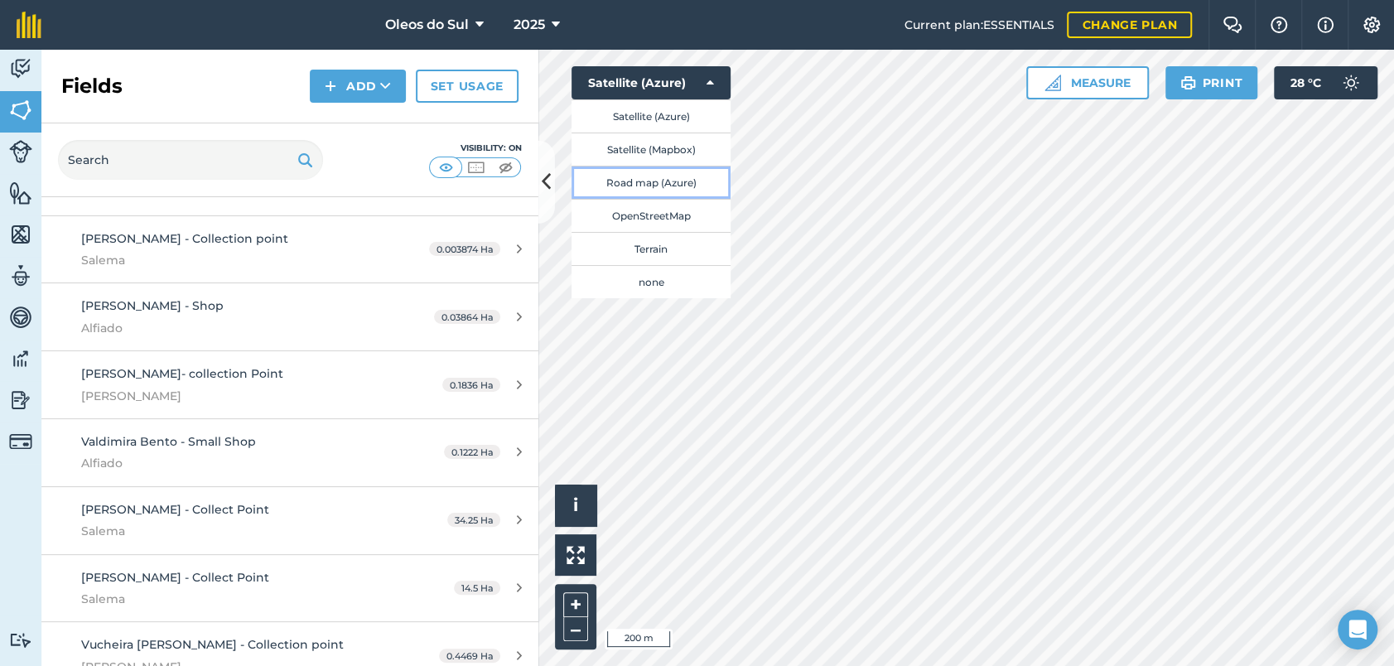
click at [670, 181] on button "Road map (Azure)" at bounding box center [650, 182] width 159 height 33
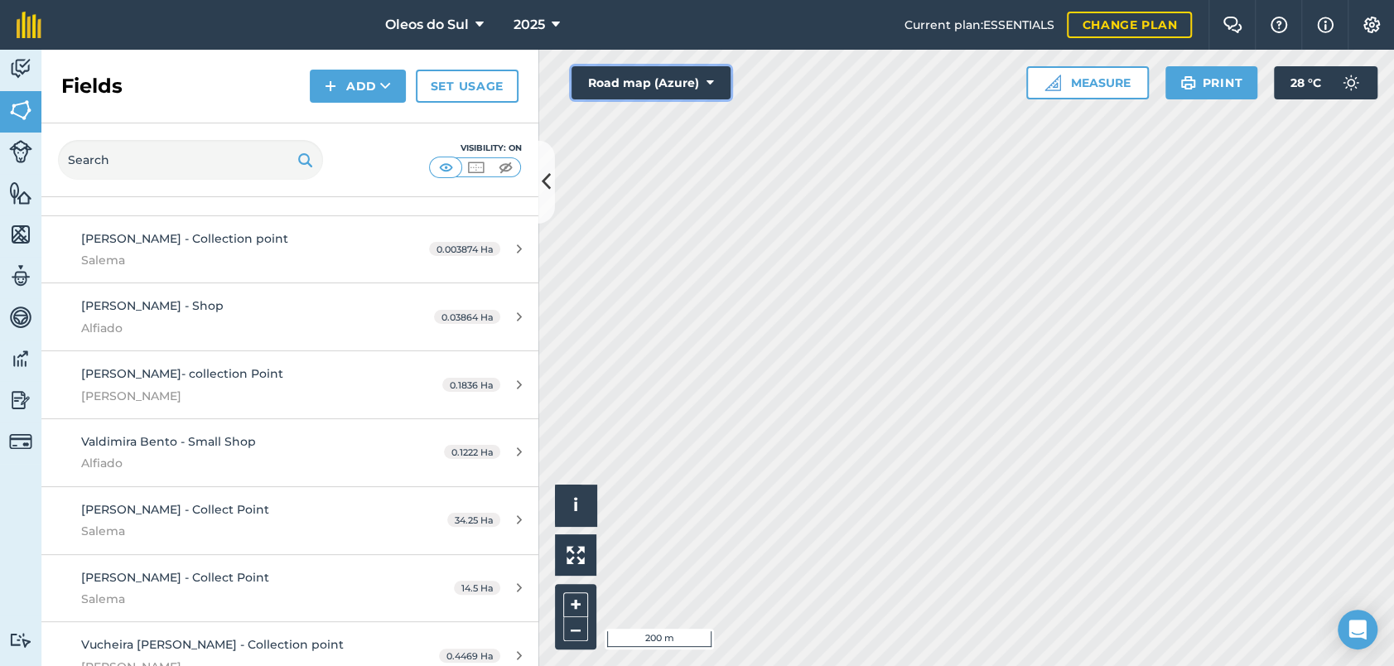
click at [657, 84] on button "Road map (Azure)" at bounding box center [650, 82] width 159 height 33
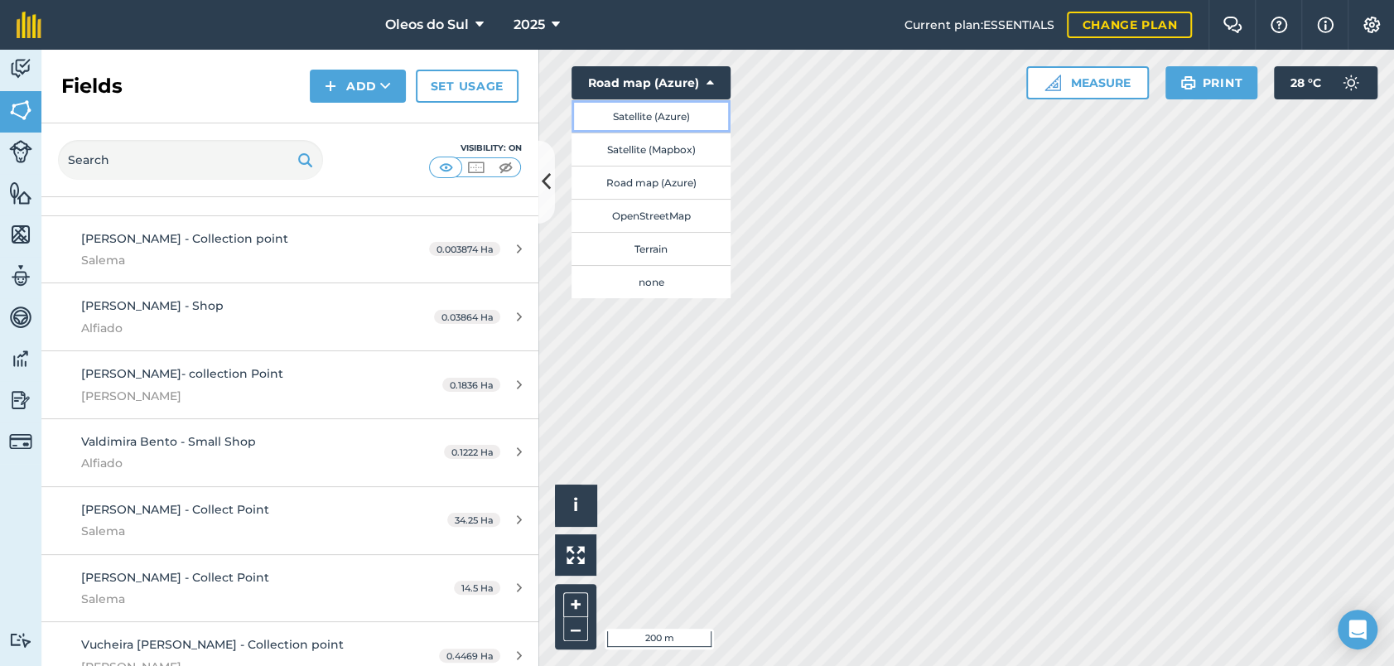
click at [687, 114] on button "Satellite (Azure)" at bounding box center [650, 115] width 159 height 33
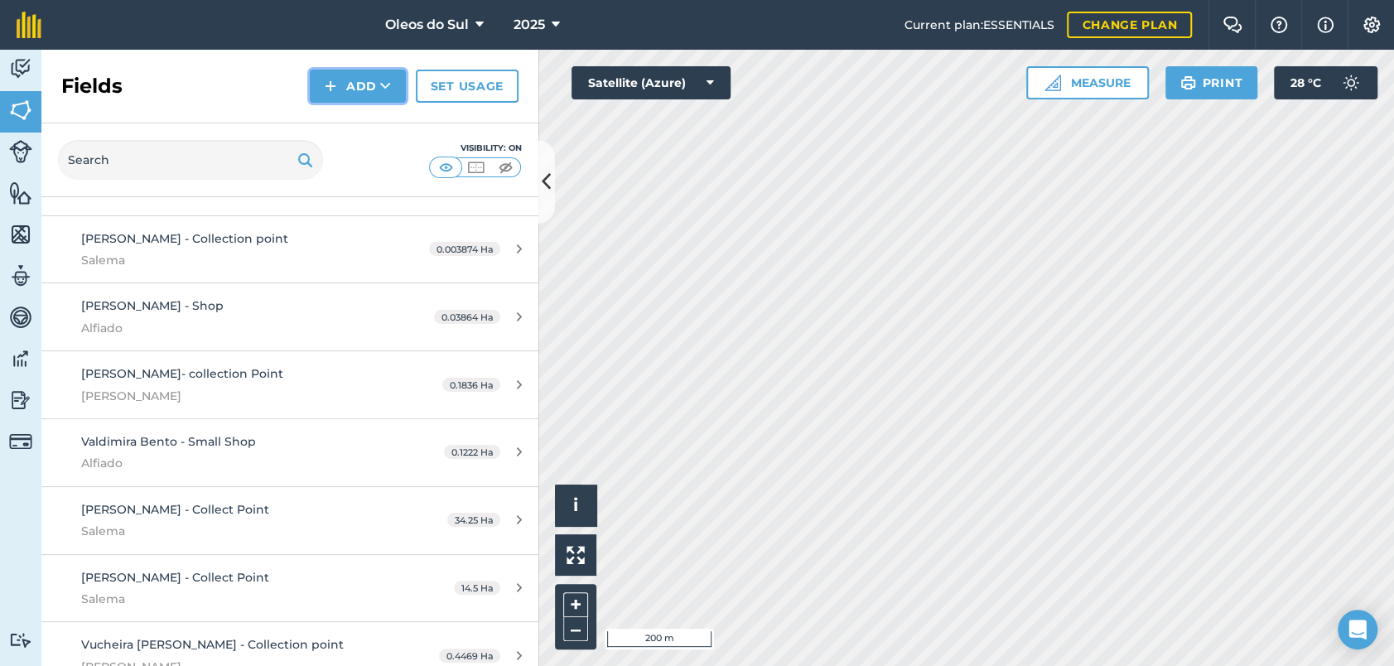
click at [354, 84] on button "Add" at bounding box center [358, 86] width 96 height 33
click at [354, 120] on link "Draw" at bounding box center [357, 123] width 91 height 36
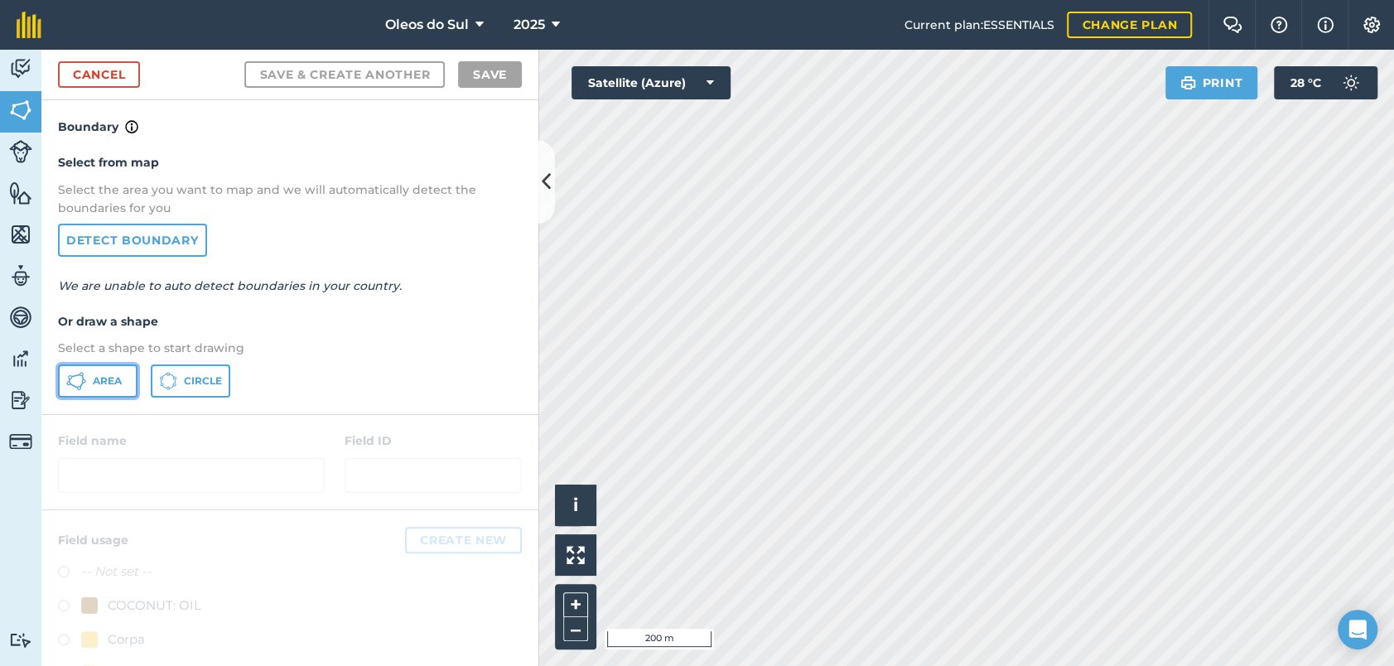
click at [94, 379] on span "Area" at bounding box center [107, 380] width 29 height 13
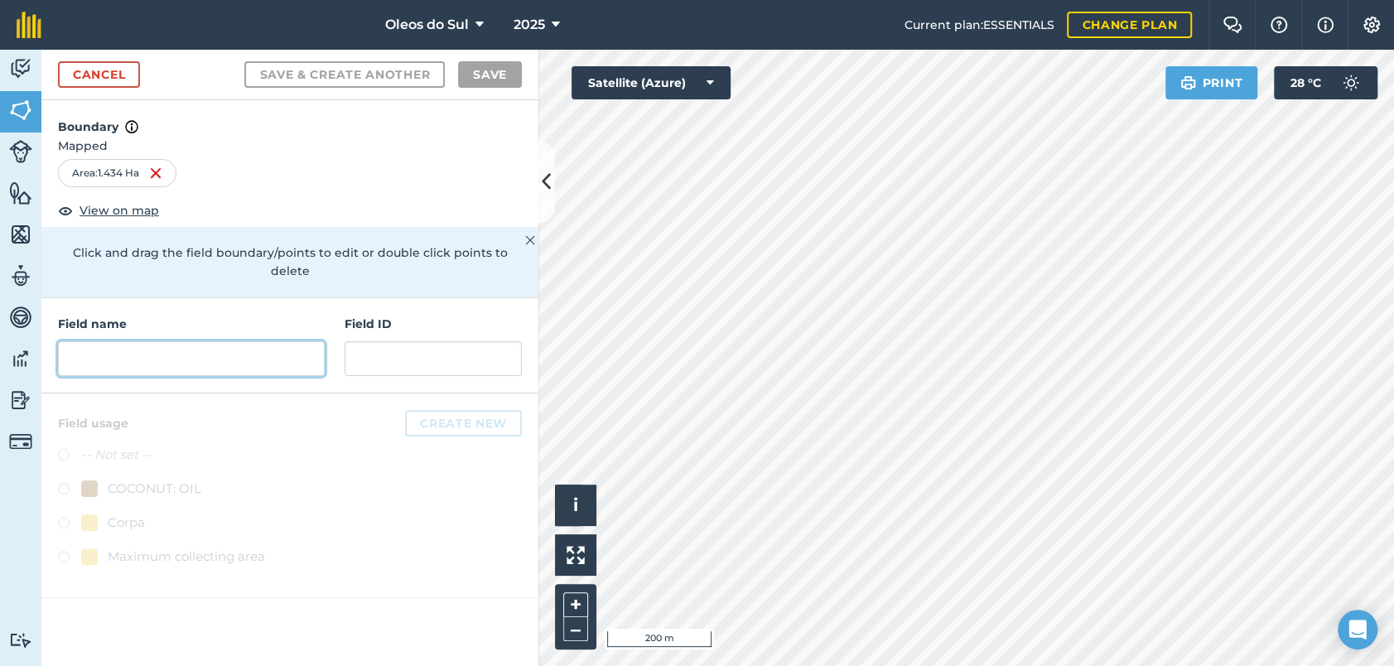
click at [157, 344] on input "text" at bounding box center [191, 358] width 267 height 35
paste input "[PERSON_NAME]"
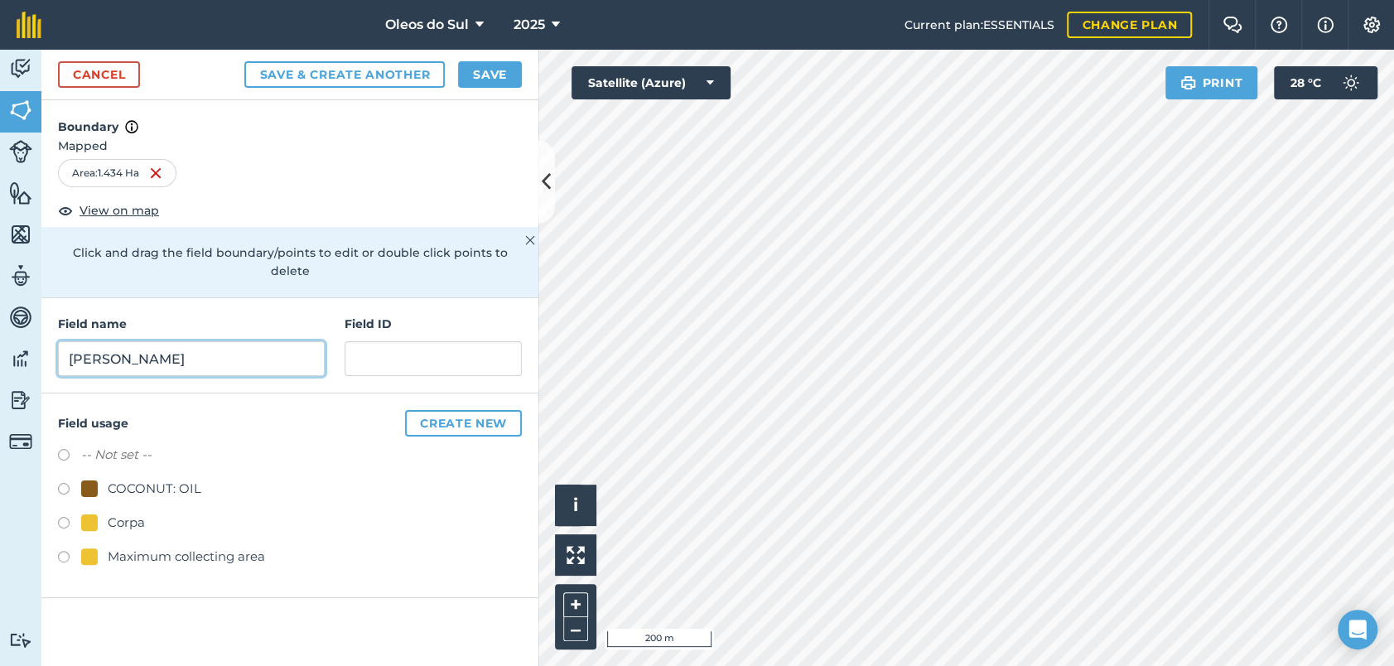
type input "[PERSON_NAME]"
click at [65, 517] on label at bounding box center [69, 525] width 23 height 17
radio input "true"
click at [225, 341] on input "[PERSON_NAME]" at bounding box center [191, 358] width 267 height 35
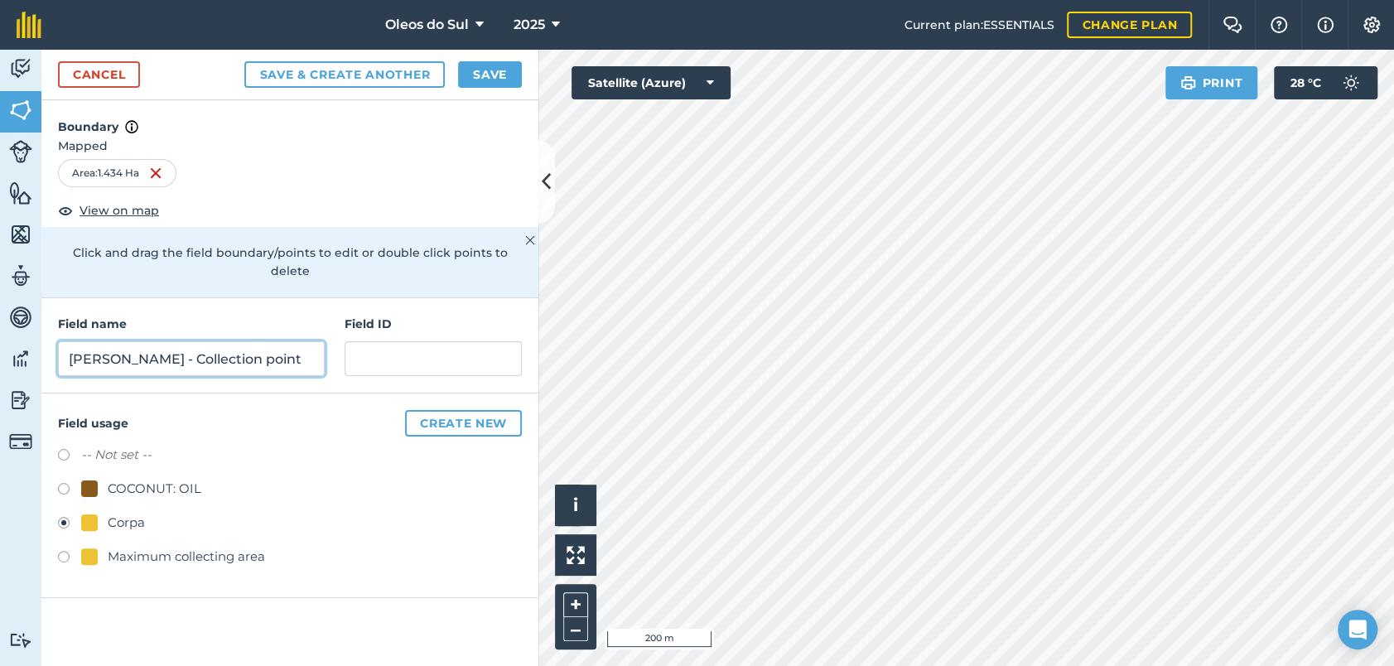
type input "[PERSON_NAME] - Collection point"
click at [405, 348] on input "text" at bounding box center [433, 358] width 177 height 35
type input "Alfiado"
click at [494, 77] on button "Save" at bounding box center [490, 74] width 64 height 27
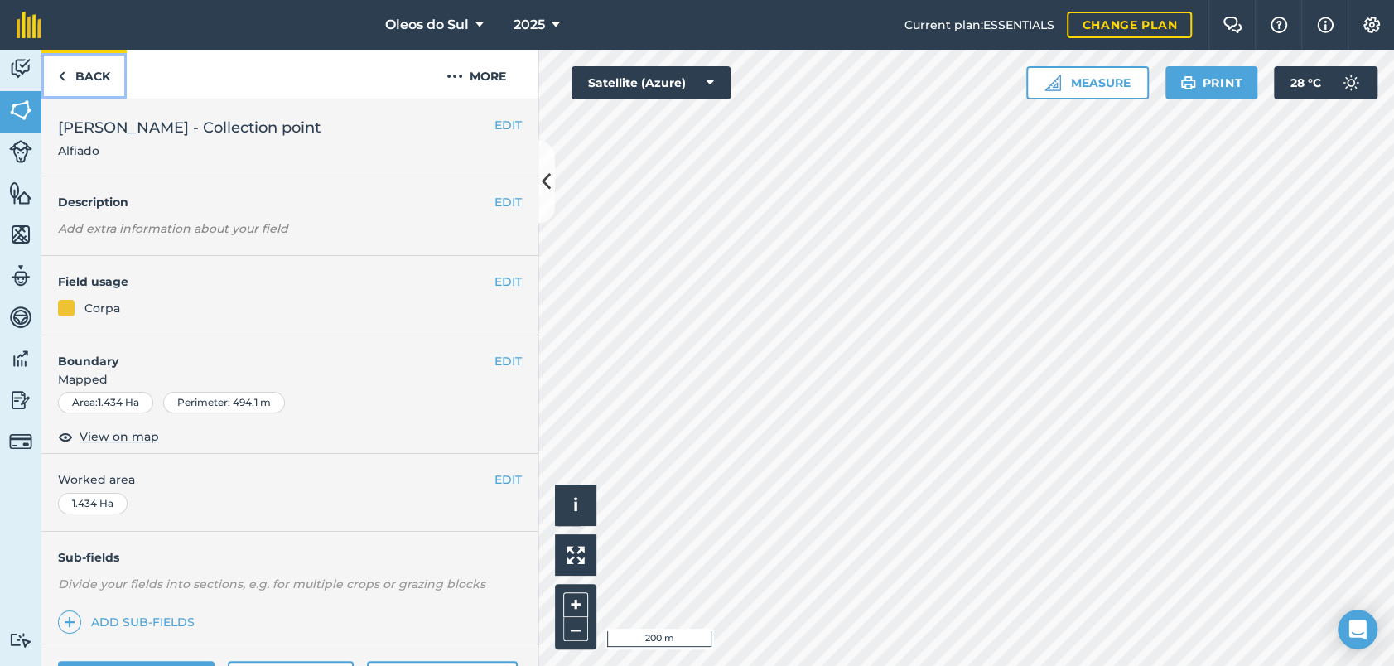
click at [74, 65] on link "Back" at bounding box center [83, 74] width 85 height 49
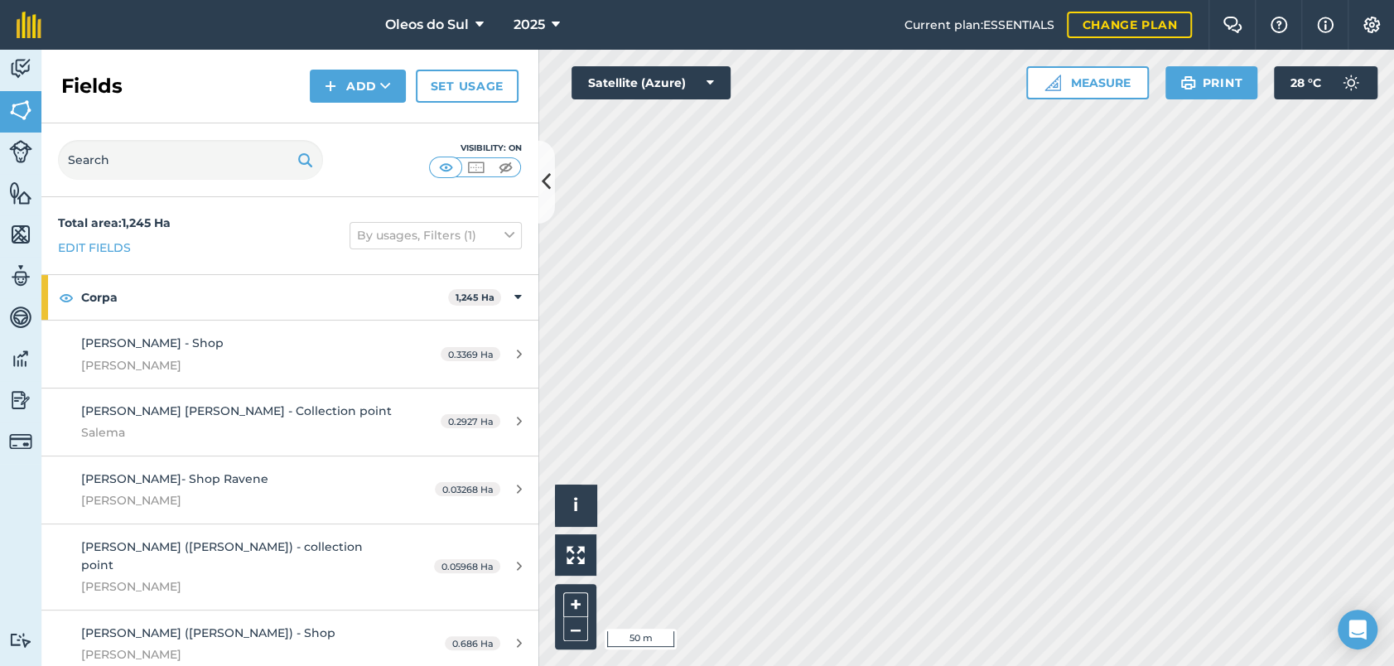
click at [819, 665] on html "Oleos do Sul 2025 Current plan : ESSENTIALS Change plan Farm Chat Help Info Set…" at bounding box center [697, 333] width 1394 height 666
click at [364, 84] on button "Add" at bounding box center [358, 86] width 96 height 33
click at [355, 123] on link "Draw" at bounding box center [357, 123] width 91 height 36
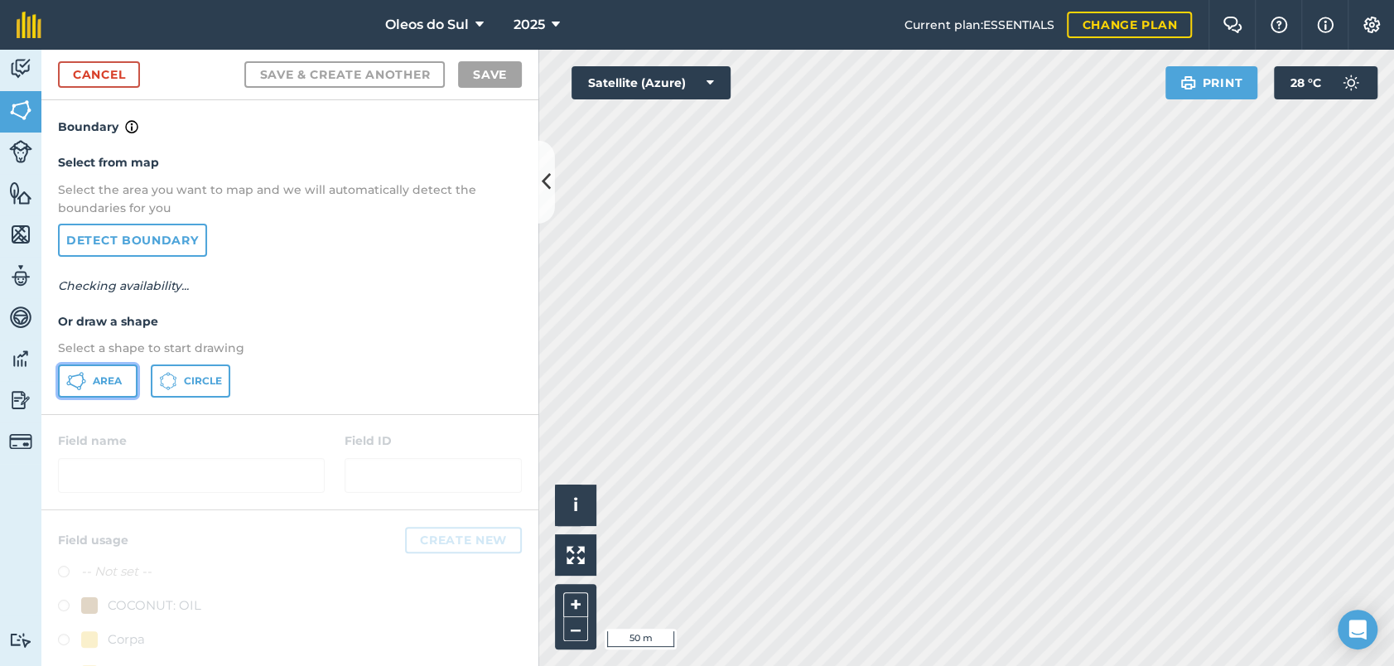
click at [105, 376] on span "Area" at bounding box center [107, 380] width 29 height 13
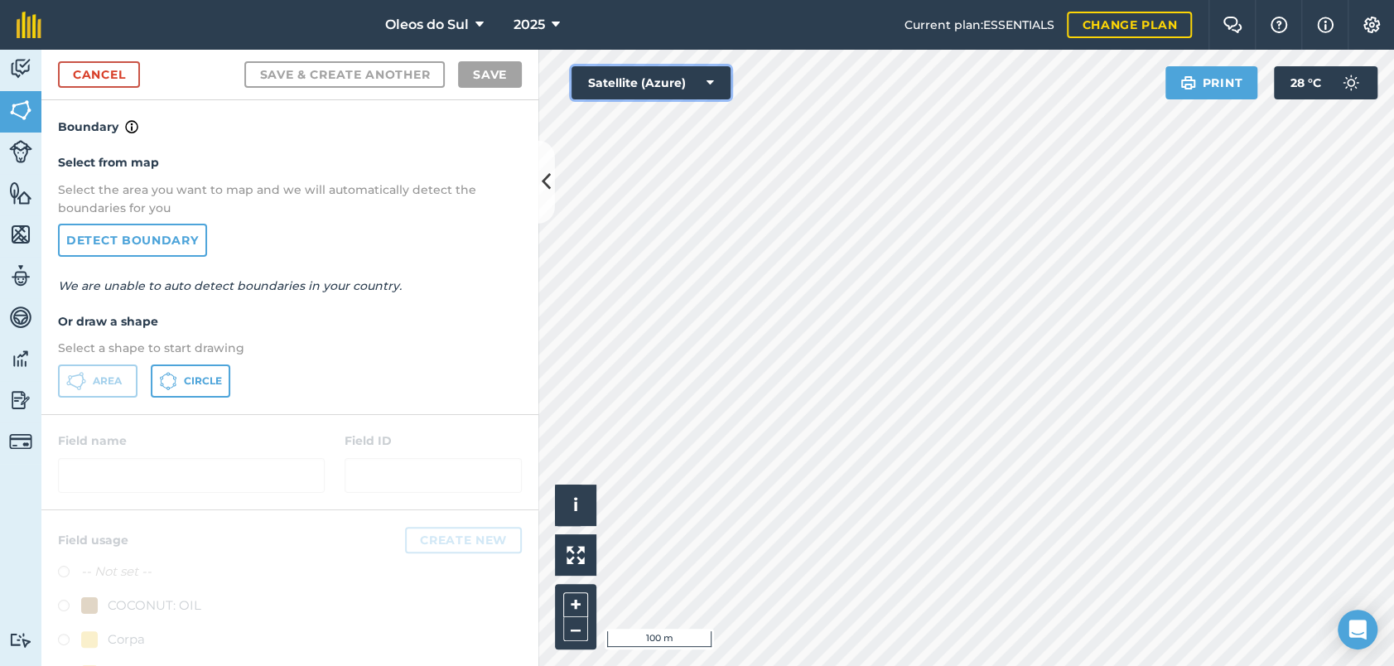
click at [631, 91] on button "Satellite (Azure)" at bounding box center [650, 82] width 159 height 33
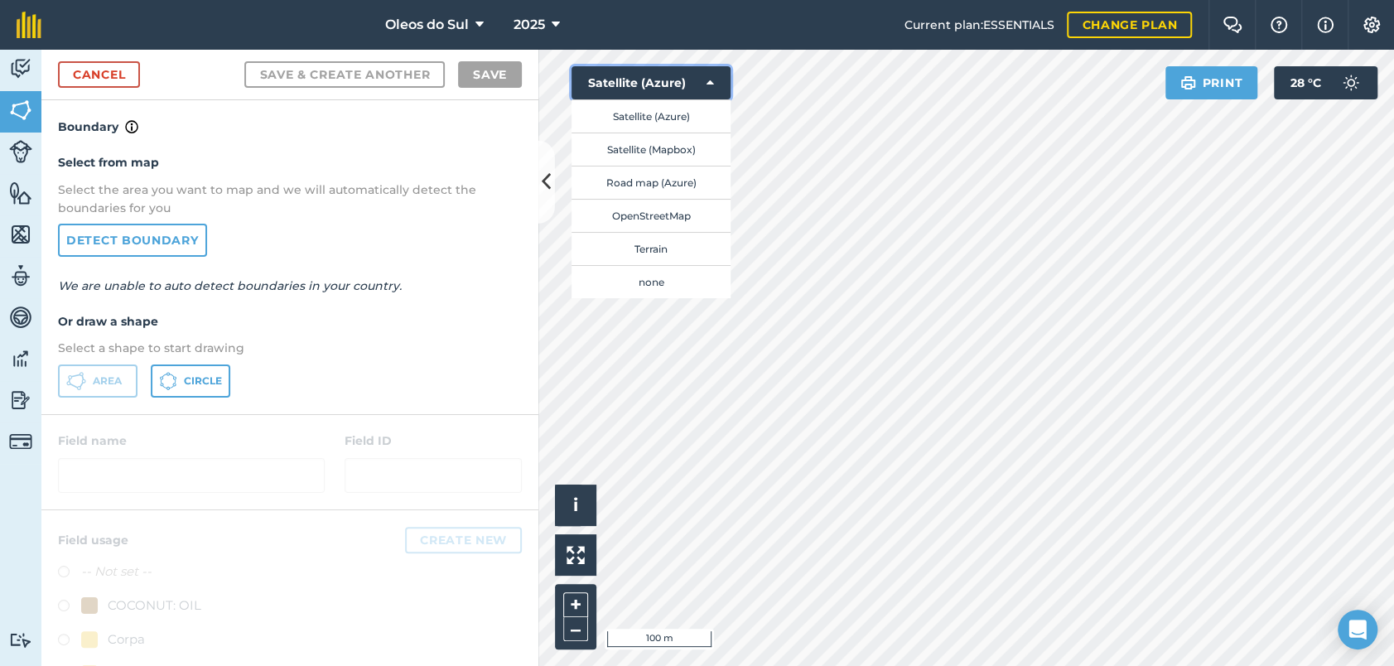
click at [701, 89] on button "Satellite (Azure)" at bounding box center [650, 82] width 159 height 33
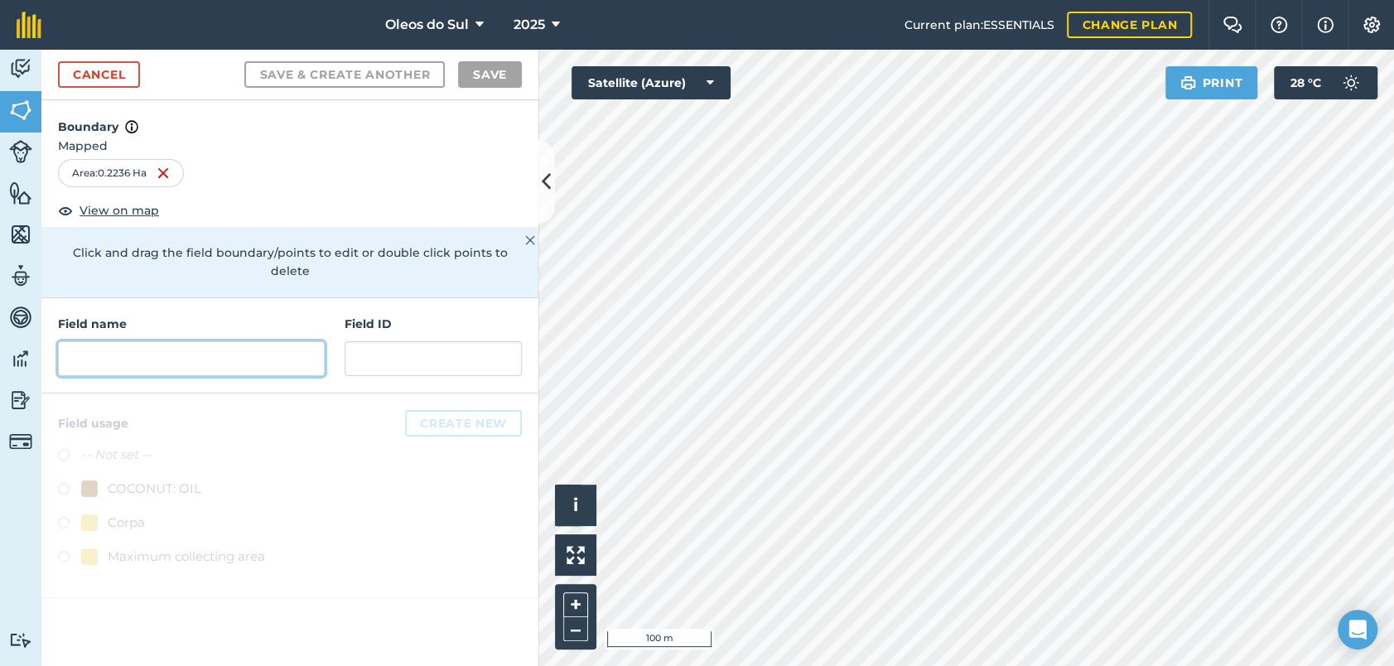
click at [216, 341] on input "text" at bounding box center [191, 358] width 267 height 35
paste input "[PERSON_NAME]"
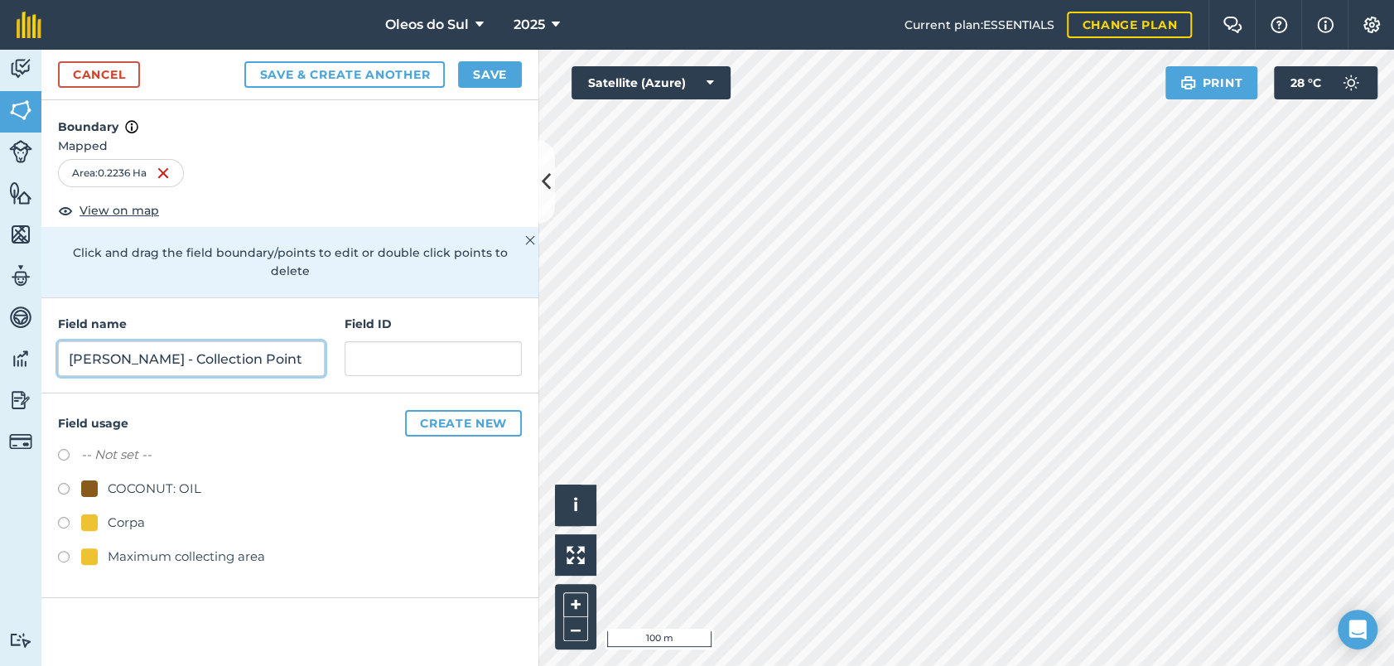
type input "[PERSON_NAME] - Collection Point"
click at [383, 342] on input "text" at bounding box center [433, 358] width 177 height 35
type input "Alfiado"
click at [60, 517] on label at bounding box center [69, 525] width 23 height 17
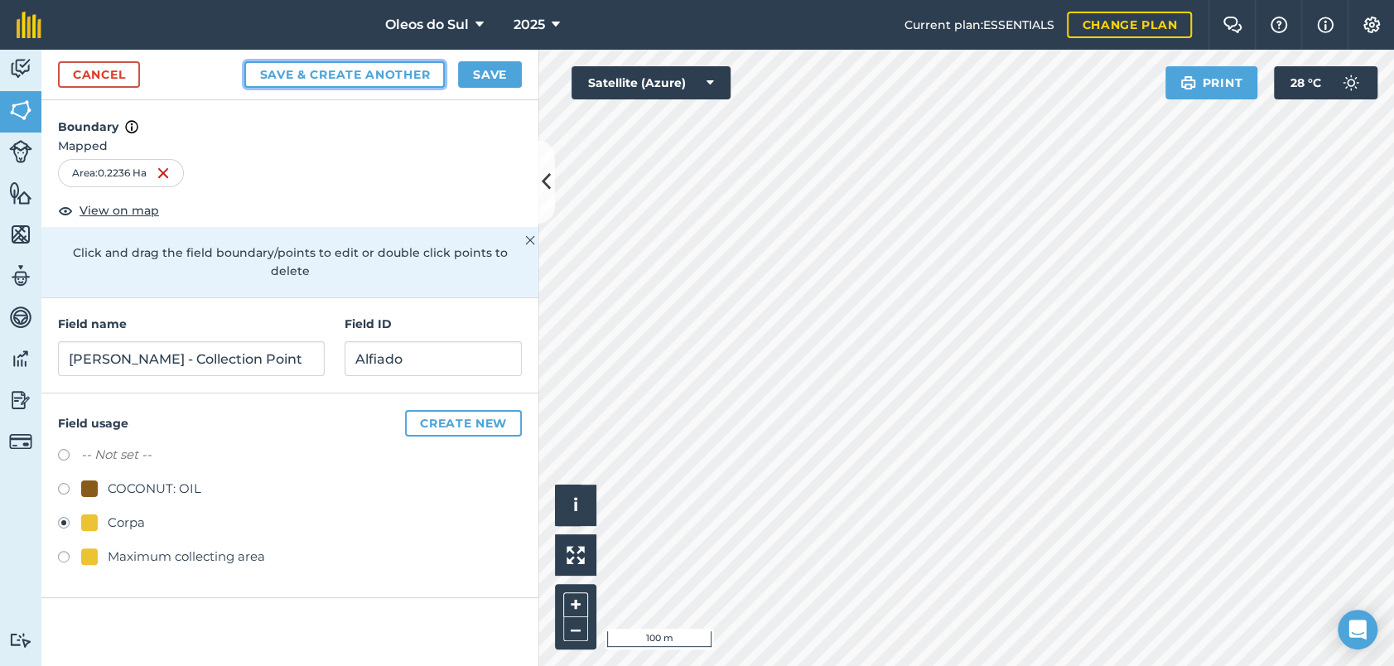
click at [387, 70] on button "Save & Create Another" at bounding box center [344, 74] width 200 height 27
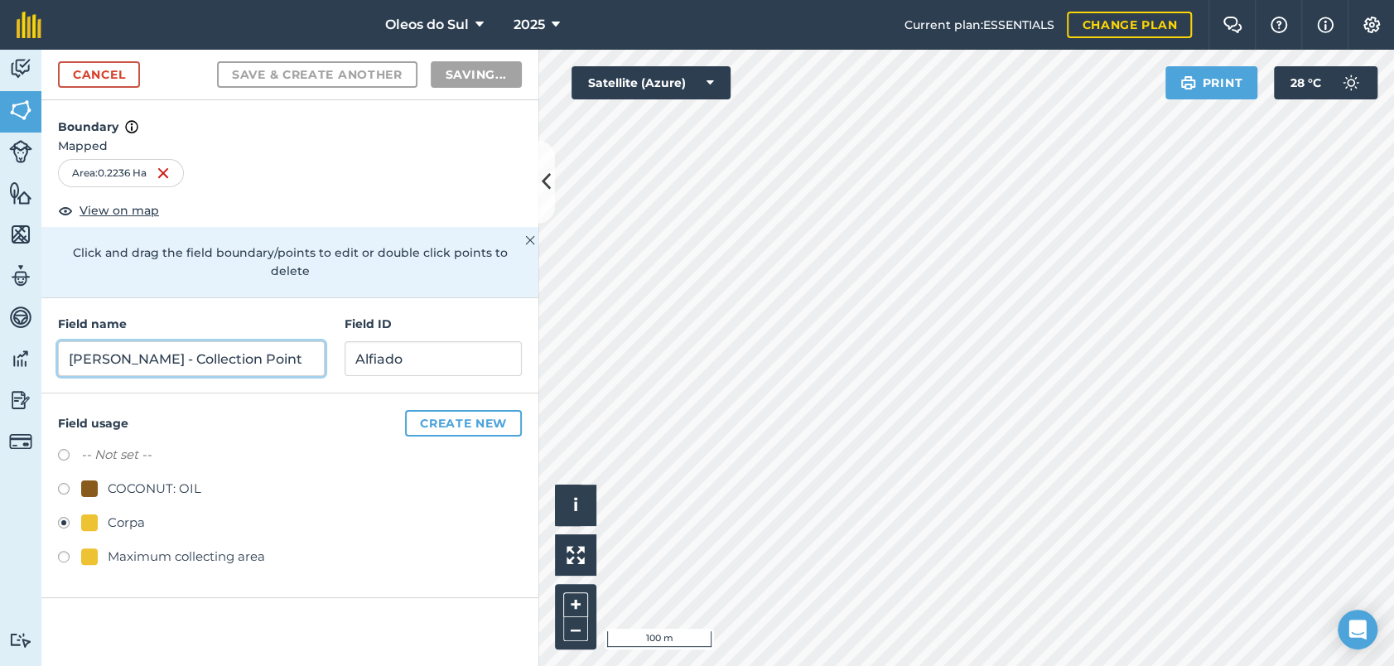
radio input "false"
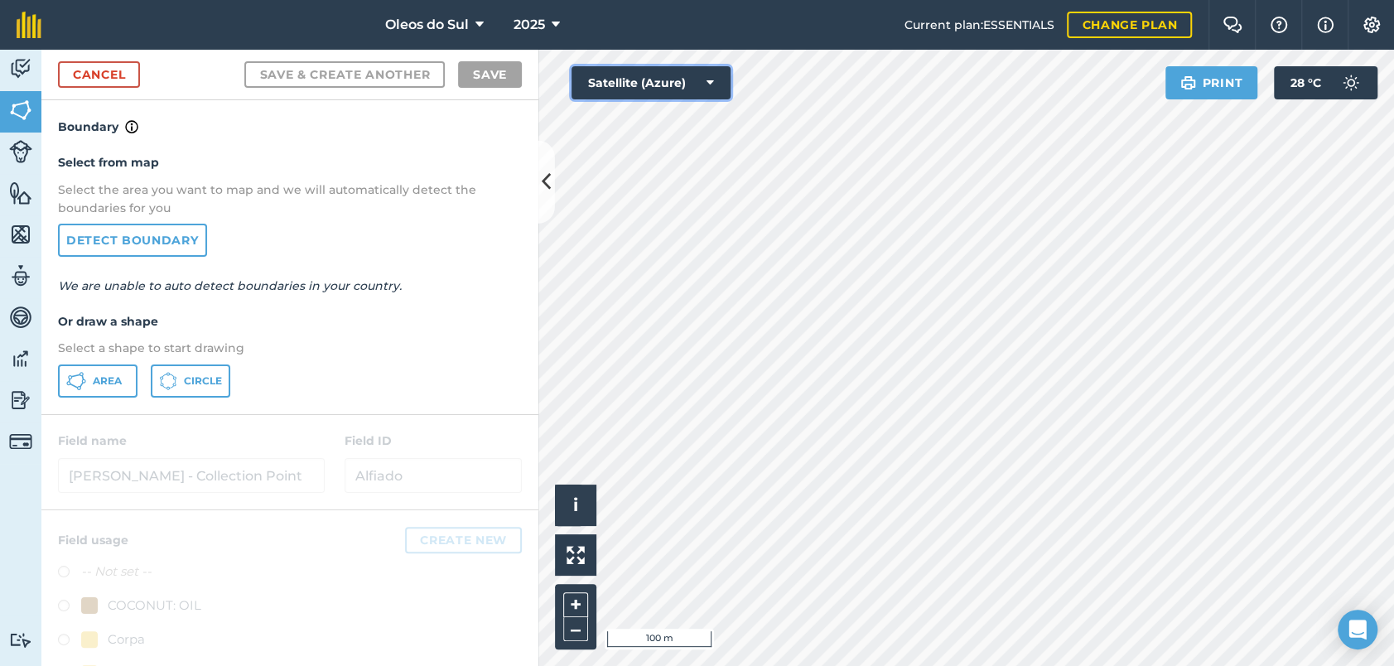
click at [707, 75] on icon at bounding box center [709, 83] width 7 height 17
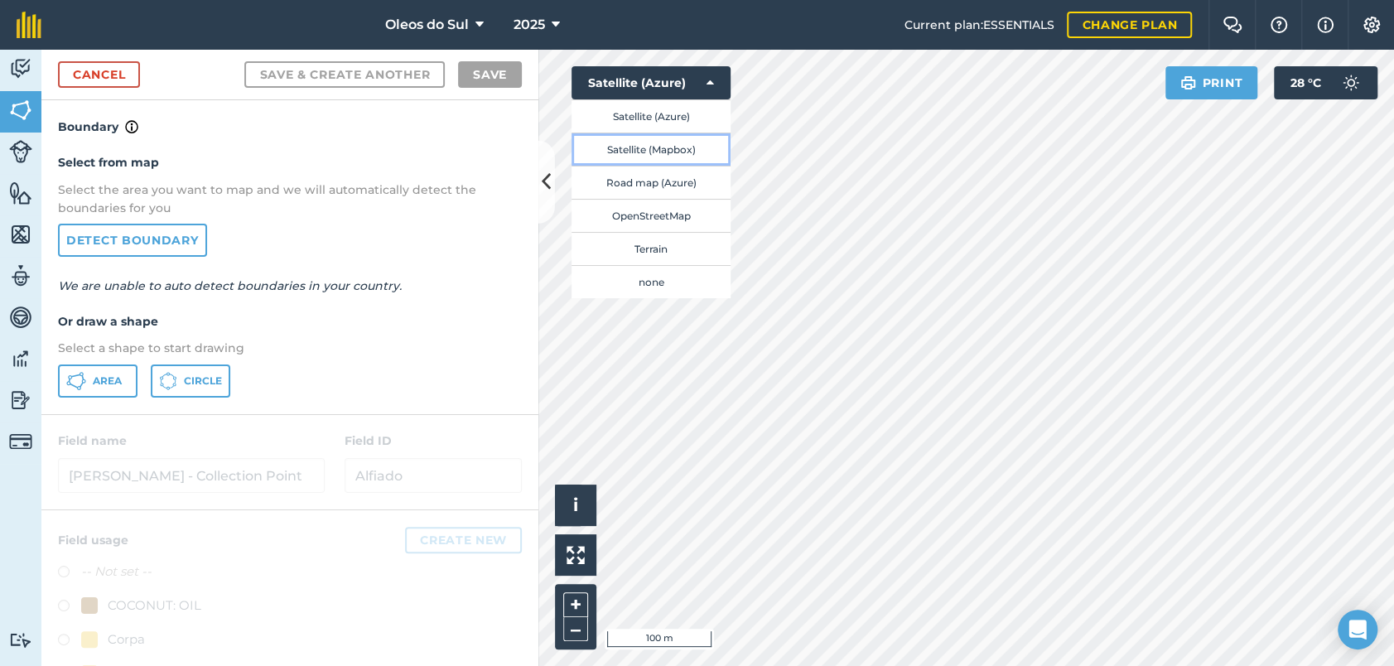
click at [661, 147] on button "Satellite (Mapbox)" at bounding box center [650, 149] width 159 height 33
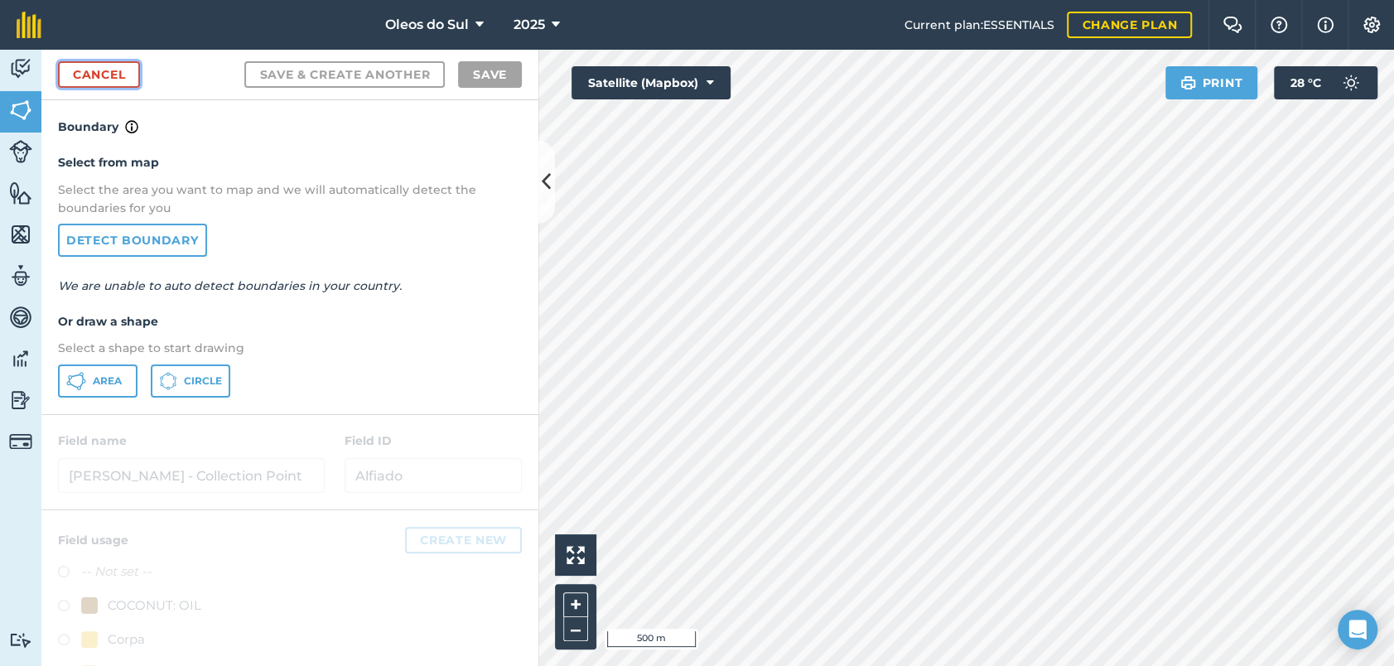
click at [108, 78] on link "Cancel" at bounding box center [99, 74] width 82 height 27
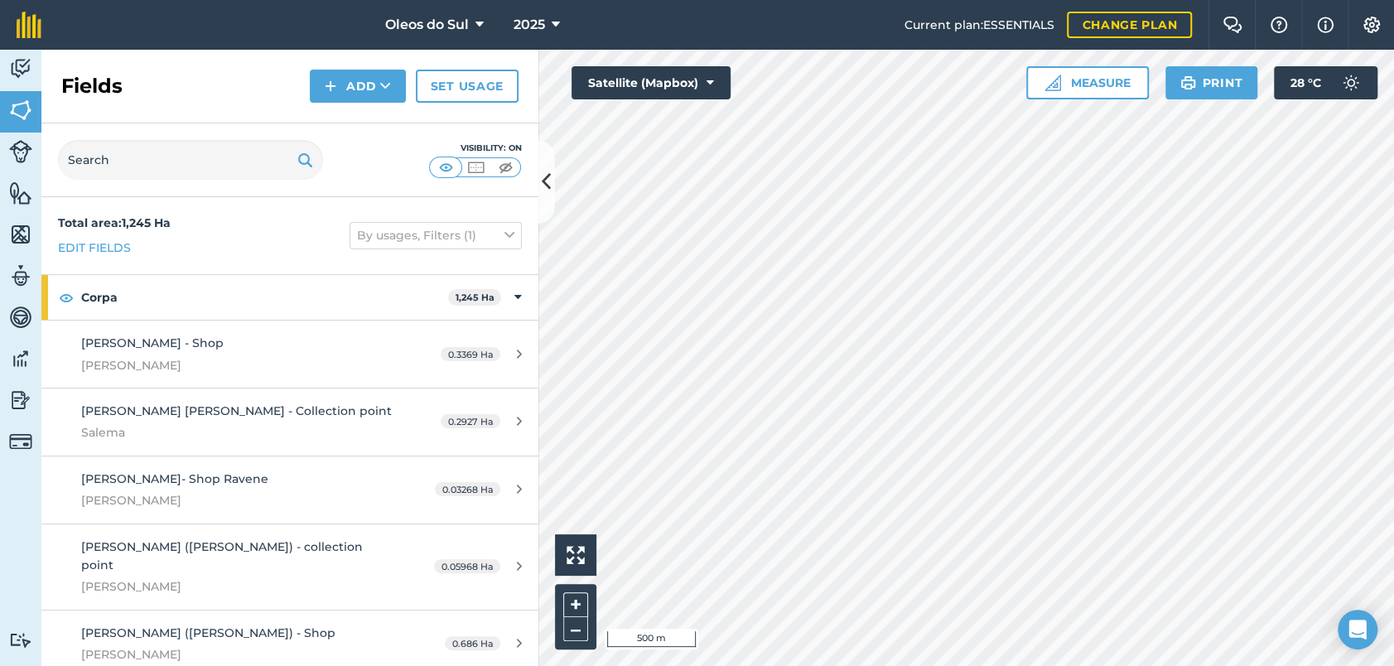
click at [1105, 0] on html "Oleos do Sul 2025 Current plan : ESSENTIALS Change plan Farm Chat Help Info Set…" at bounding box center [697, 333] width 1394 height 666
click at [1256, 665] on html "Oleos do Sul 2025 Current plan : ESSENTIALS Change plan Farm Chat Help Info Set…" at bounding box center [697, 333] width 1394 height 666
click at [1294, 665] on html "Oleos do Sul 2025 Current plan : ESSENTIALS Change plan Farm Chat Help Info Set…" at bounding box center [697, 333] width 1394 height 666
click at [899, 665] on html "Oleos do Sul 2025 Current plan : ESSENTIALS Change plan Farm Chat Help Info Set…" at bounding box center [697, 333] width 1394 height 666
click at [368, 84] on button "Add" at bounding box center [358, 86] width 96 height 33
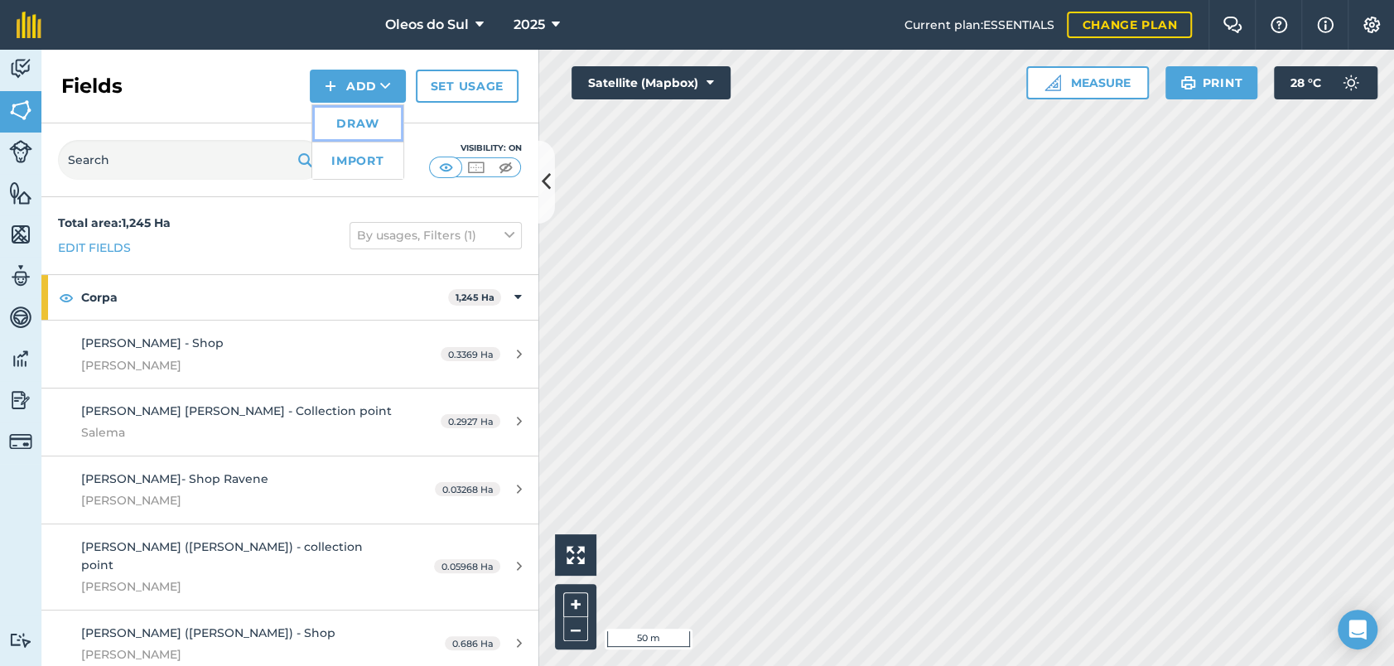
click at [379, 121] on link "Draw" at bounding box center [357, 123] width 91 height 36
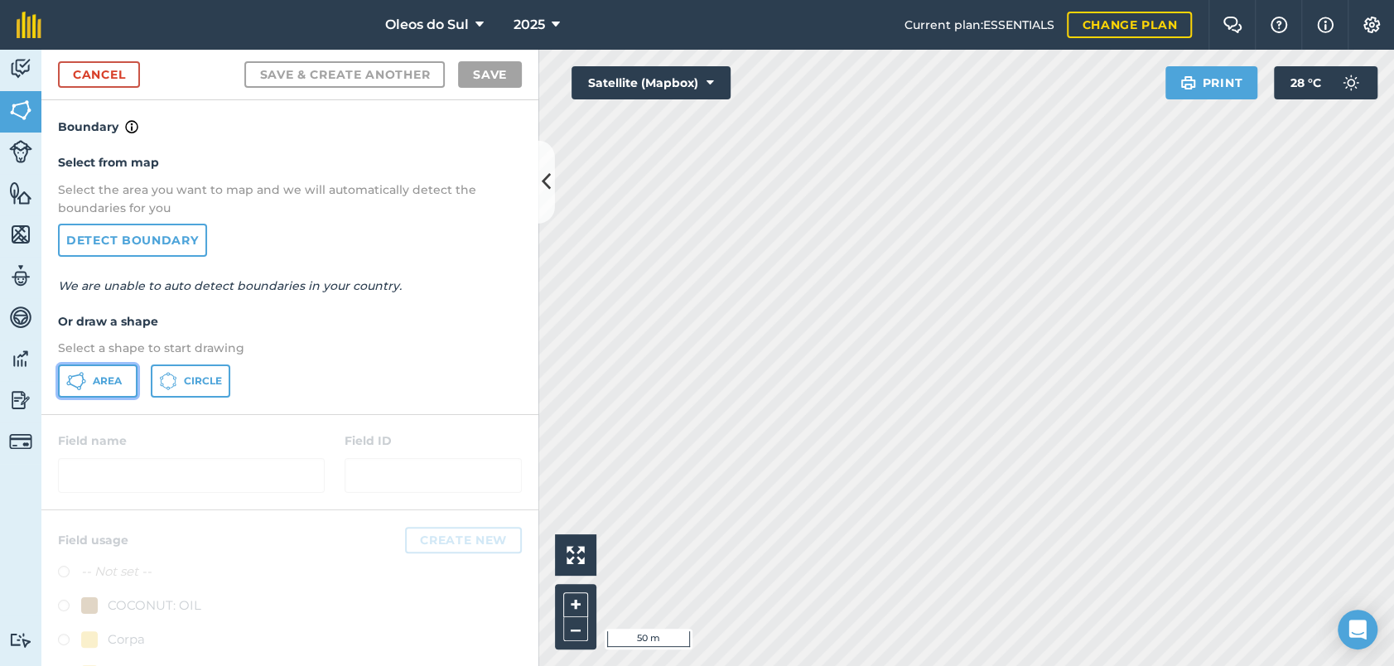
click at [108, 384] on span "Area" at bounding box center [107, 380] width 29 height 13
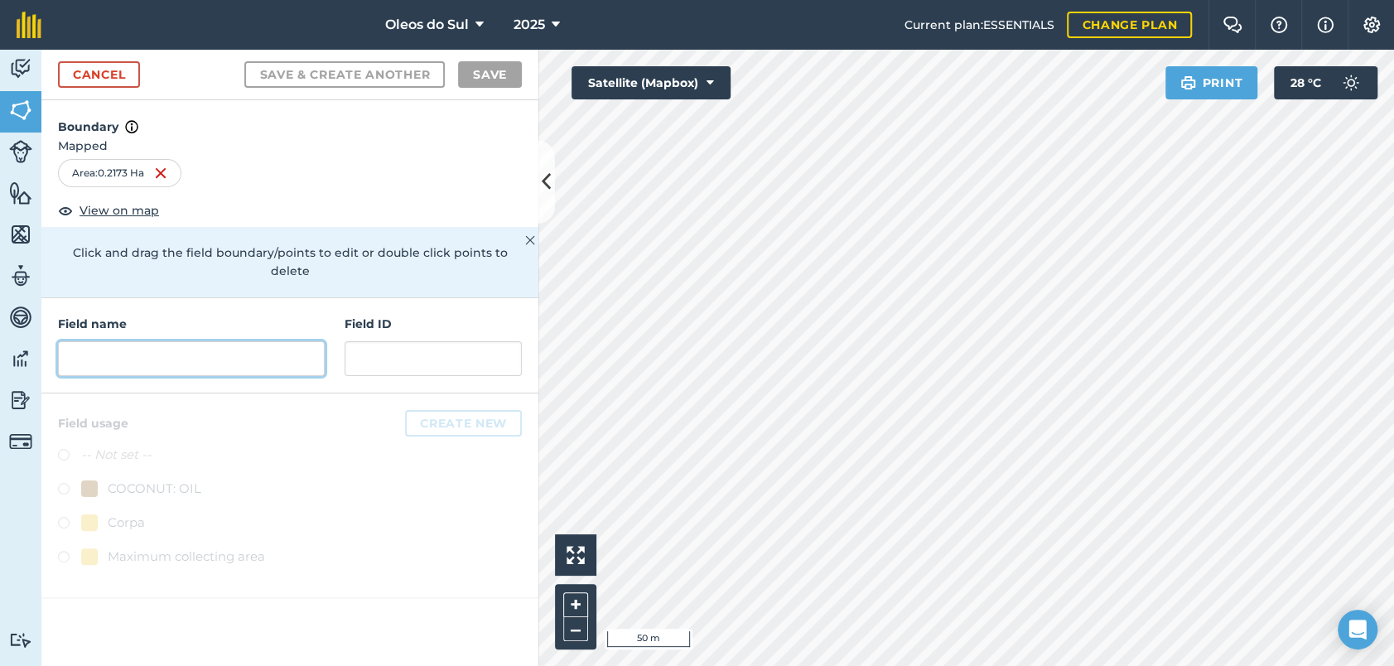
click at [159, 344] on input "text" at bounding box center [191, 358] width 267 height 35
click at [146, 341] on input "text" at bounding box center [191, 358] width 267 height 35
paste input "[PERSON_NAME]"
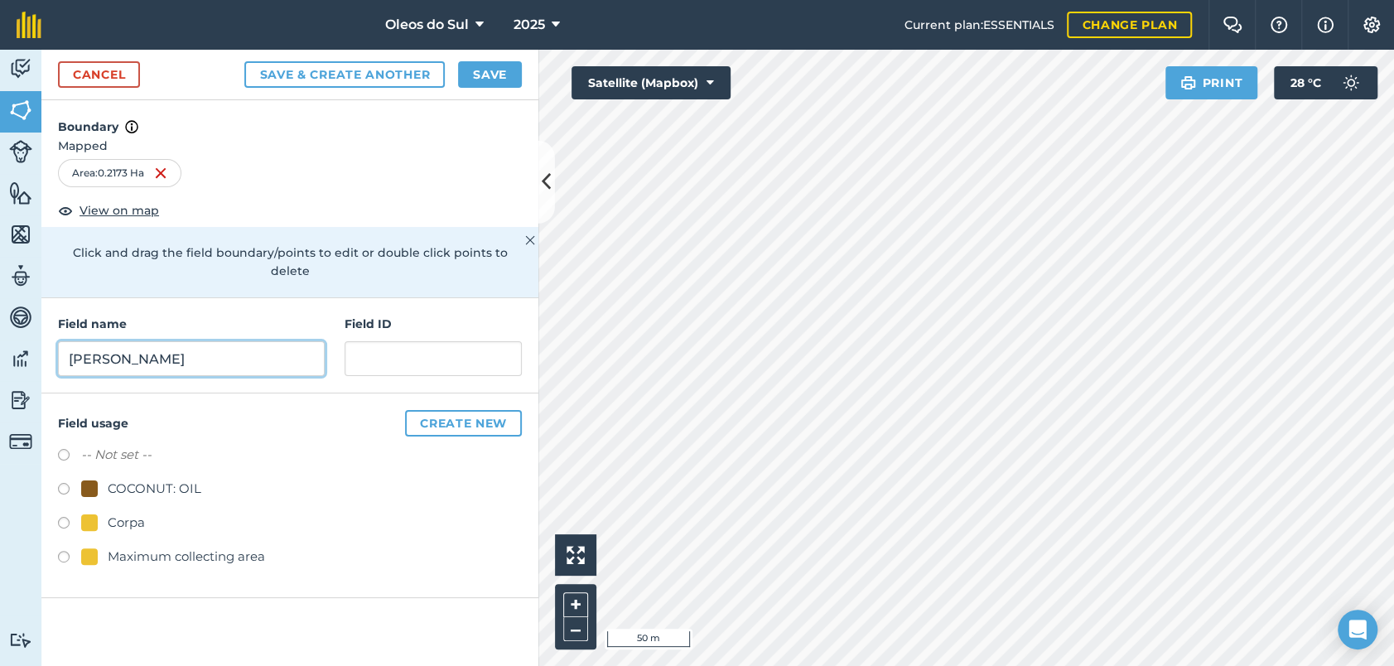
type input "[PERSON_NAME]"
click at [56, 505] on div "Field usage Create new -- Not set -- COCONUT: OIL Corpa Maximum collecting area" at bounding box center [289, 495] width 497 height 205
click at [65, 517] on label at bounding box center [69, 525] width 23 height 17
radio input "true"
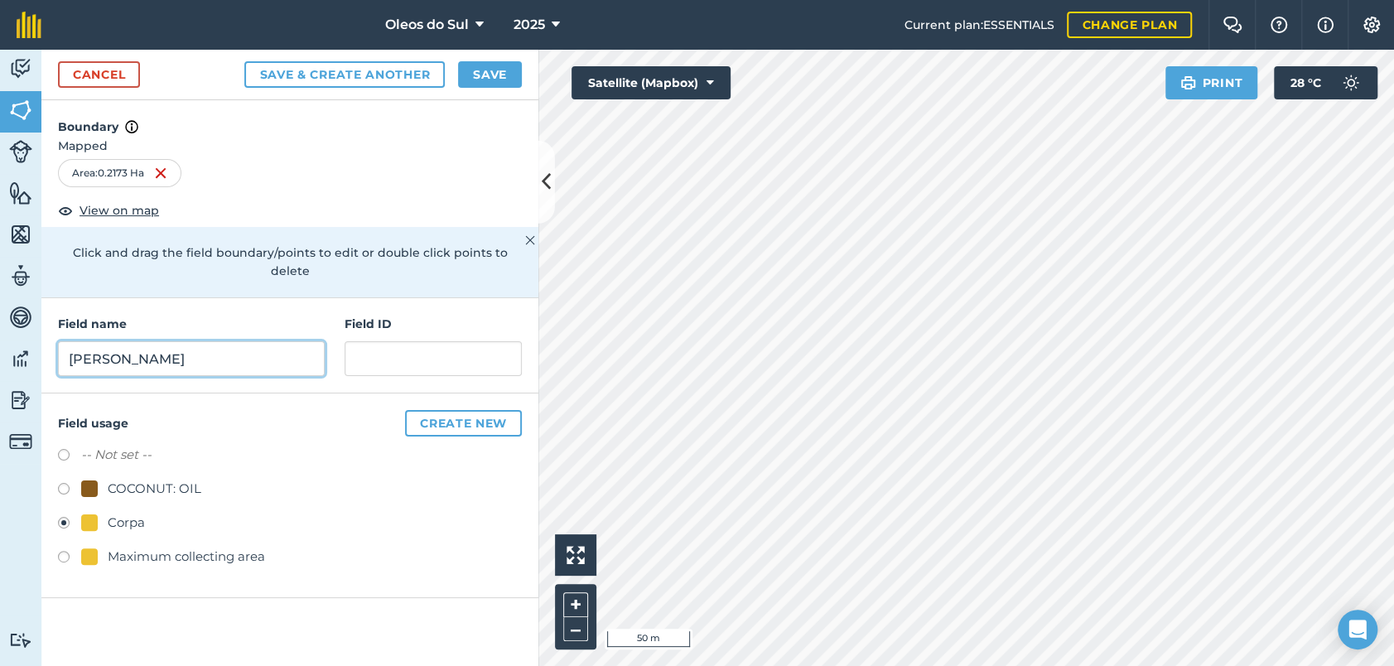
click at [188, 341] on input "[PERSON_NAME]" at bounding box center [191, 358] width 267 height 35
click at [157, 341] on input "[PERSON_NAME]-" at bounding box center [191, 358] width 267 height 35
click at [172, 343] on input "[PERSON_NAME] -" at bounding box center [191, 358] width 267 height 35
click at [179, 341] on input "[PERSON_NAME] -" at bounding box center [191, 358] width 267 height 35
type input "[PERSON_NAME] - Collection point"
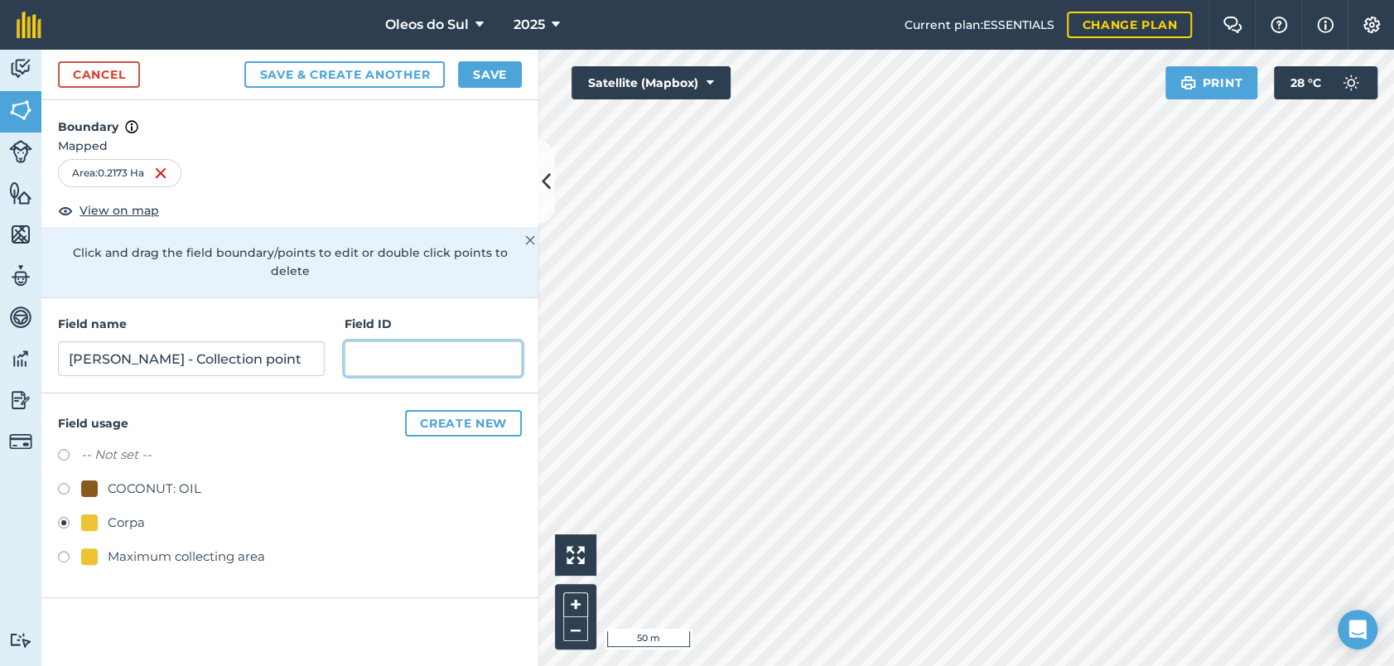
click at [391, 341] on input "text" at bounding box center [433, 358] width 177 height 35
type input "Alfiado"
click at [496, 77] on button "Save" at bounding box center [490, 74] width 64 height 27
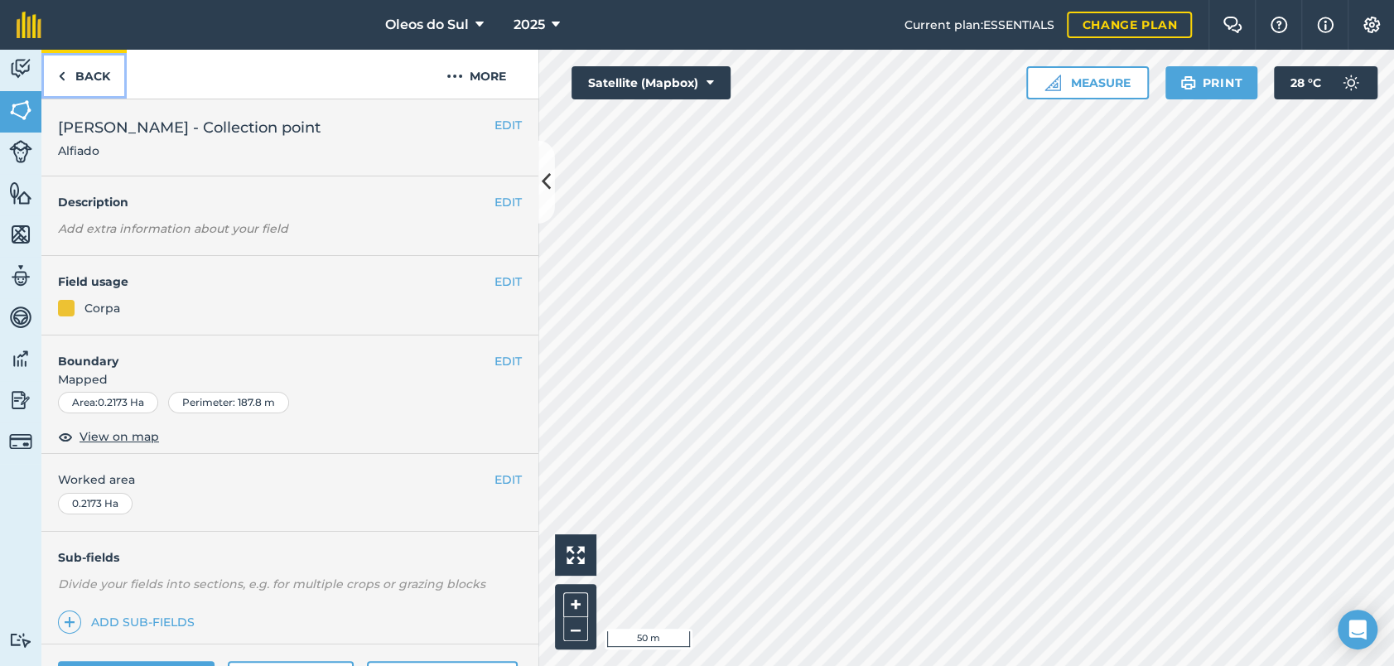
click at [77, 82] on link "Back" at bounding box center [83, 74] width 85 height 49
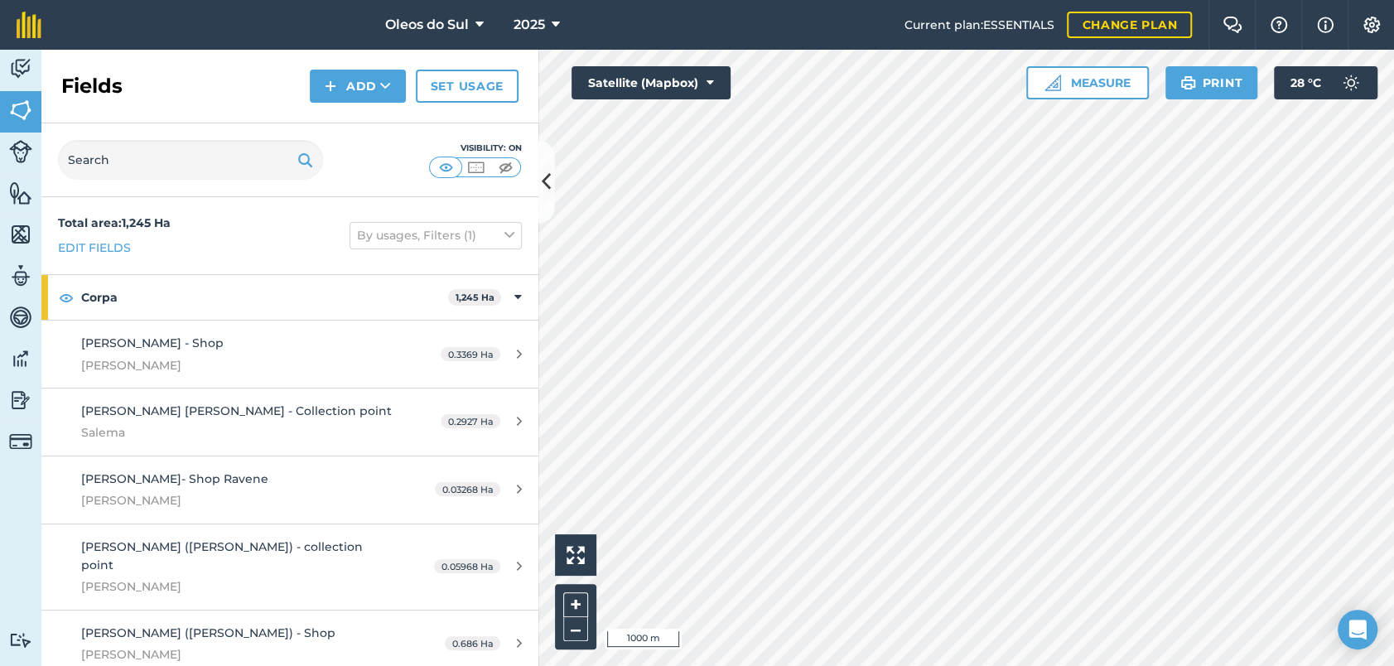
click at [355, 462] on div "Activity Fields Livestock Features Maps Team Vehicles Data Reporting Billing Tu…" at bounding box center [697, 358] width 1394 height 616
click at [799, 665] on html "Oleos do Sul 2025 Current plan : ESSENTIALS Change plan Farm Chat Help Info Set…" at bounding box center [697, 333] width 1394 height 666
click at [705, 79] on button "Satellite (Mapbox)" at bounding box center [650, 82] width 159 height 33
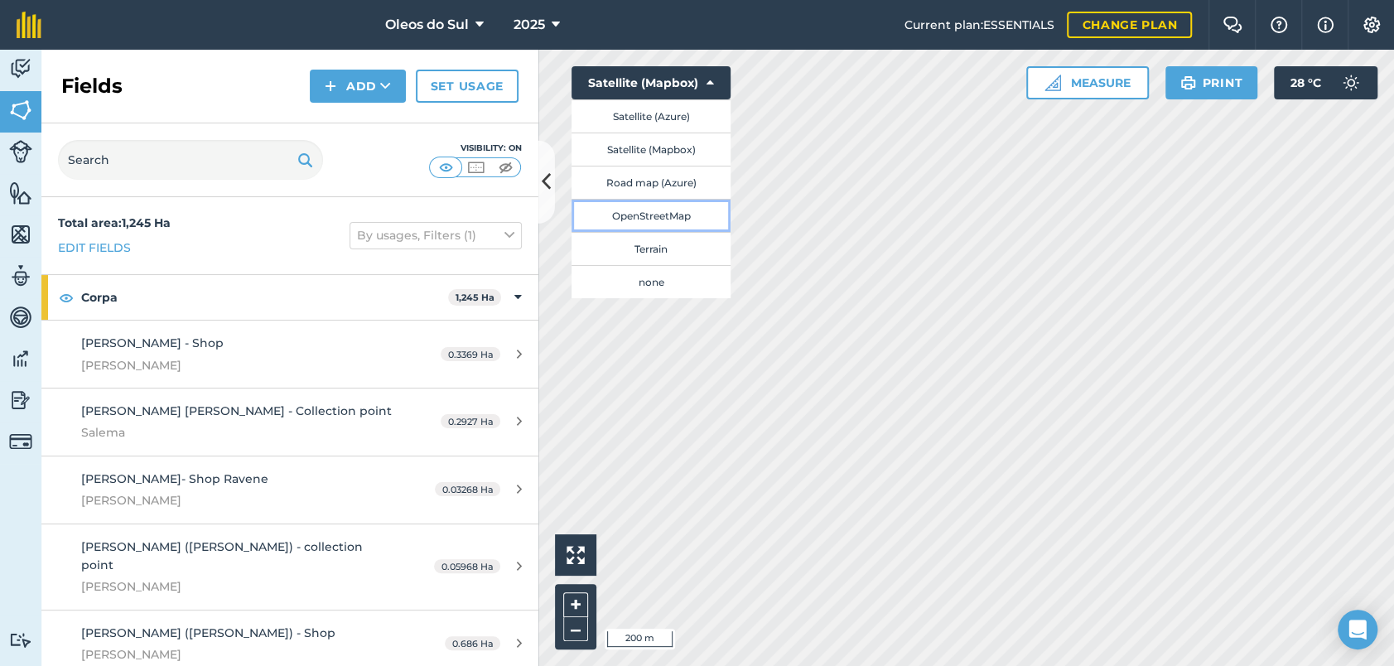
click at [674, 210] on button "OpenStreetMap" at bounding box center [650, 215] width 159 height 33
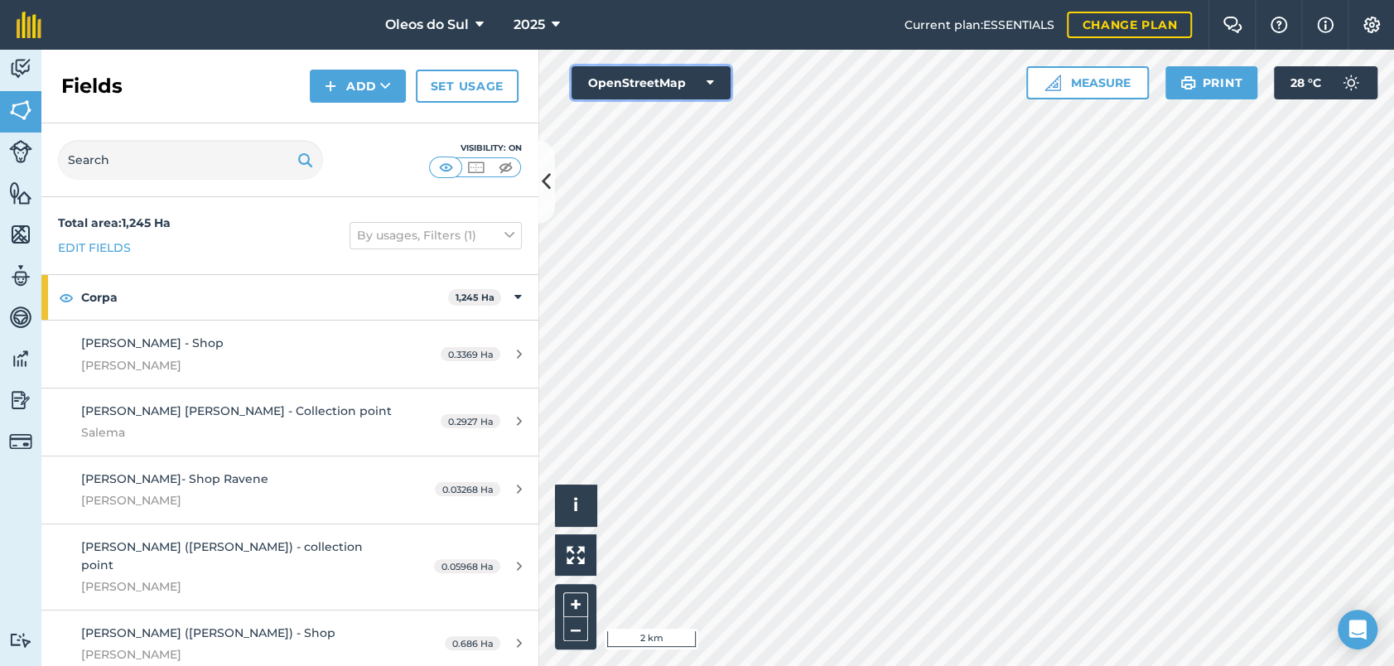
click at [677, 89] on button "OpenStreetMap" at bounding box center [650, 82] width 159 height 33
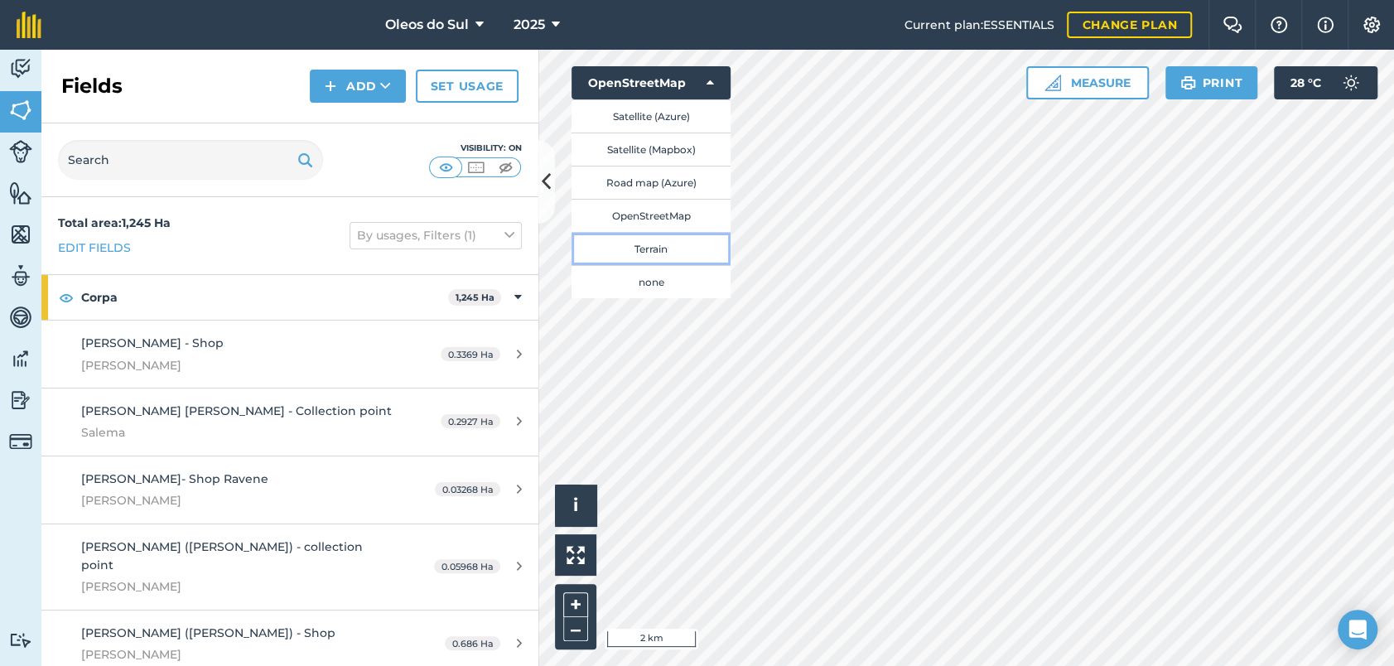
click at [664, 250] on button "Terrain" at bounding box center [650, 248] width 159 height 33
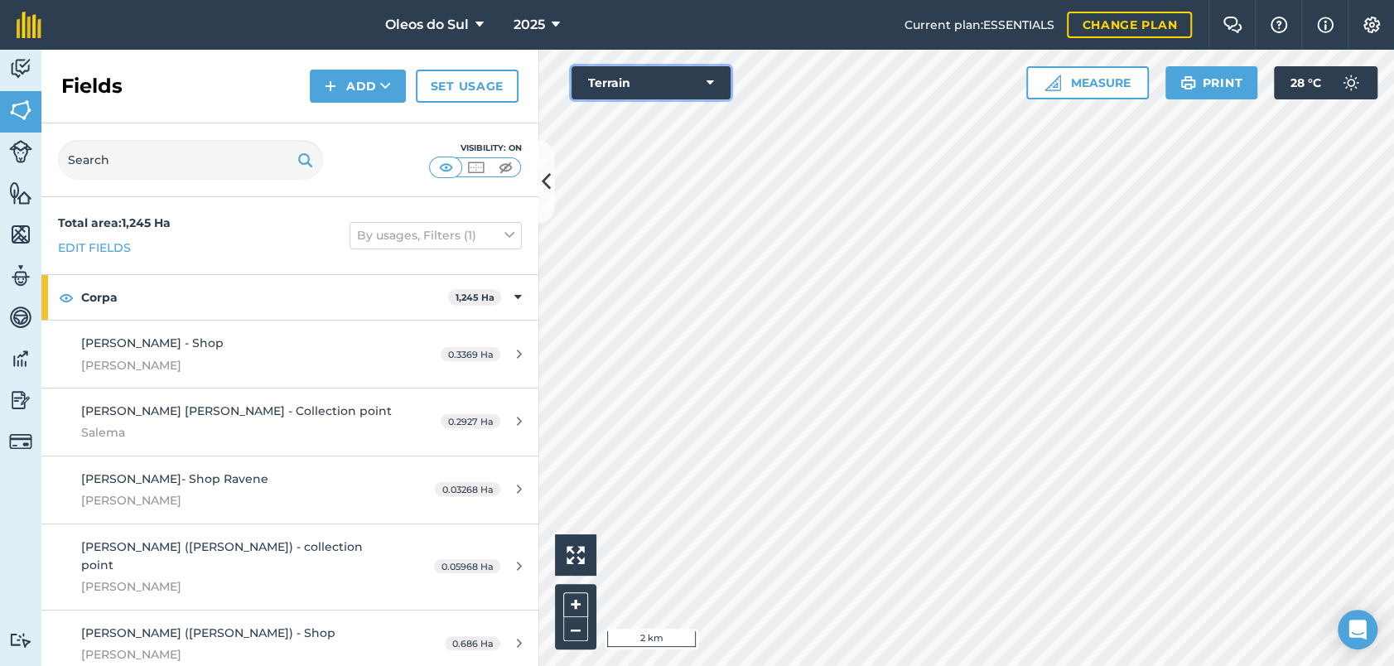
click at [655, 81] on button "Terrain" at bounding box center [650, 82] width 159 height 33
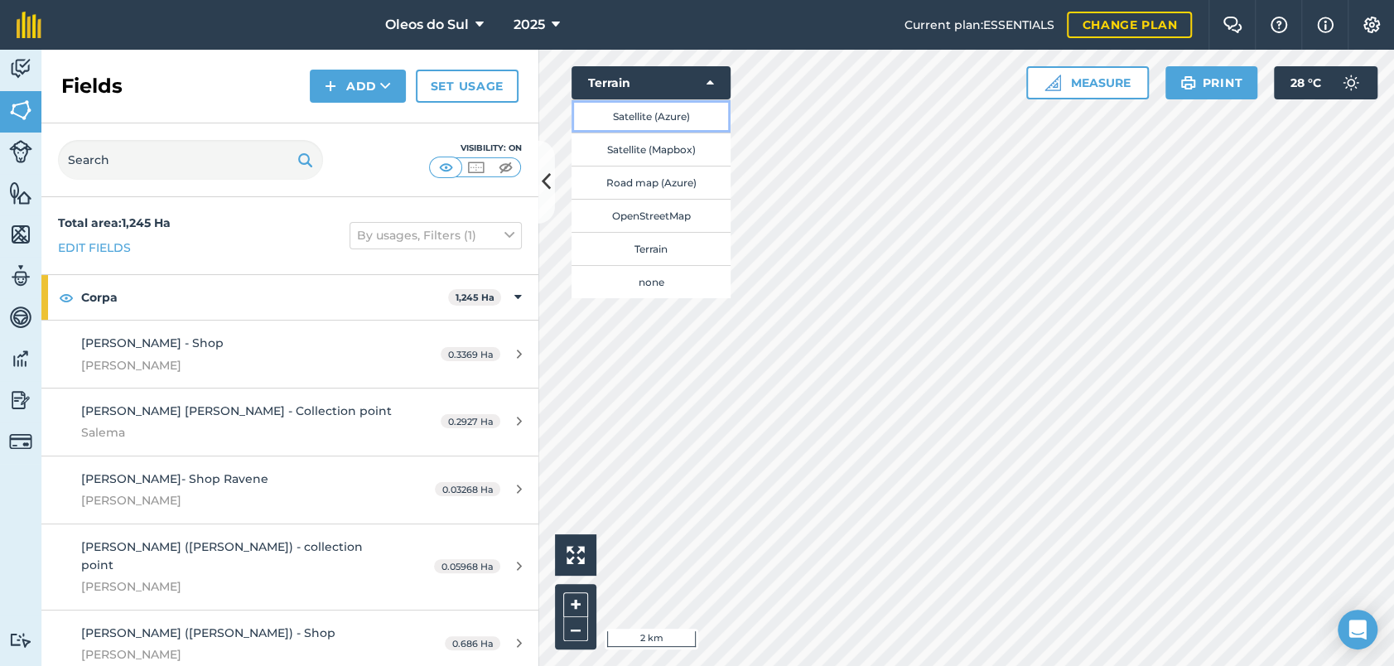
click at [643, 117] on button "Satellite (Azure)" at bounding box center [650, 115] width 159 height 33
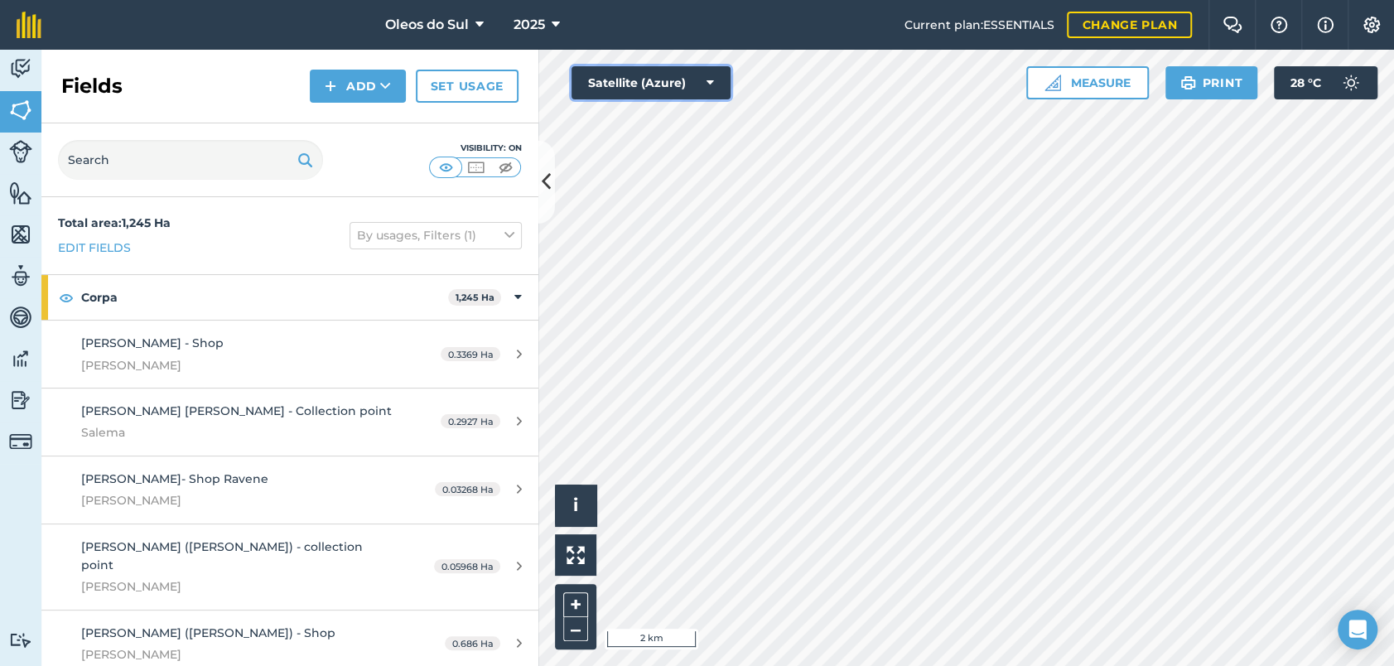
click at [624, 85] on button "Satellite (Azure)" at bounding box center [650, 82] width 159 height 33
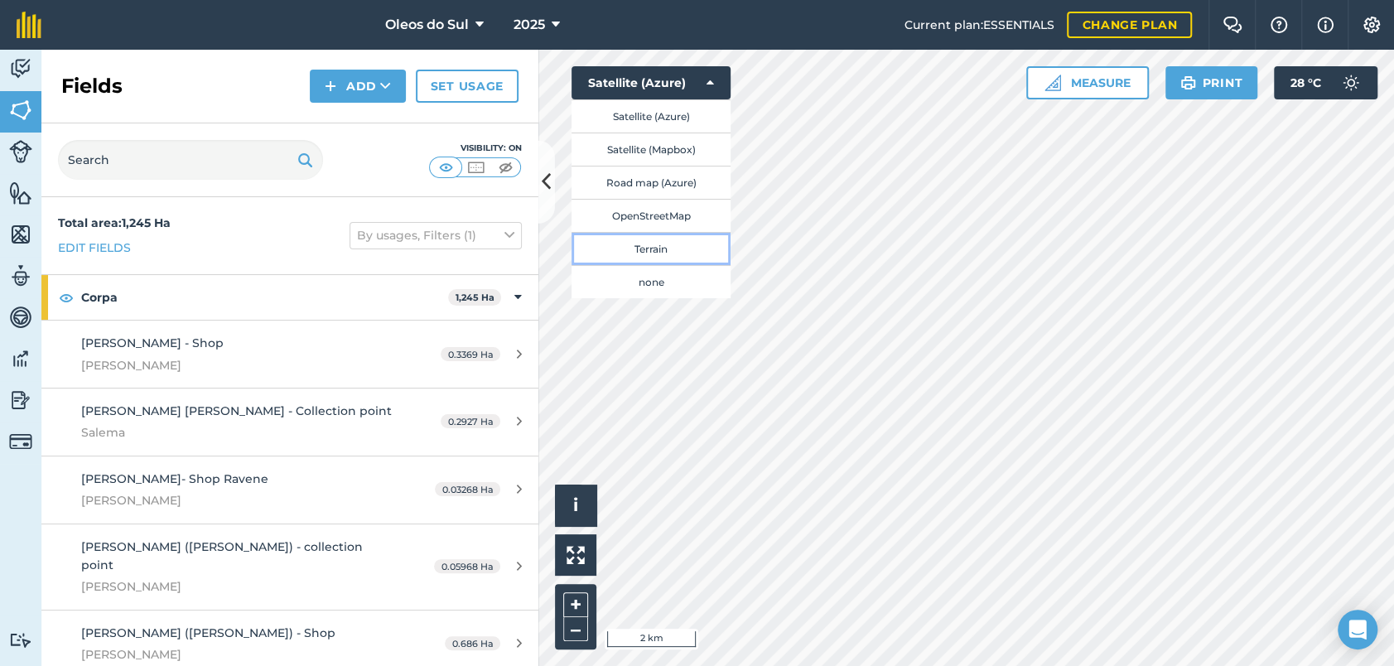
click at [648, 247] on button "Terrain" at bounding box center [650, 248] width 159 height 33
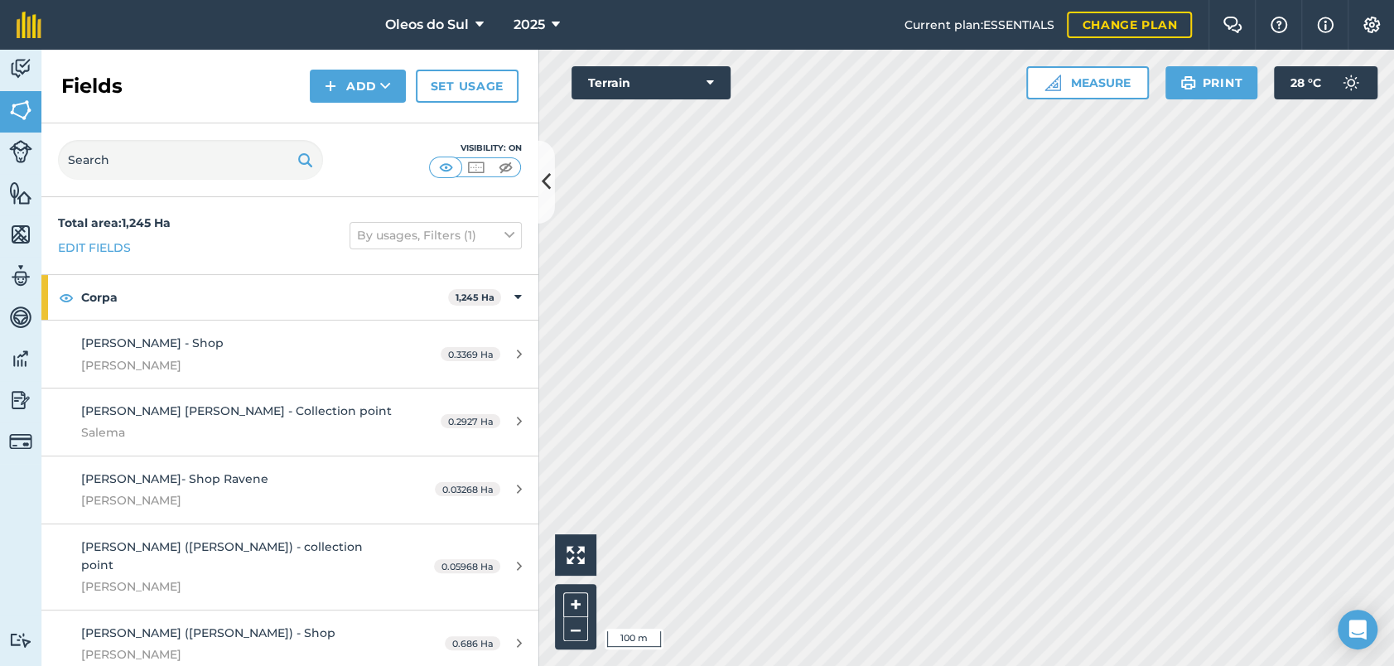
click at [600, 0] on html "Oleos do Sul 2025 Current plan : ESSENTIALS Change plan Farm Chat Help Info Set…" at bounding box center [697, 333] width 1394 height 666
drag, startPoint x: 610, startPoint y: 84, endPoint x: 619, endPoint y: 86, distance: 10.1
click at [610, 84] on button "Terrain" at bounding box center [650, 82] width 159 height 33
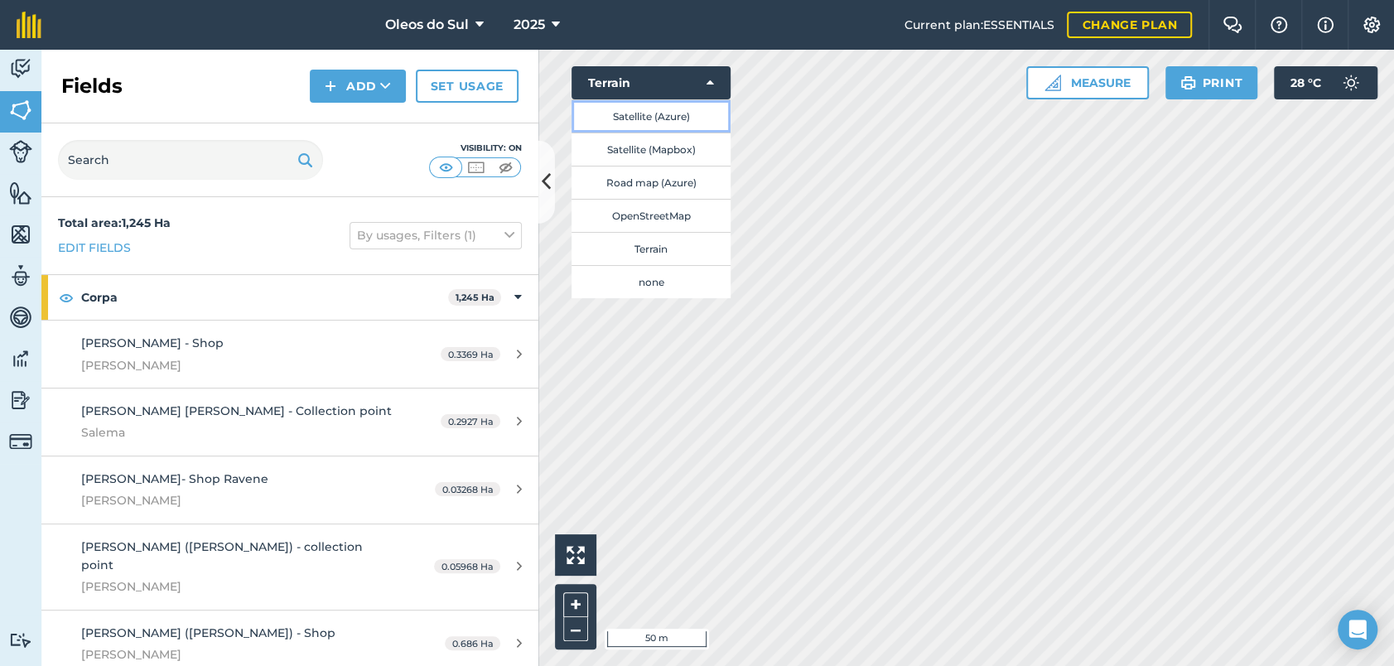
click at [653, 112] on button "Satellite (Azure)" at bounding box center [650, 115] width 159 height 33
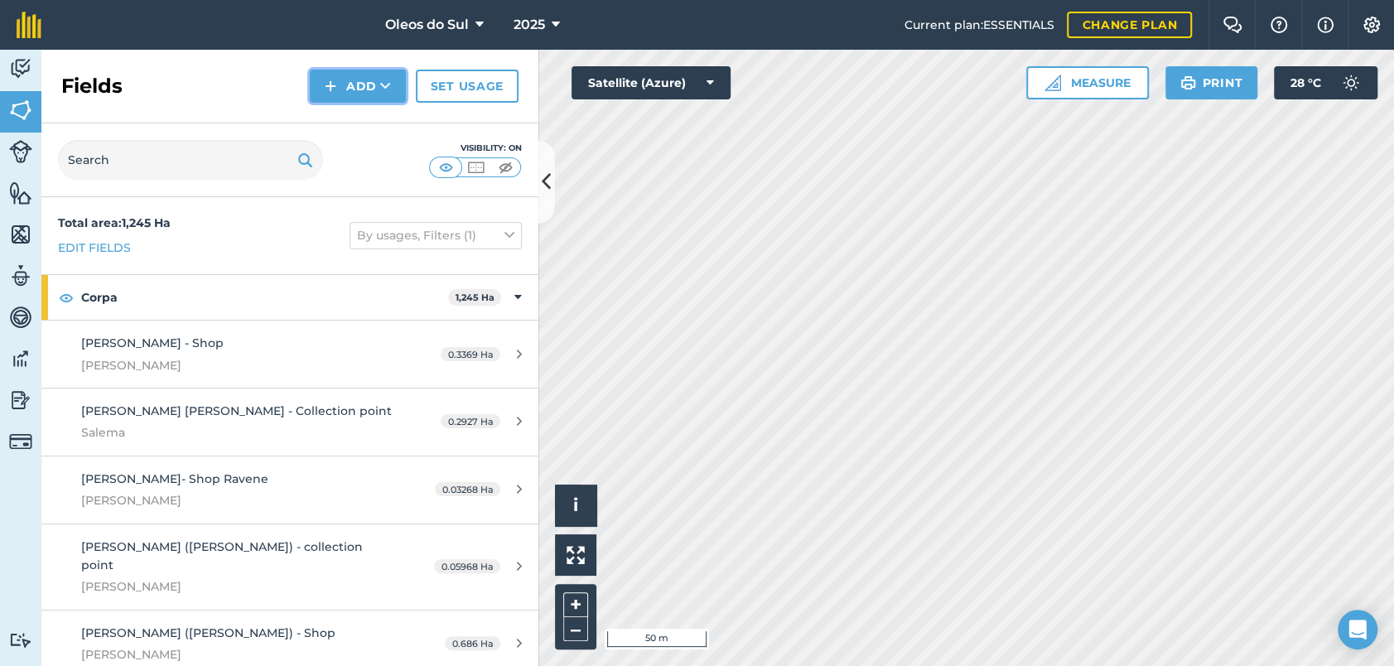
click at [365, 87] on button "Add" at bounding box center [358, 86] width 96 height 33
click at [363, 125] on link "Draw" at bounding box center [357, 123] width 91 height 36
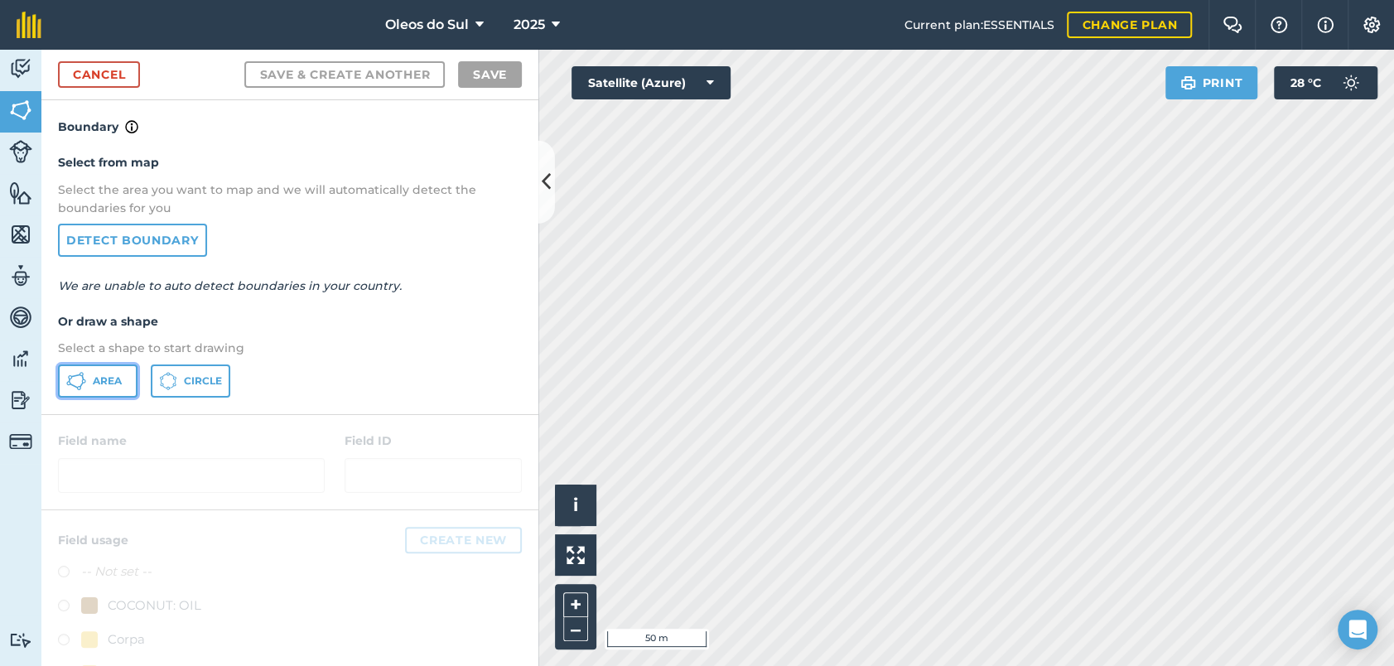
click at [116, 378] on span "Area" at bounding box center [107, 380] width 29 height 13
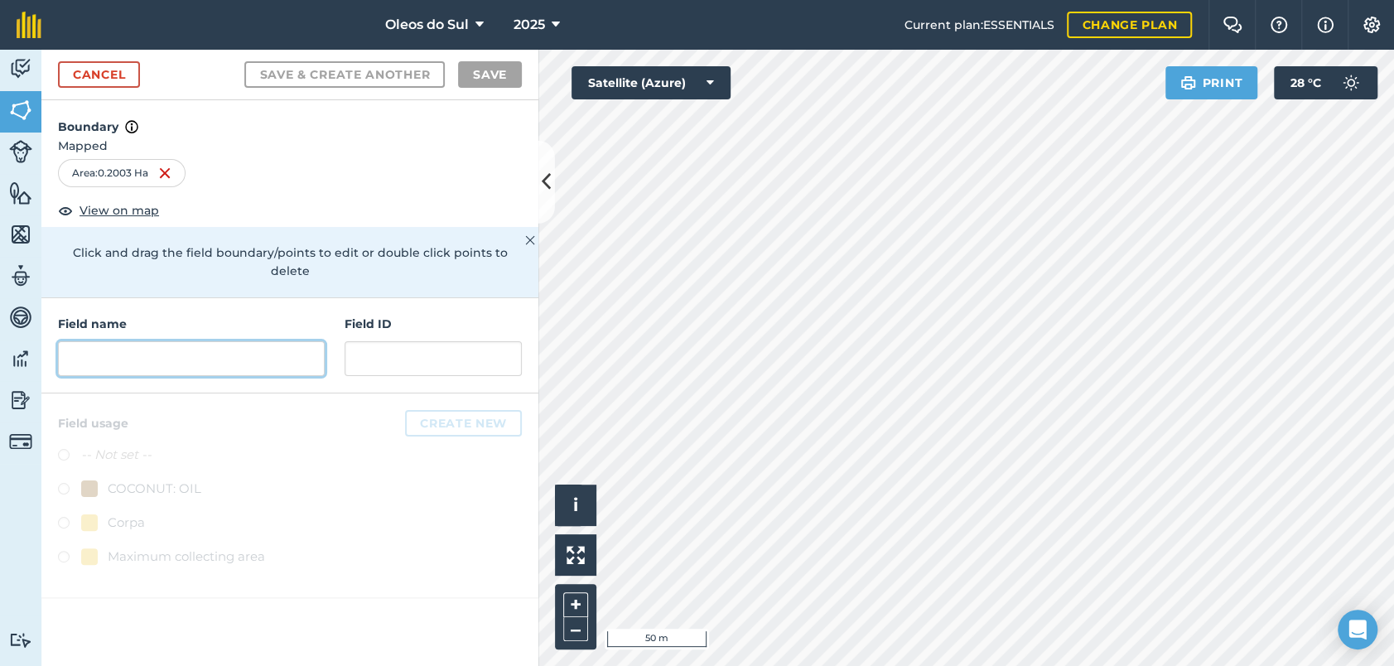
click at [260, 341] on input "text" at bounding box center [191, 358] width 267 height 35
paste input "[PERSON_NAME]"
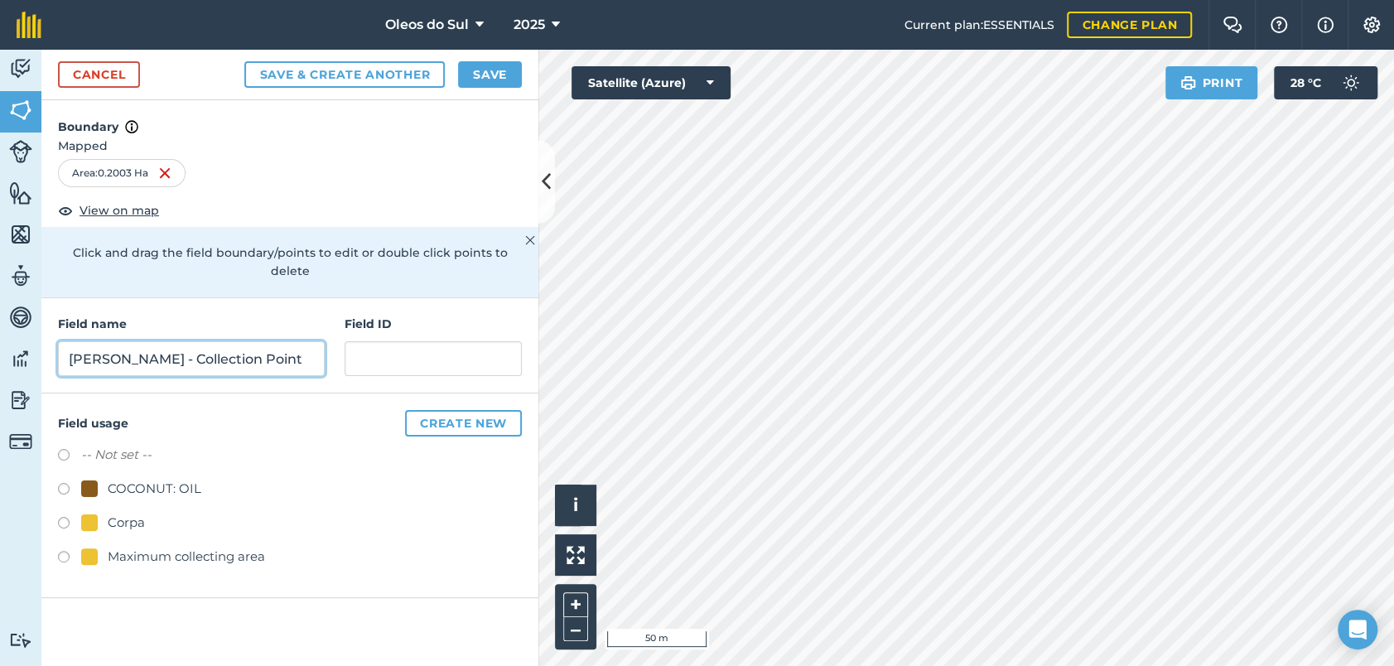
type input "[PERSON_NAME] - Collection Point"
click at [384, 341] on input "text" at bounding box center [433, 358] width 177 height 35
type input "[PERSON_NAME]"
click at [63, 517] on label at bounding box center [69, 525] width 23 height 17
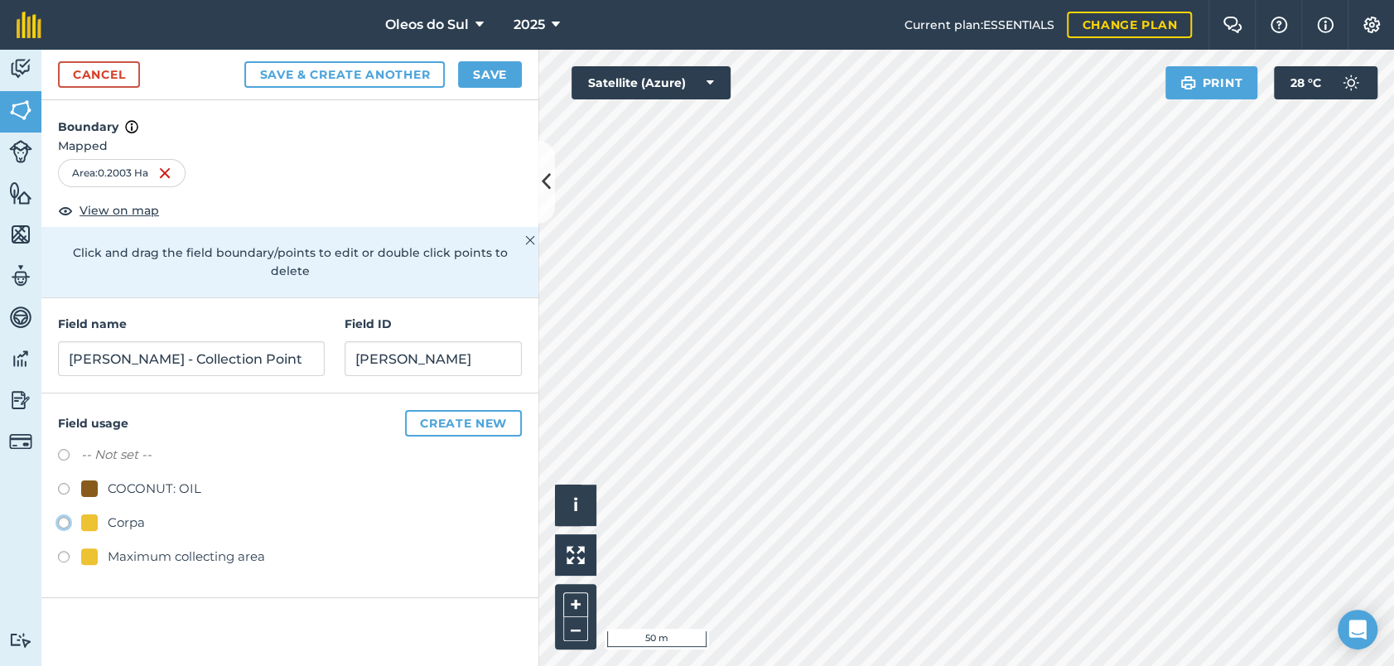
radio input "true"
click at [497, 74] on button "Save" at bounding box center [490, 74] width 64 height 27
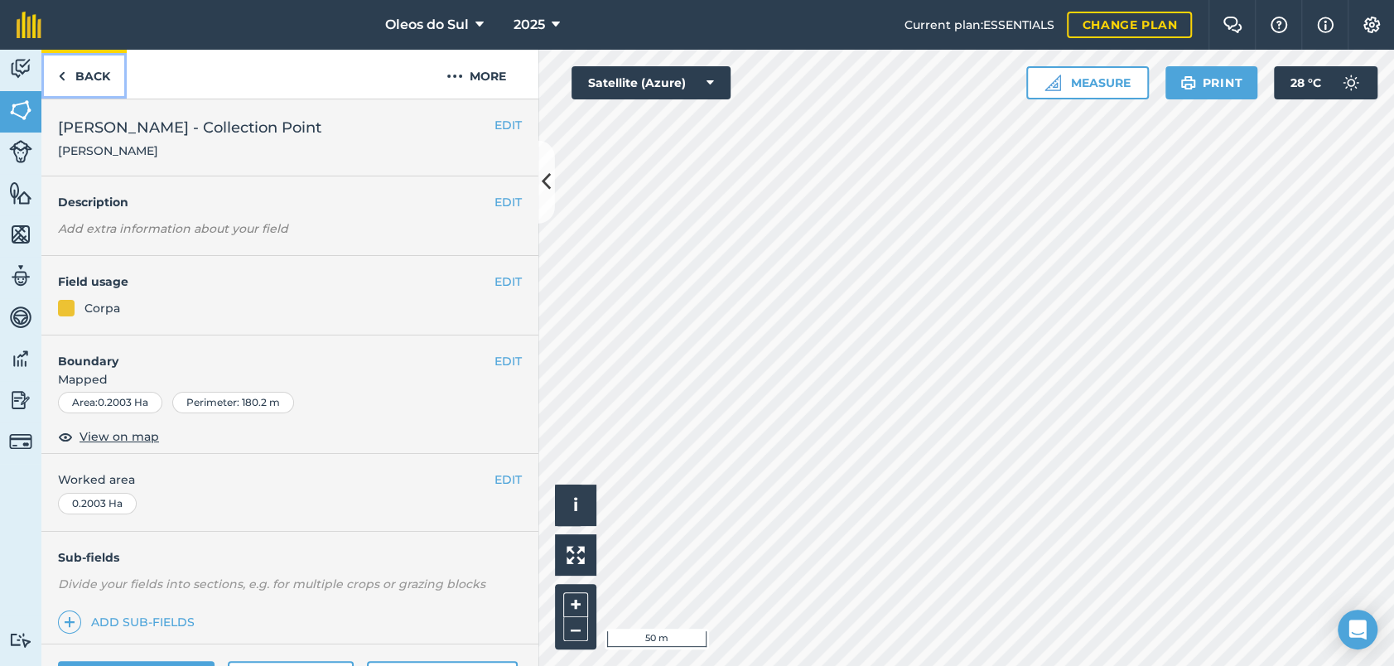
click at [89, 76] on link "Back" at bounding box center [83, 74] width 85 height 49
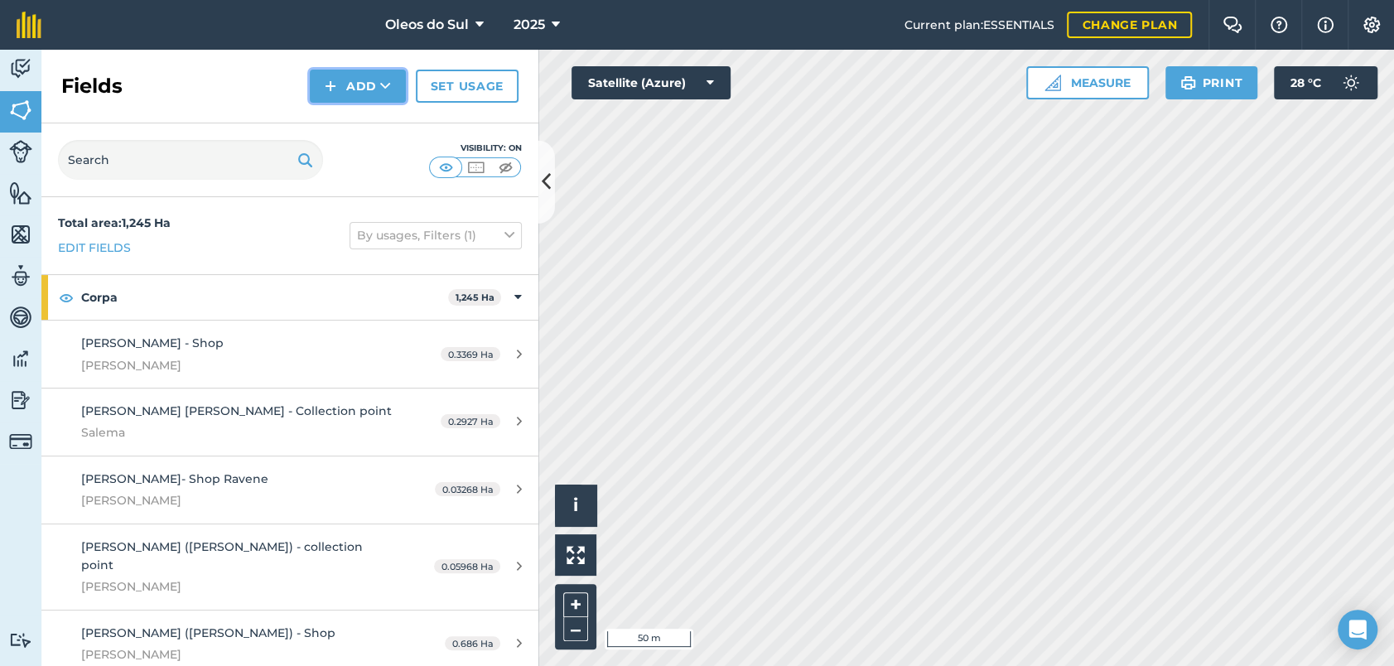
click at [338, 94] on button "Add" at bounding box center [358, 86] width 96 height 33
click at [354, 123] on link "Draw" at bounding box center [357, 123] width 91 height 36
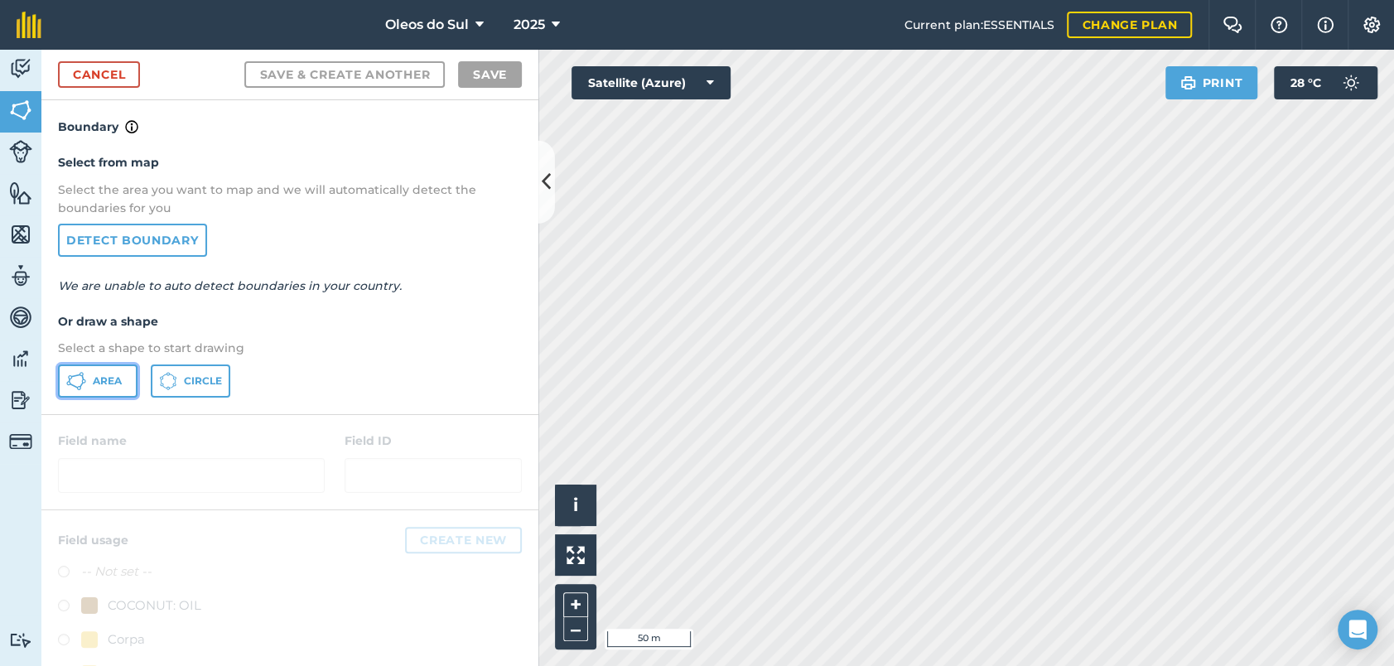
drag, startPoint x: 107, startPoint y: 383, endPoint x: 129, endPoint y: 378, distance: 23.1
click at [109, 381] on span "Area" at bounding box center [107, 380] width 29 height 13
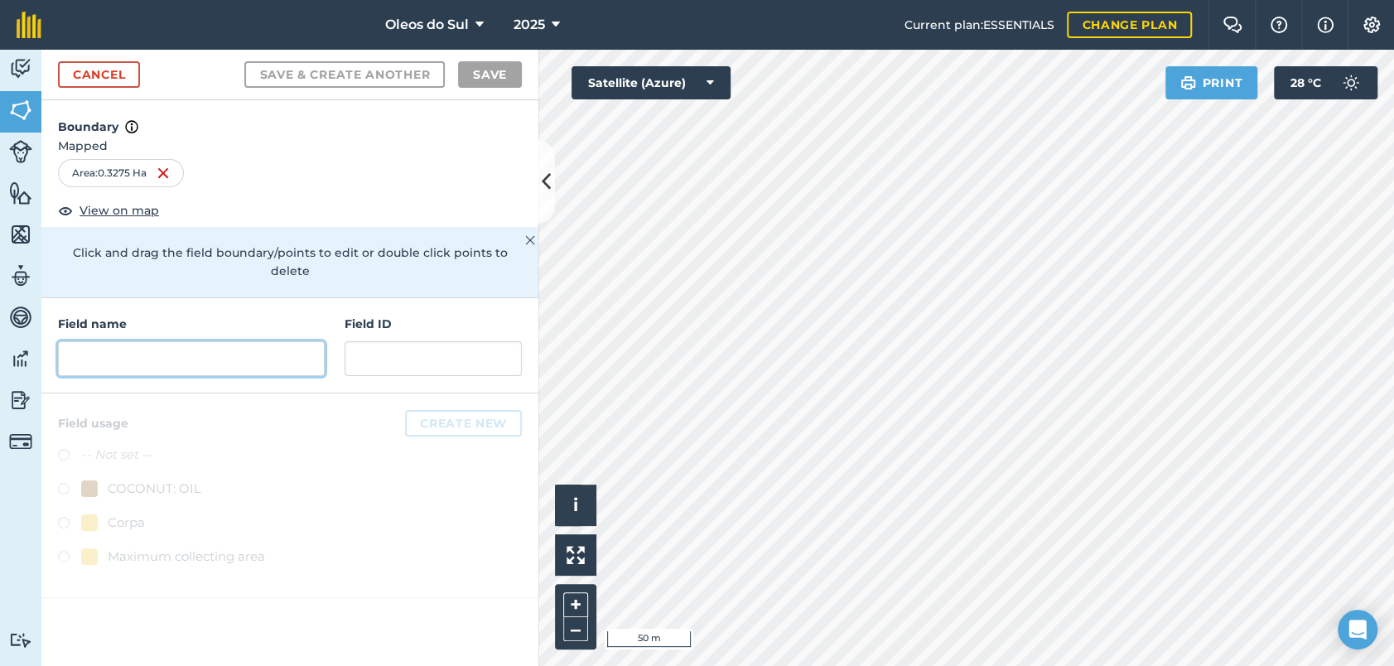
click at [171, 341] on input "text" at bounding box center [191, 358] width 267 height 35
paste input "[PERSON_NAME]"
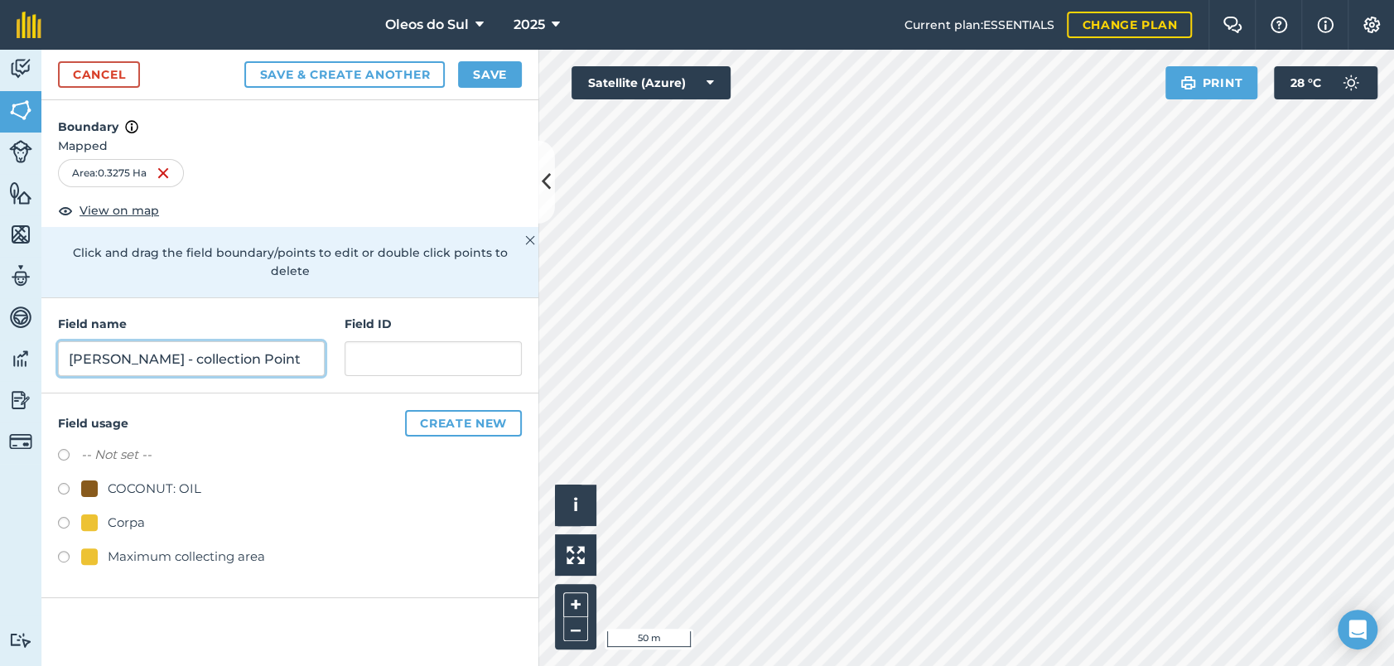
type input "[PERSON_NAME] - collection Point"
click at [388, 349] on input "text" at bounding box center [433, 358] width 177 height 35
type input "Salema"
click at [60, 517] on label at bounding box center [69, 525] width 23 height 17
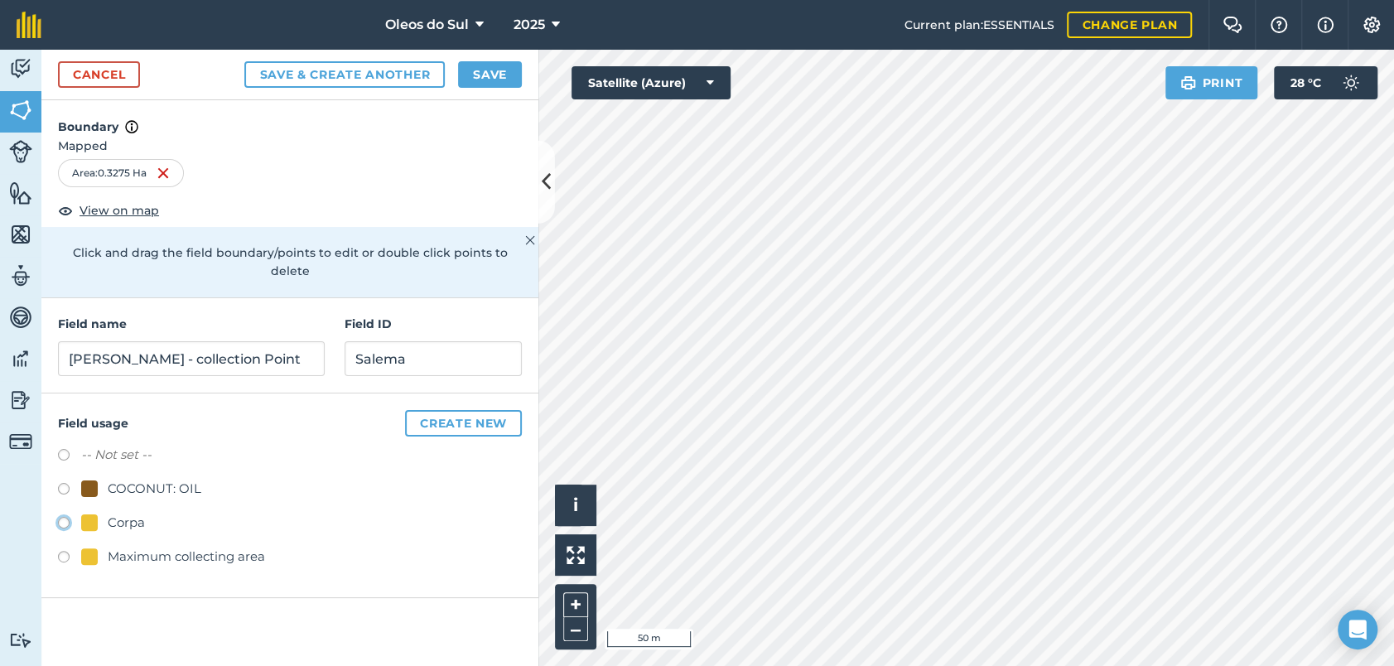
radio input "true"
click at [504, 75] on button "Save" at bounding box center [490, 74] width 64 height 27
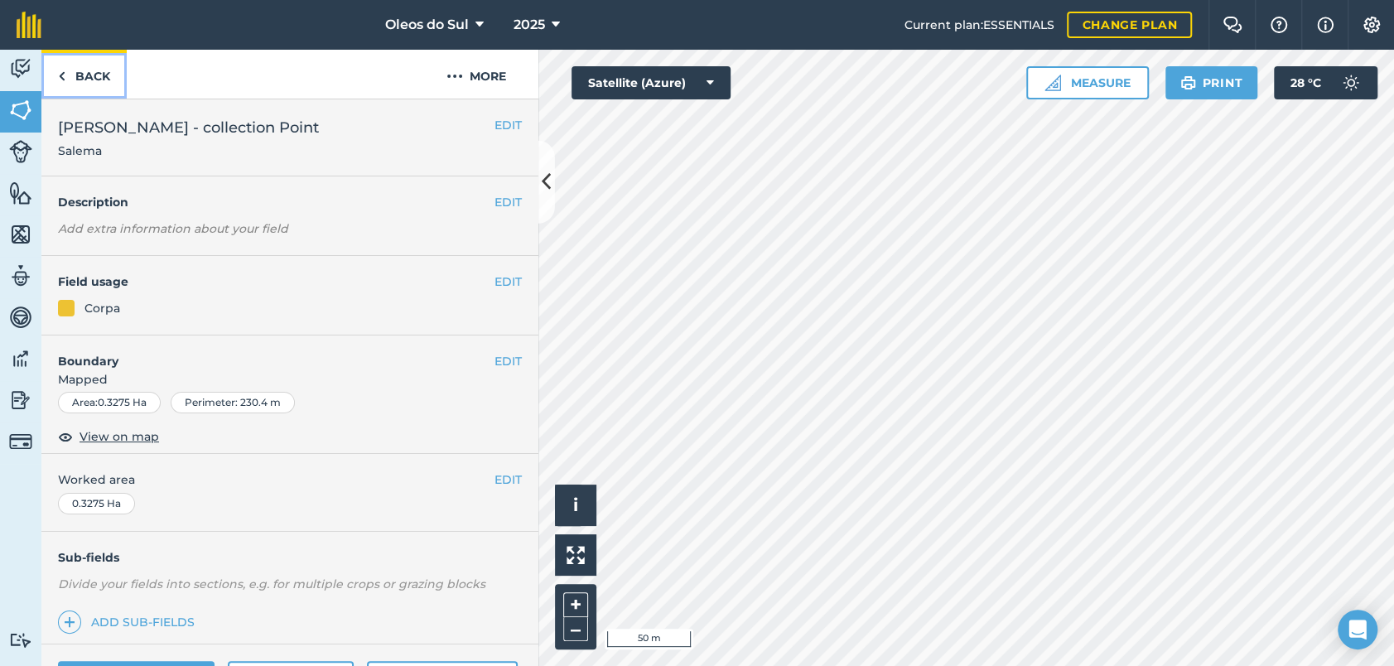
click at [90, 77] on link "Back" at bounding box center [83, 74] width 85 height 49
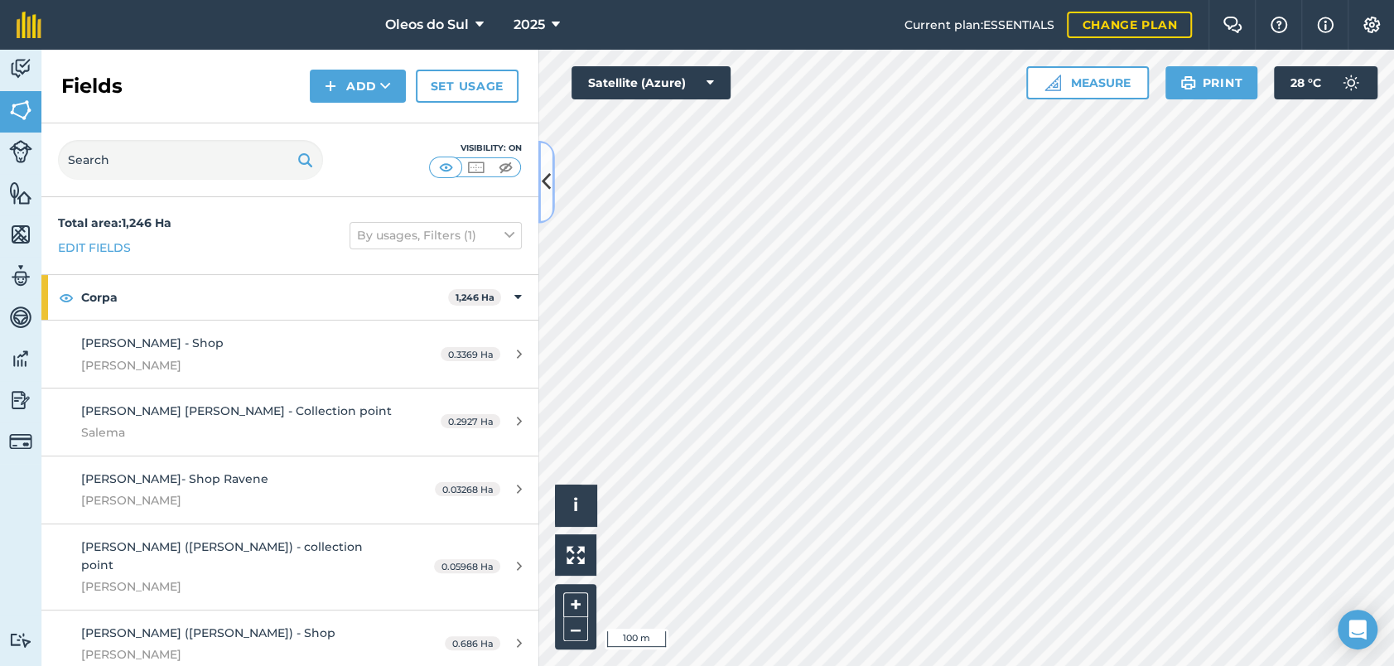
click at [548, 185] on icon at bounding box center [546, 181] width 9 height 29
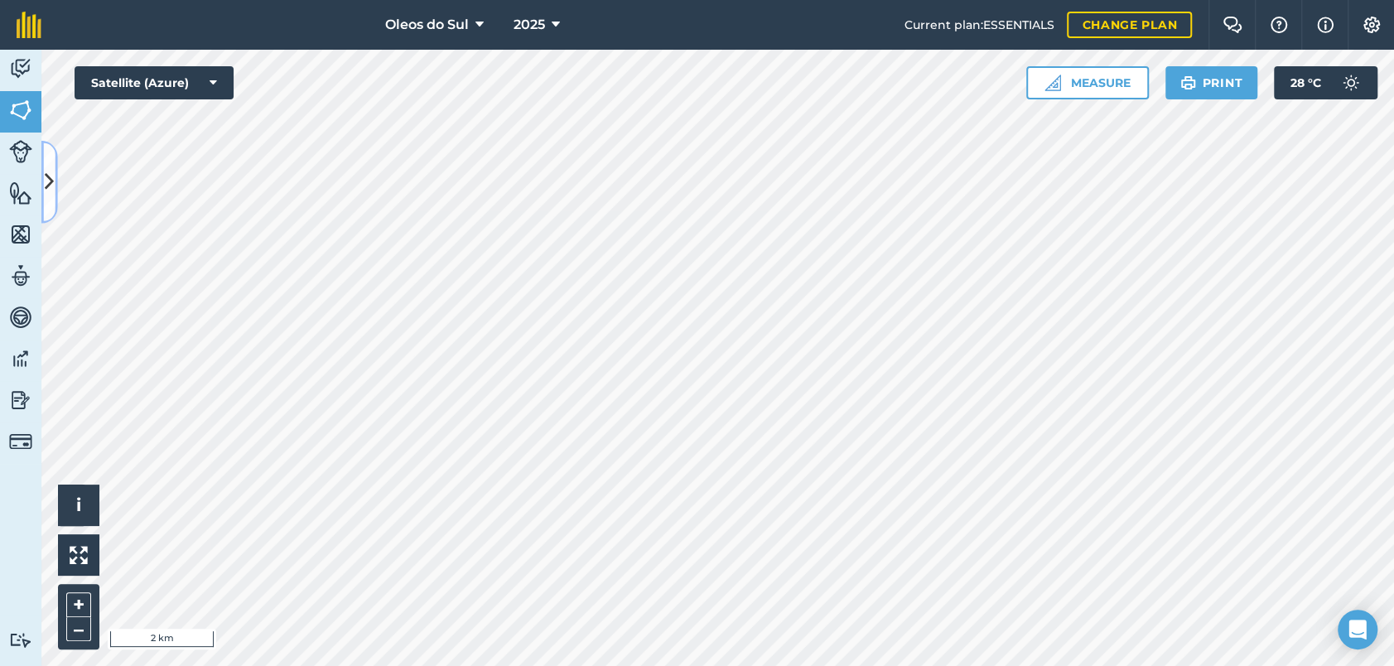
click at [48, 171] on icon at bounding box center [49, 181] width 9 height 29
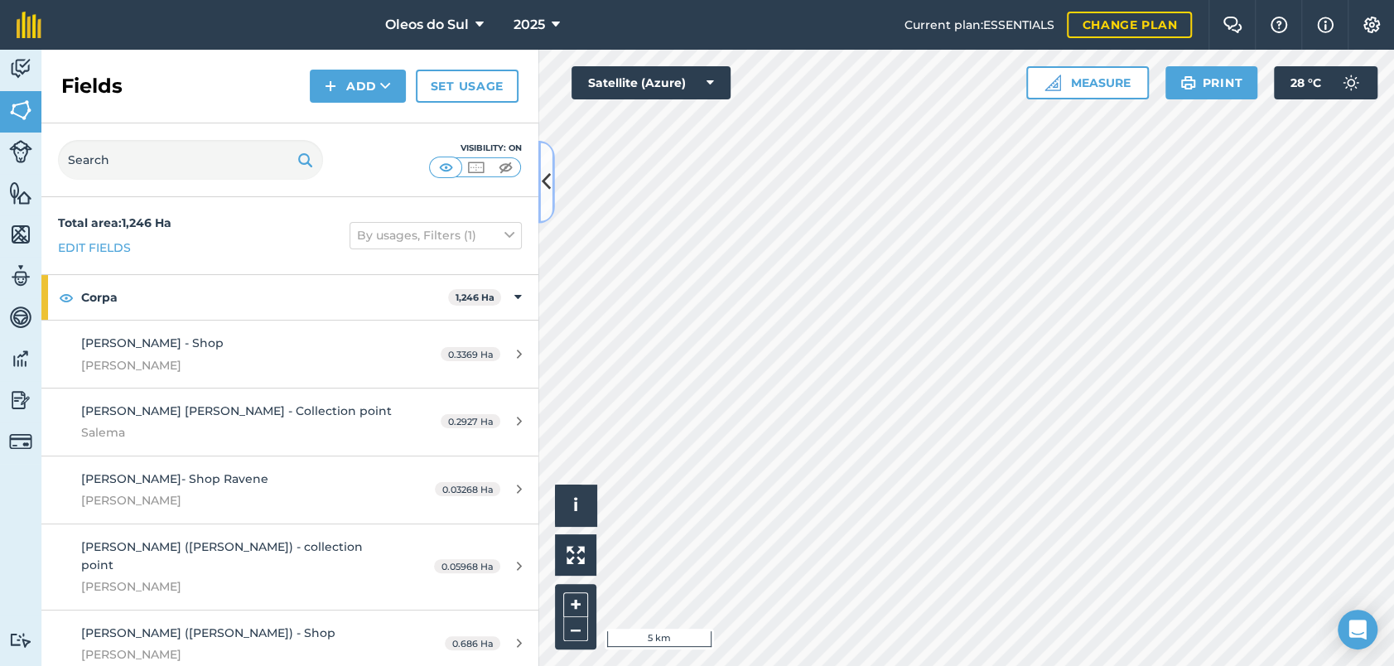
click at [547, 177] on icon at bounding box center [546, 181] width 9 height 29
